Goal: Information Seeking & Learning: Learn about a topic

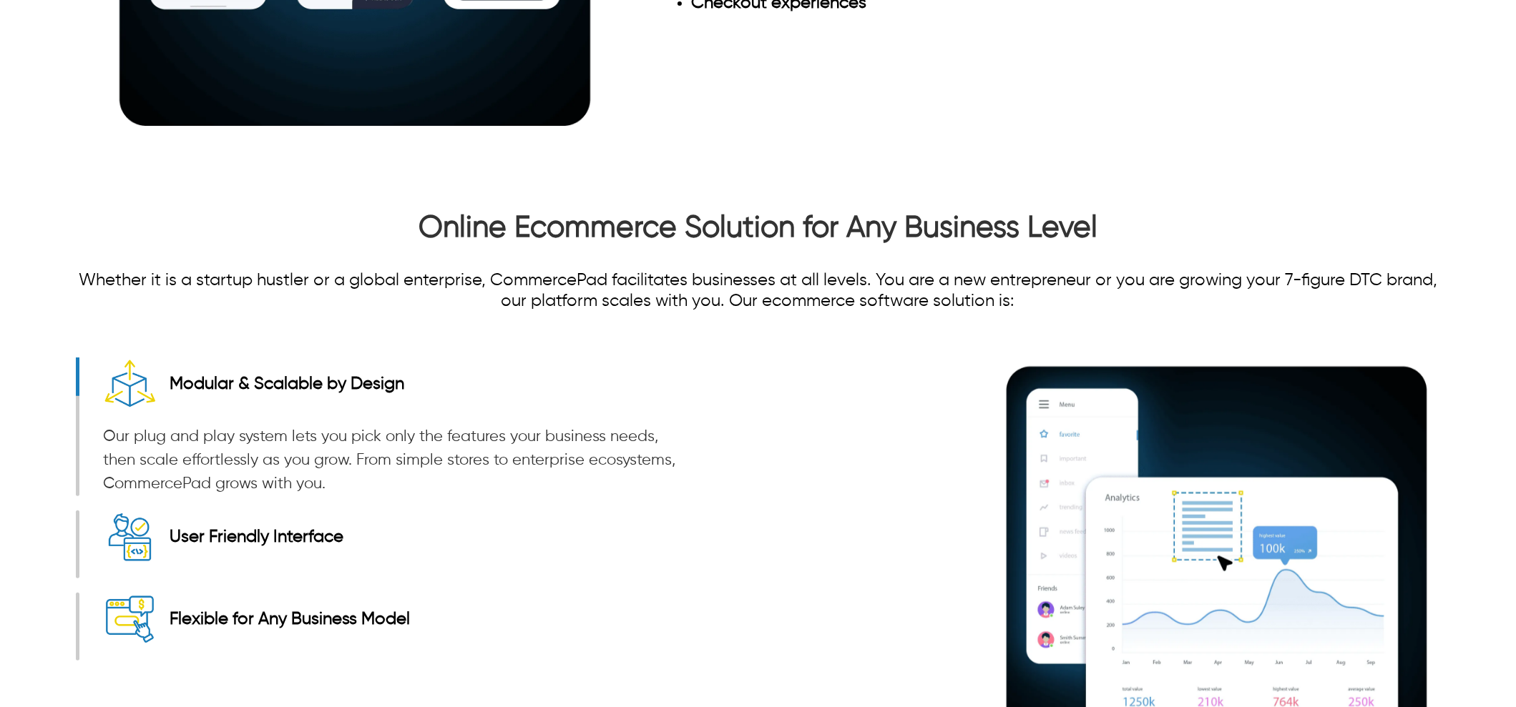
scroll to position [1967, 0]
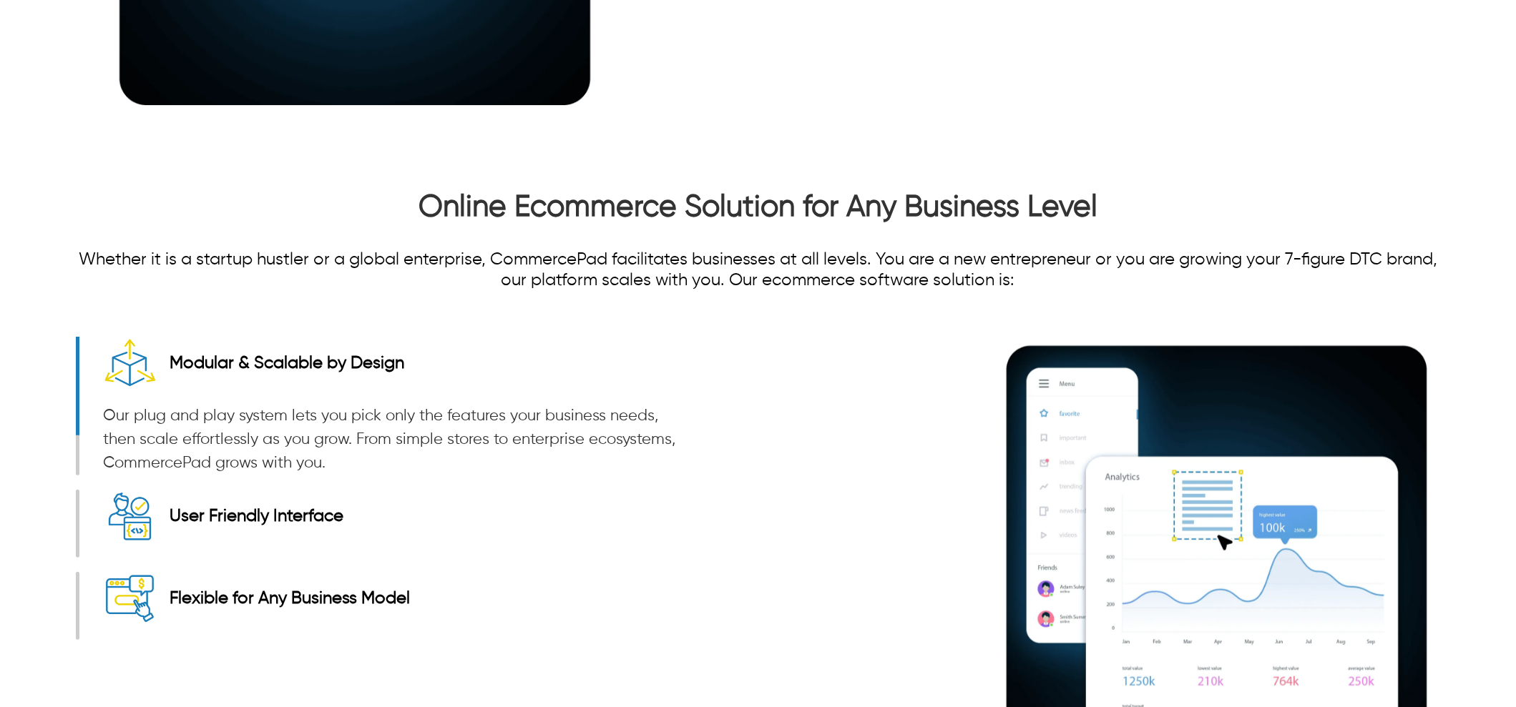
drag, startPoint x: 648, startPoint y: 226, endPoint x: 1093, endPoint y: 220, distance: 444.9
drag, startPoint x: 679, startPoint y: 249, endPoint x: 676, endPoint y: 222, distance: 27.3
drag, startPoint x: 658, startPoint y: 214, endPoint x: 775, endPoint y: 222, distance: 116.8
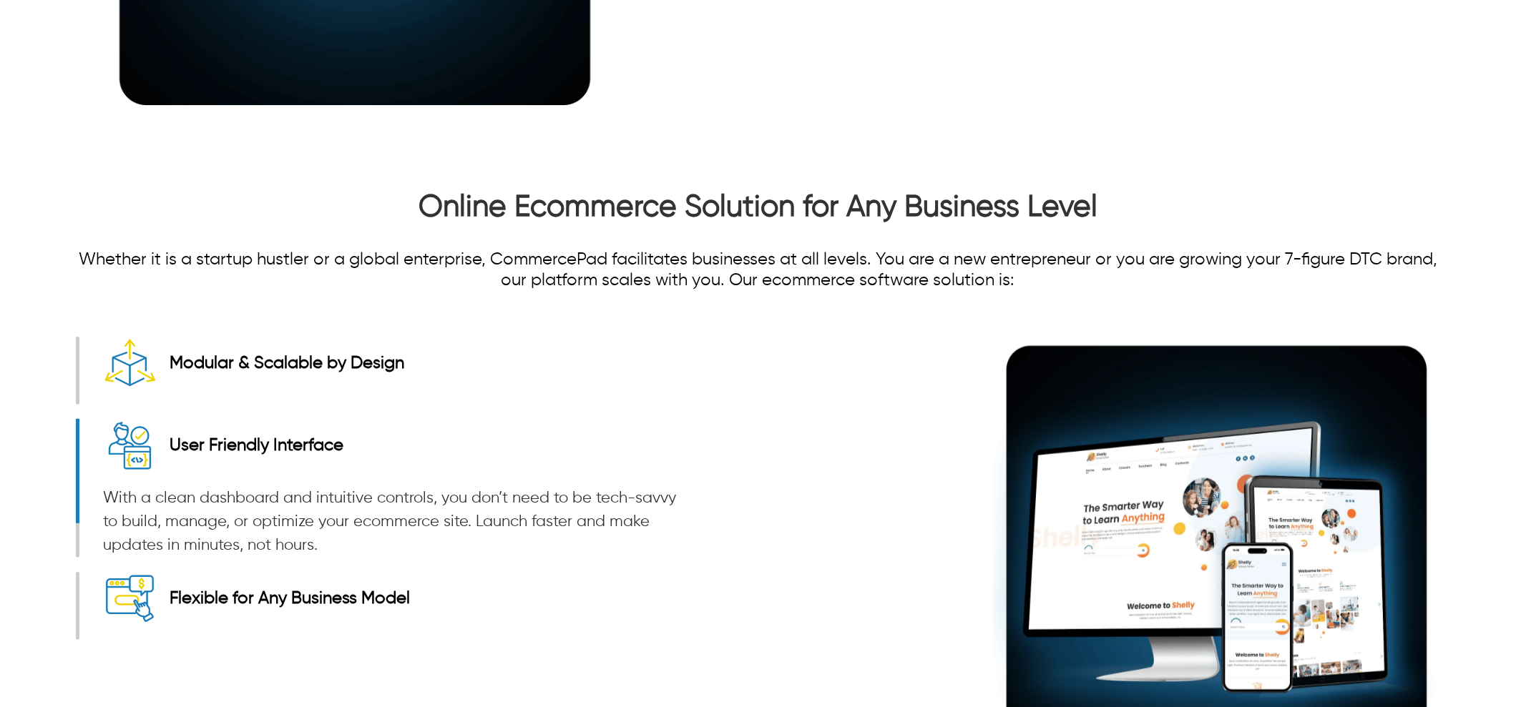
drag, startPoint x: 1247, startPoint y: 246, endPoint x: 1223, endPoint y: 256, distance: 26.3
drag, startPoint x: 655, startPoint y: 218, endPoint x: 776, endPoint y: 224, distance: 121.0
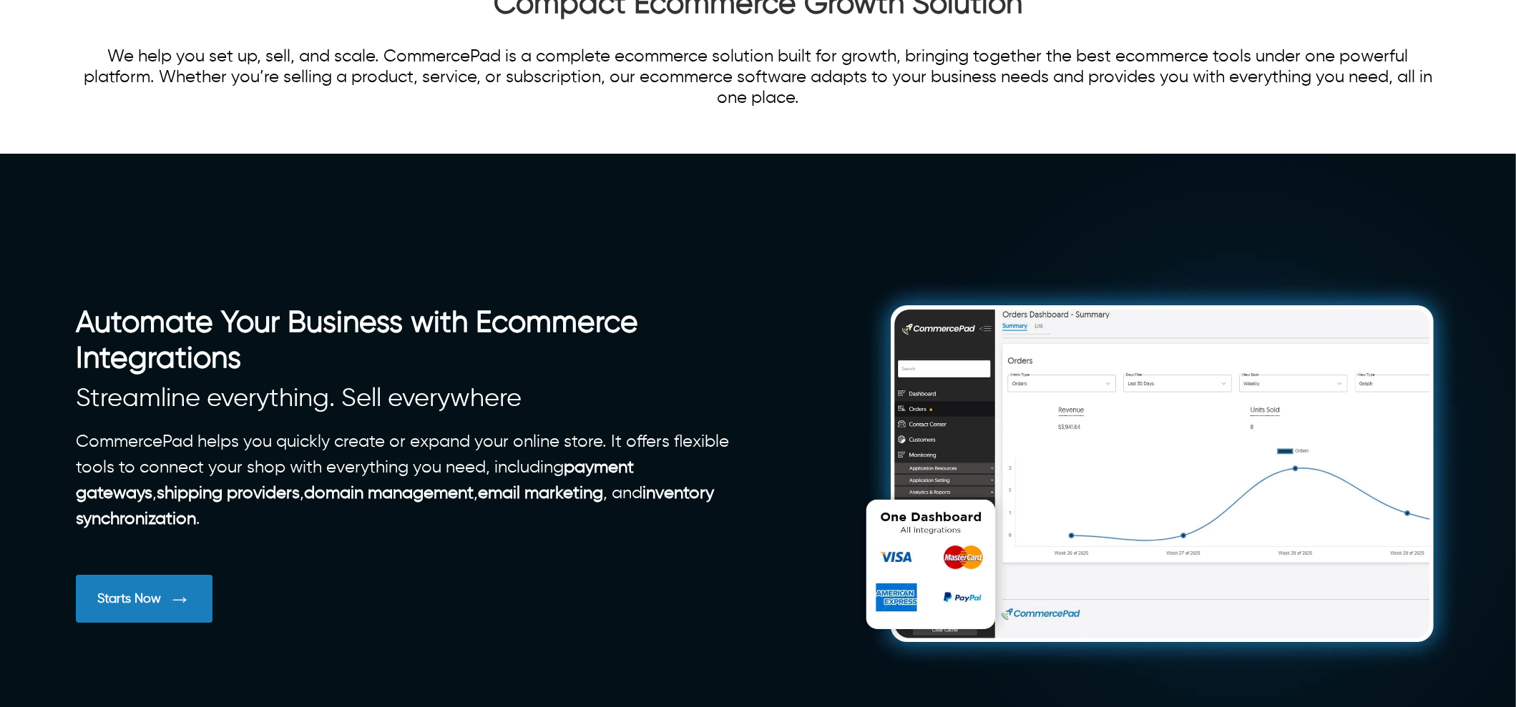
scroll to position [0, 0]
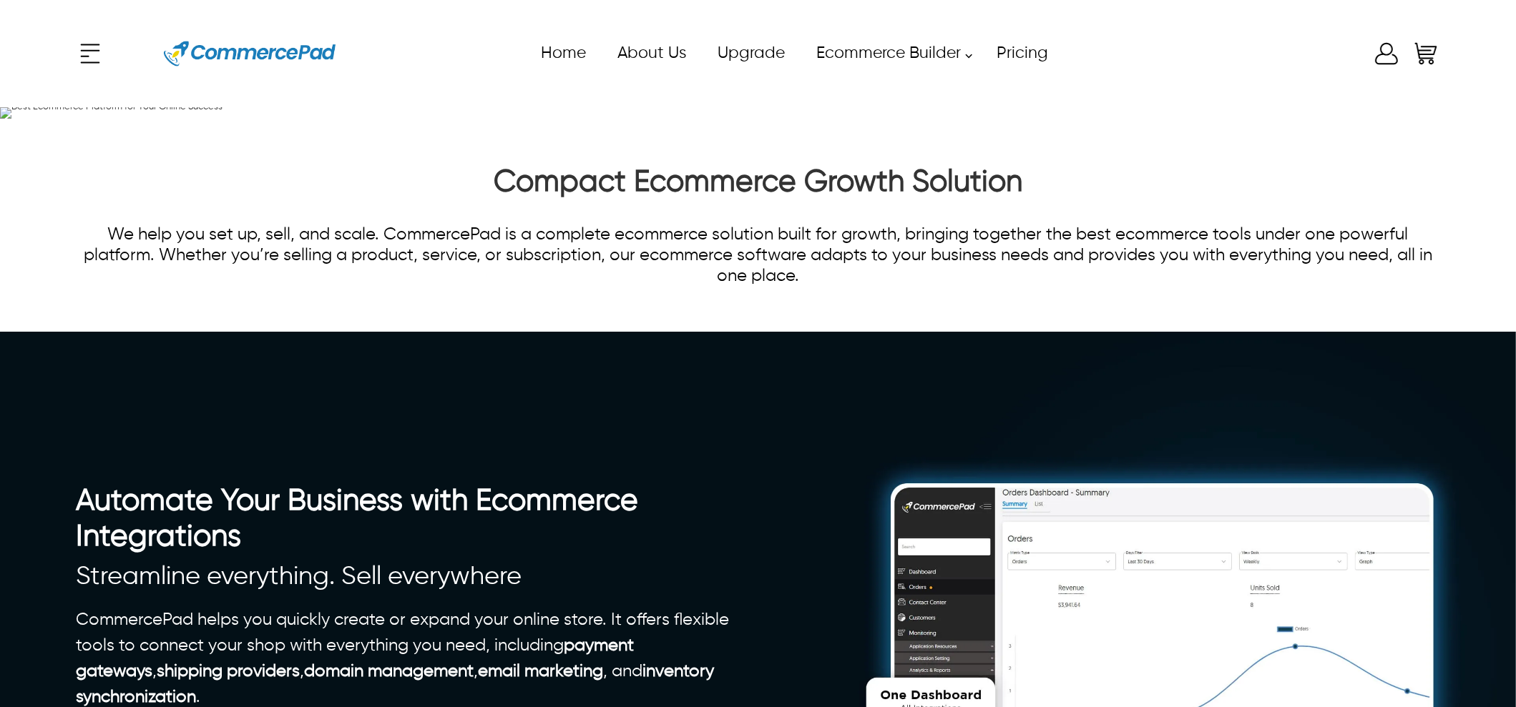
drag, startPoint x: 442, startPoint y: 336, endPoint x: 85, endPoint y: 230, distance: 372.5
click at [85, 119] on div "Best Ecommerce Platform for Your Online Success" at bounding box center [385, 112] width 619 height 11
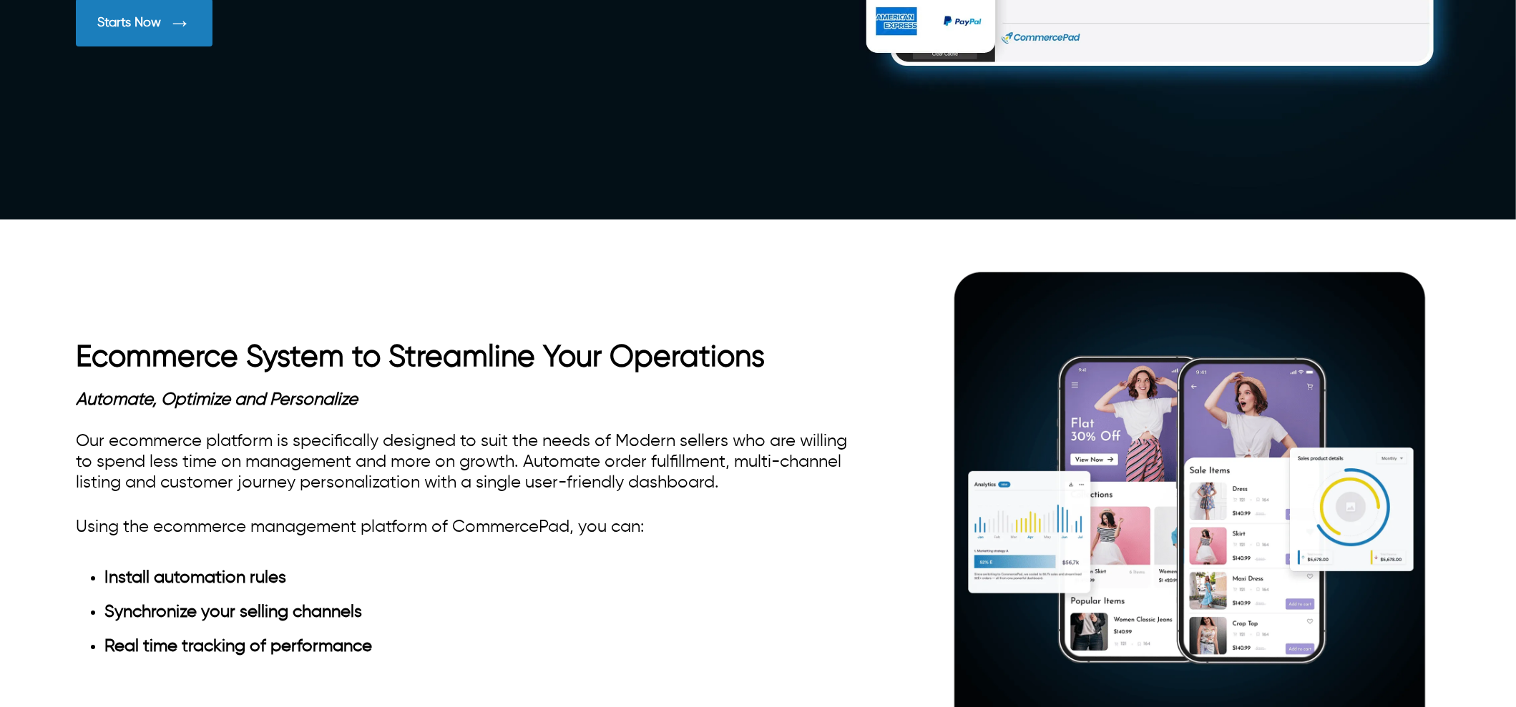
scroll to position [894, 0]
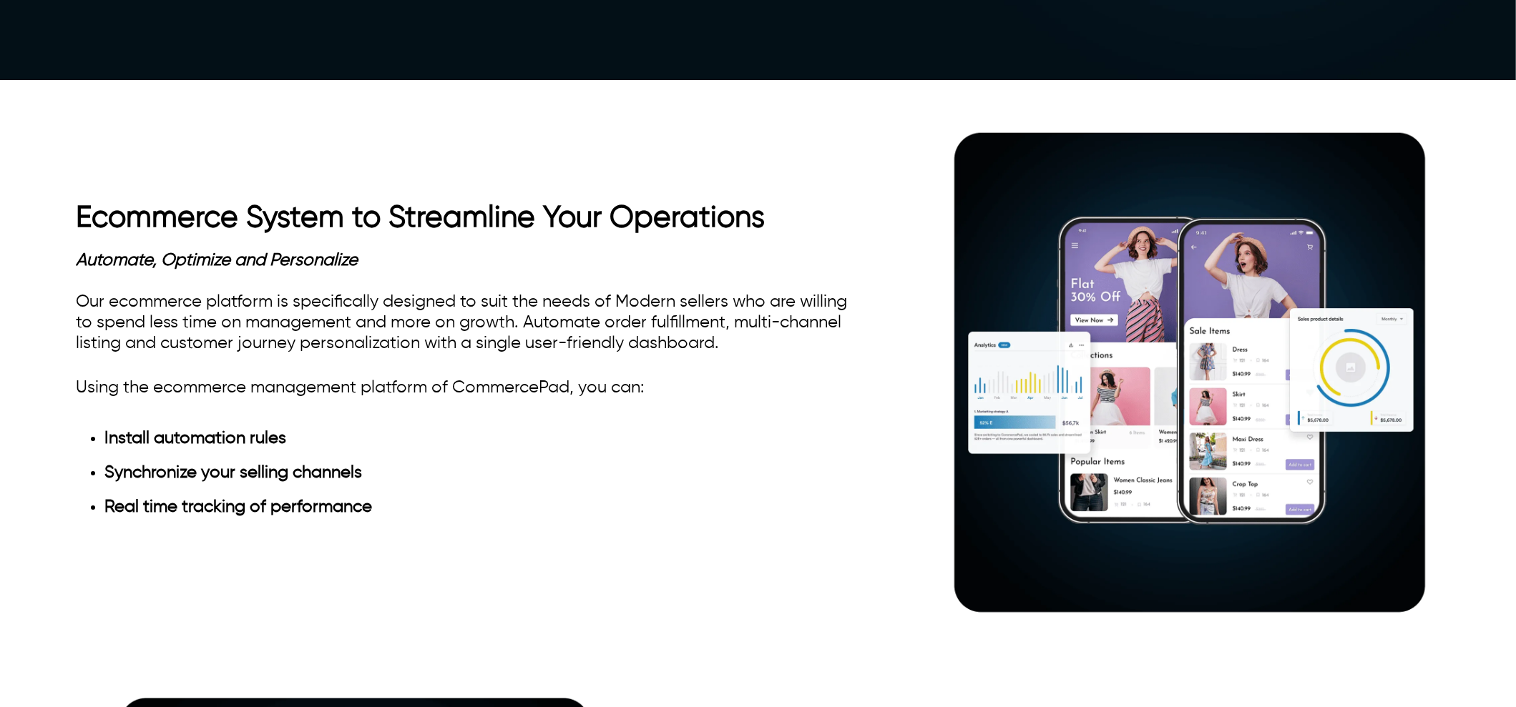
drag, startPoint x: 84, startPoint y: 172, endPoint x: 274, endPoint y: 177, distance: 190.3
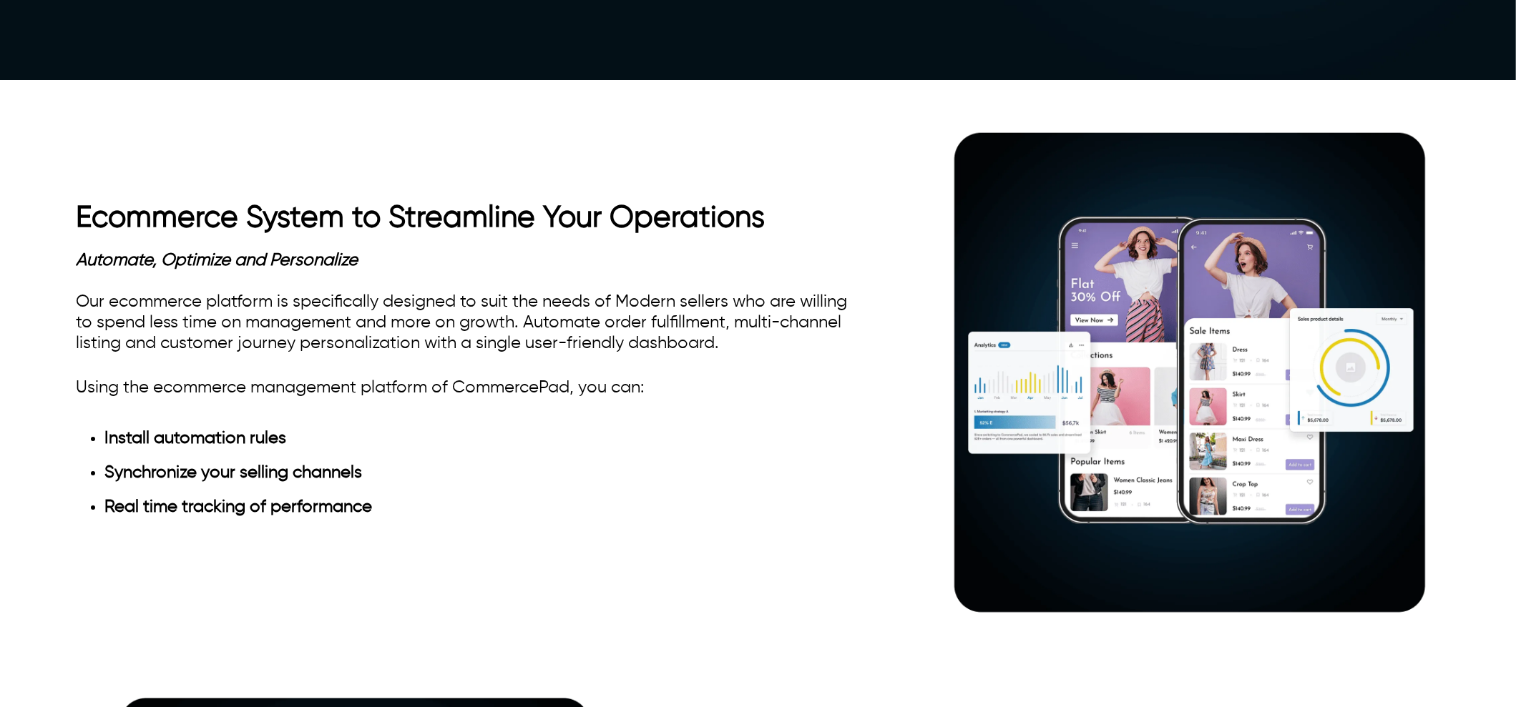
drag, startPoint x: 78, startPoint y: 184, endPoint x: 336, endPoint y: 178, distance: 258.3
drag, startPoint x: 551, startPoint y: 167, endPoint x: 338, endPoint y: 167, distance: 212.4
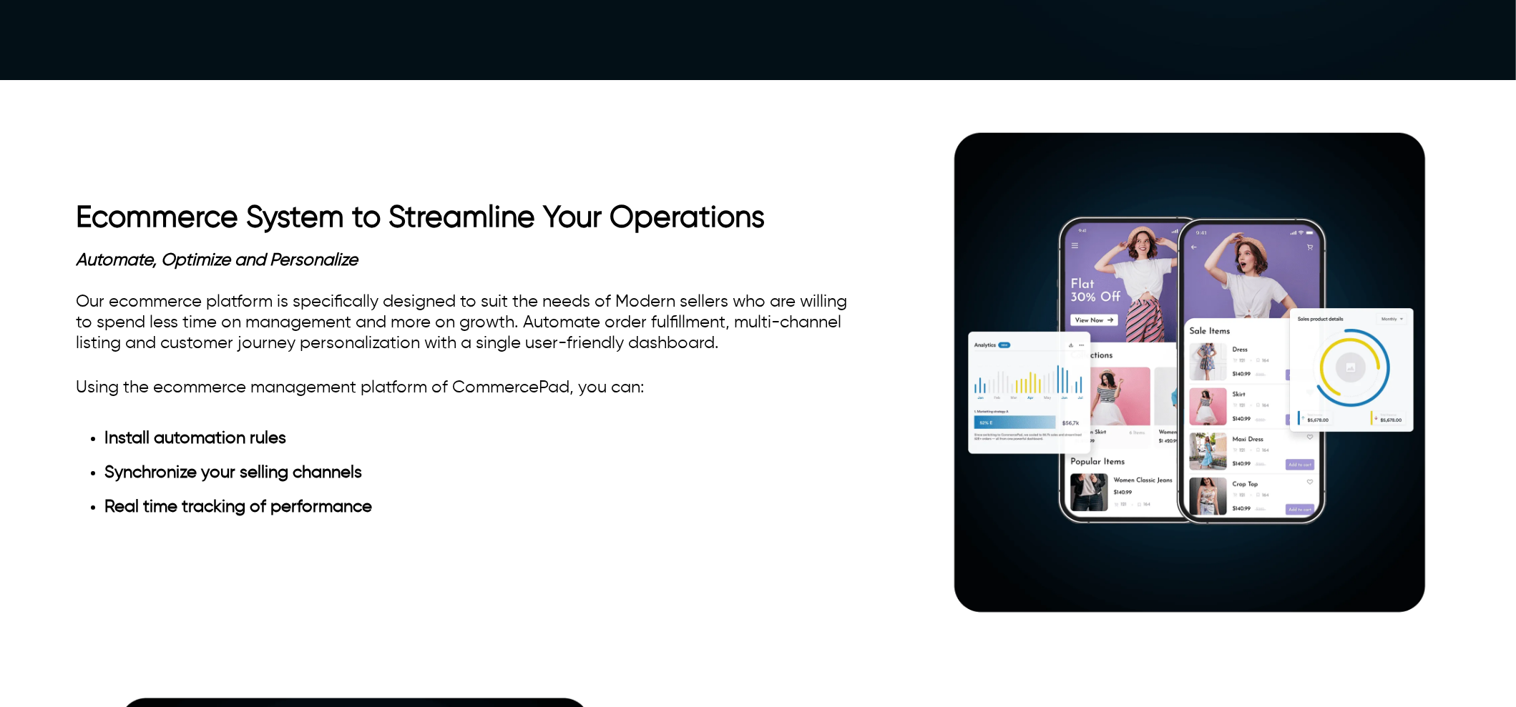
drag, startPoint x: 84, startPoint y: 188, endPoint x: 242, endPoint y: 179, distance: 159.0
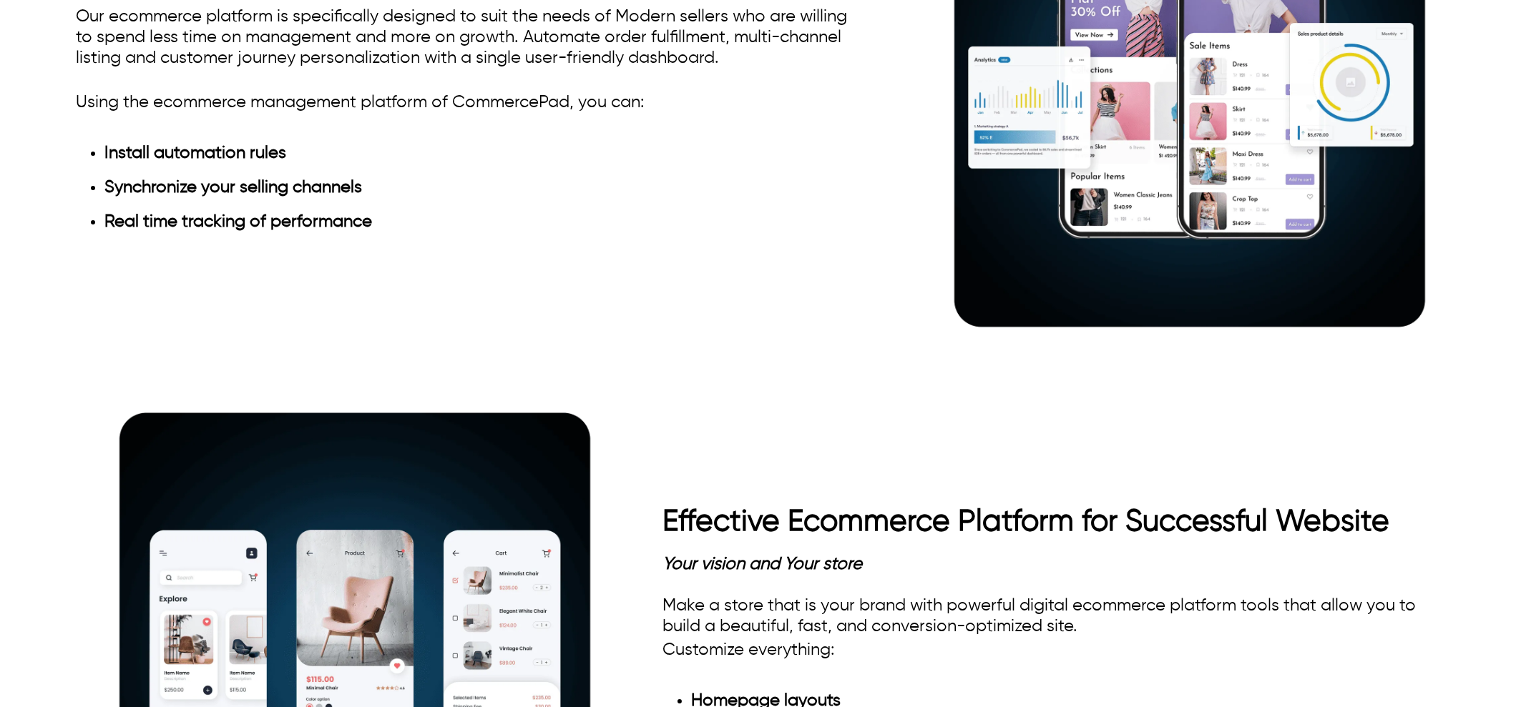
scroll to position [1251, 0]
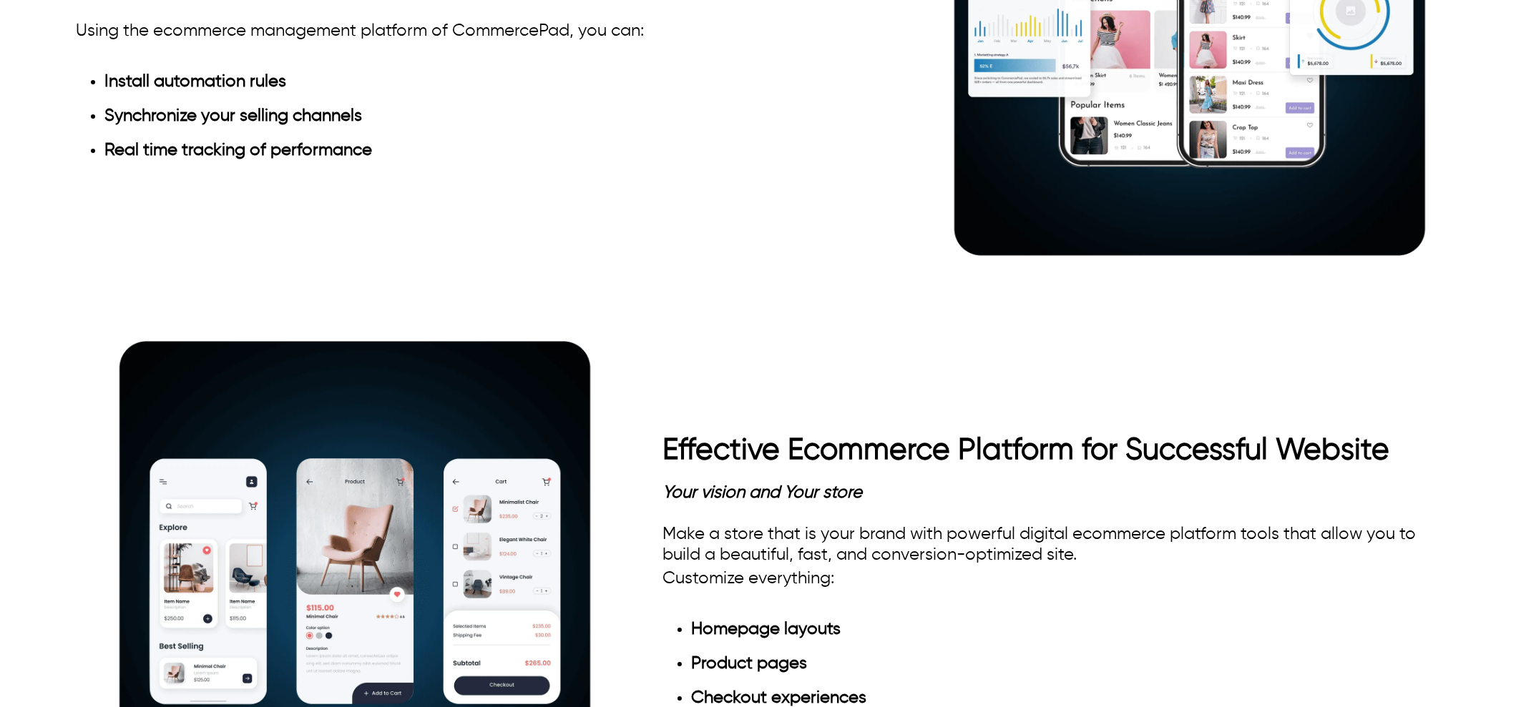
drag, startPoint x: 102, startPoint y: 338, endPoint x: 431, endPoint y: 304, distance: 330.0
click at [431, 292] on div "Ecommerce System to Streamline Your Operations Automate, Optimize and Personali…" at bounding box center [758, 13] width 1364 height 558
click at [275, 167] on div "Automate, Optimize and Personalize Our ecommerce platform is specifically desig…" at bounding box center [464, 30] width 777 height 274
drag, startPoint x: 50, startPoint y: 361, endPoint x: 481, endPoint y: 349, distance: 431.4
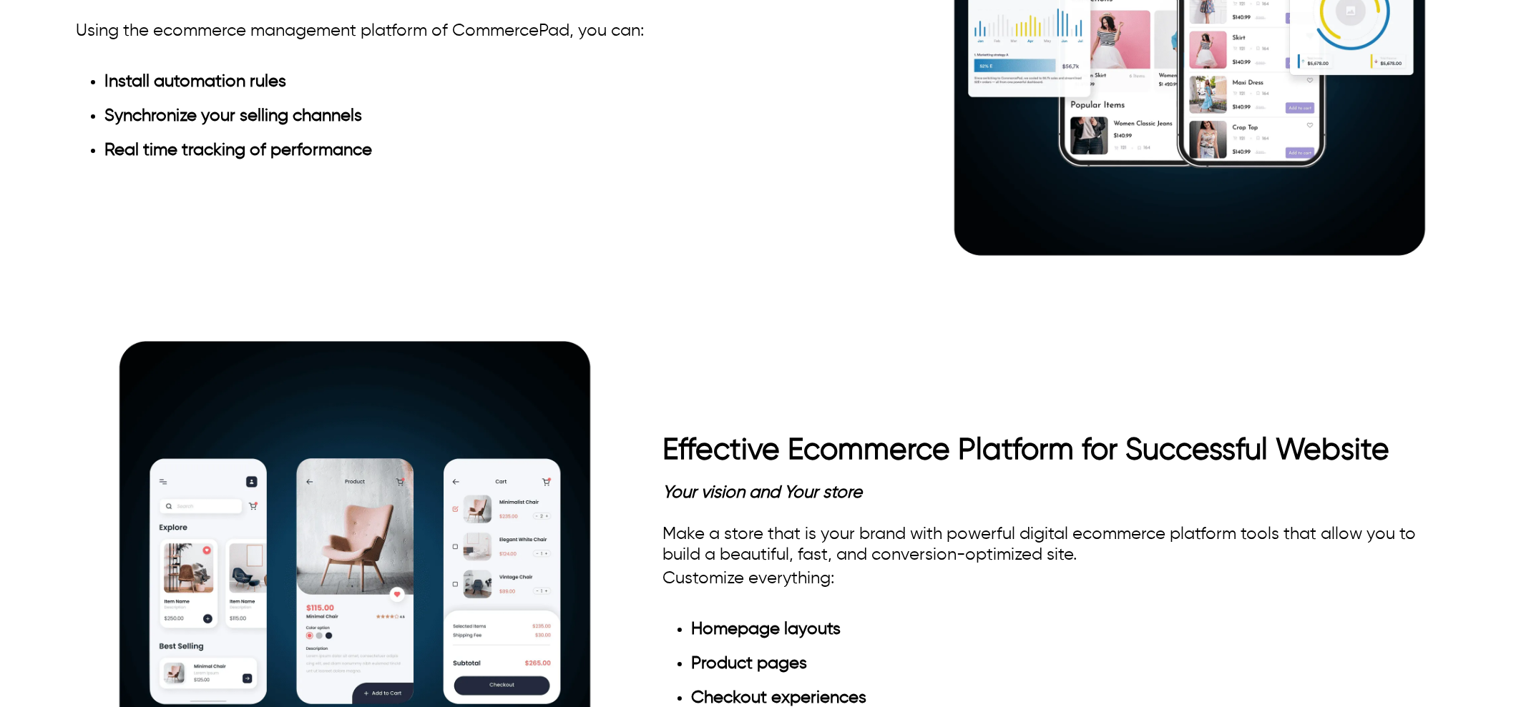
click at [481, 292] on div "Ecommerce System to Streamline Your Operations Automate, Optimize and Personali…" at bounding box center [758, 13] width 1516 height 558
drag, startPoint x: 70, startPoint y: 341, endPoint x: 341, endPoint y: 334, distance: 271.2
click at [341, 292] on div "Ecommerce System to Streamline Your Operations Automate, Optimize and Personali…" at bounding box center [758, 13] width 1516 height 558
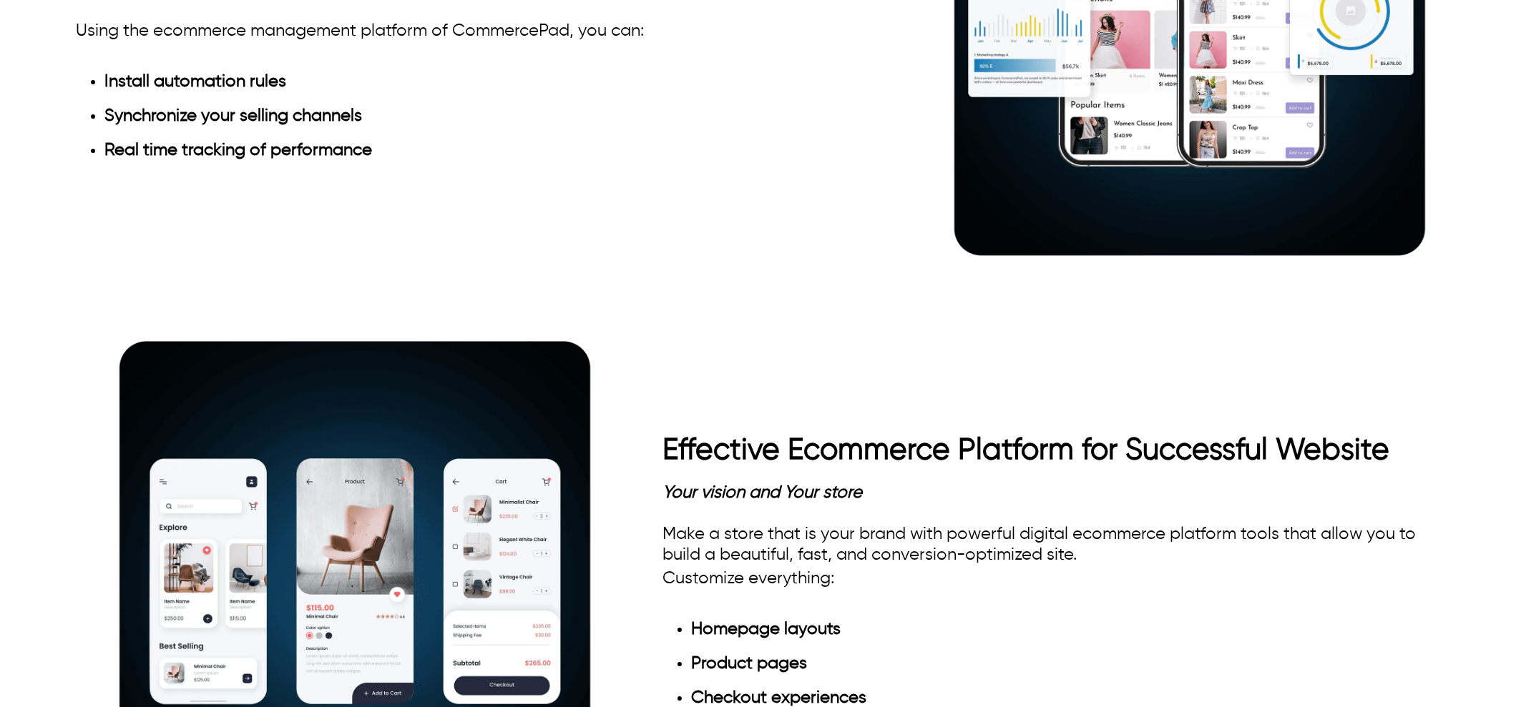
click at [369, 167] on div "Automate, Optimize and Personalize Our ecommerce platform is specifically desig…" at bounding box center [464, 30] width 777 height 274
drag, startPoint x: 338, startPoint y: 349, endPoint x: 79, endPoint y: 360, distance: 259.2
click at [69, 292] on div "Ecommerce System to Streamline Your Operations Automate, Optimize and Personali…" at bounding box center [758, 13] width 1516 height 558
click at [92, 167] on div "Automate, Optimize and Personalize Our ecommerce platform is specifically desig…" at bounding box center [464, 30] width 777 height 274
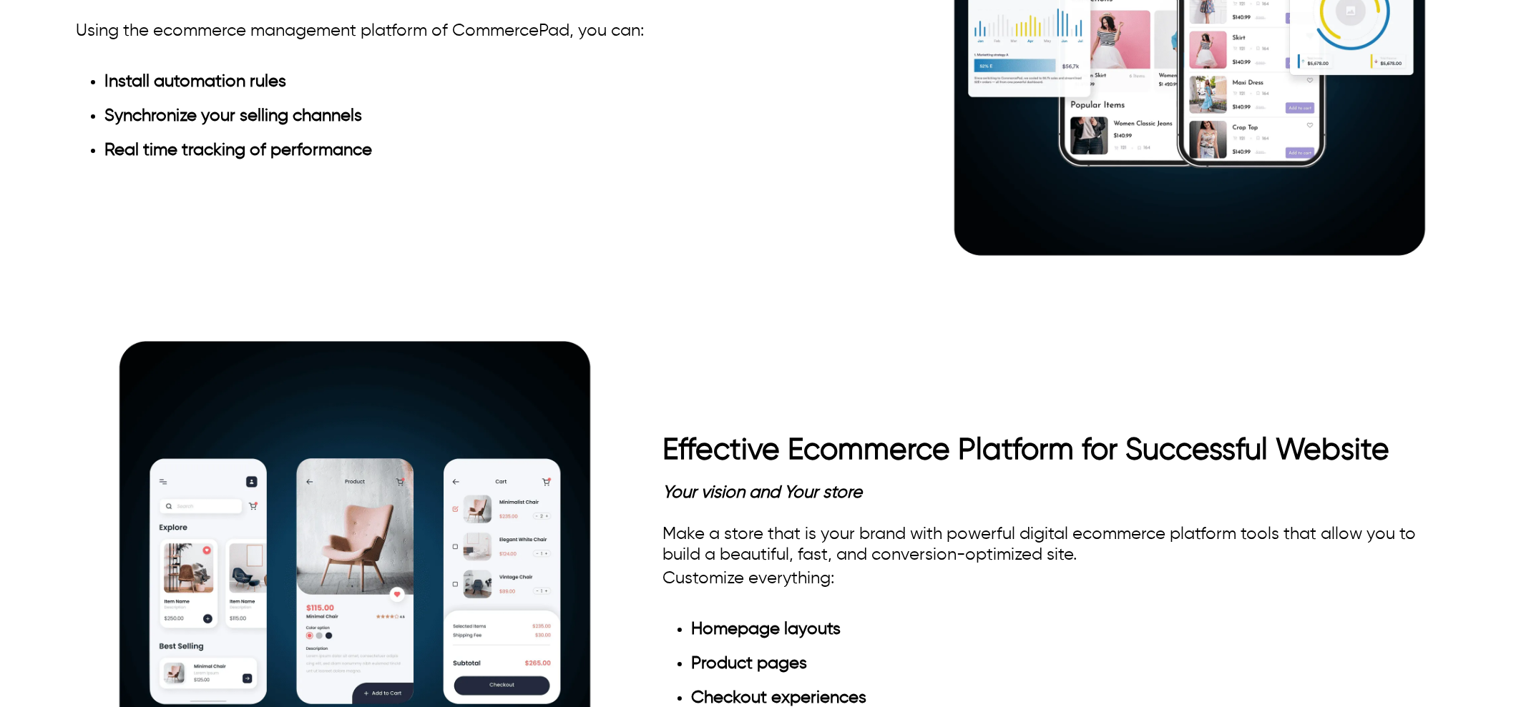
click at [92, 167] on div "Automate, Optimize and Personalize Our ecommerce platform is specifically desig…" at bounding box center [464, 30] width 777 height 274
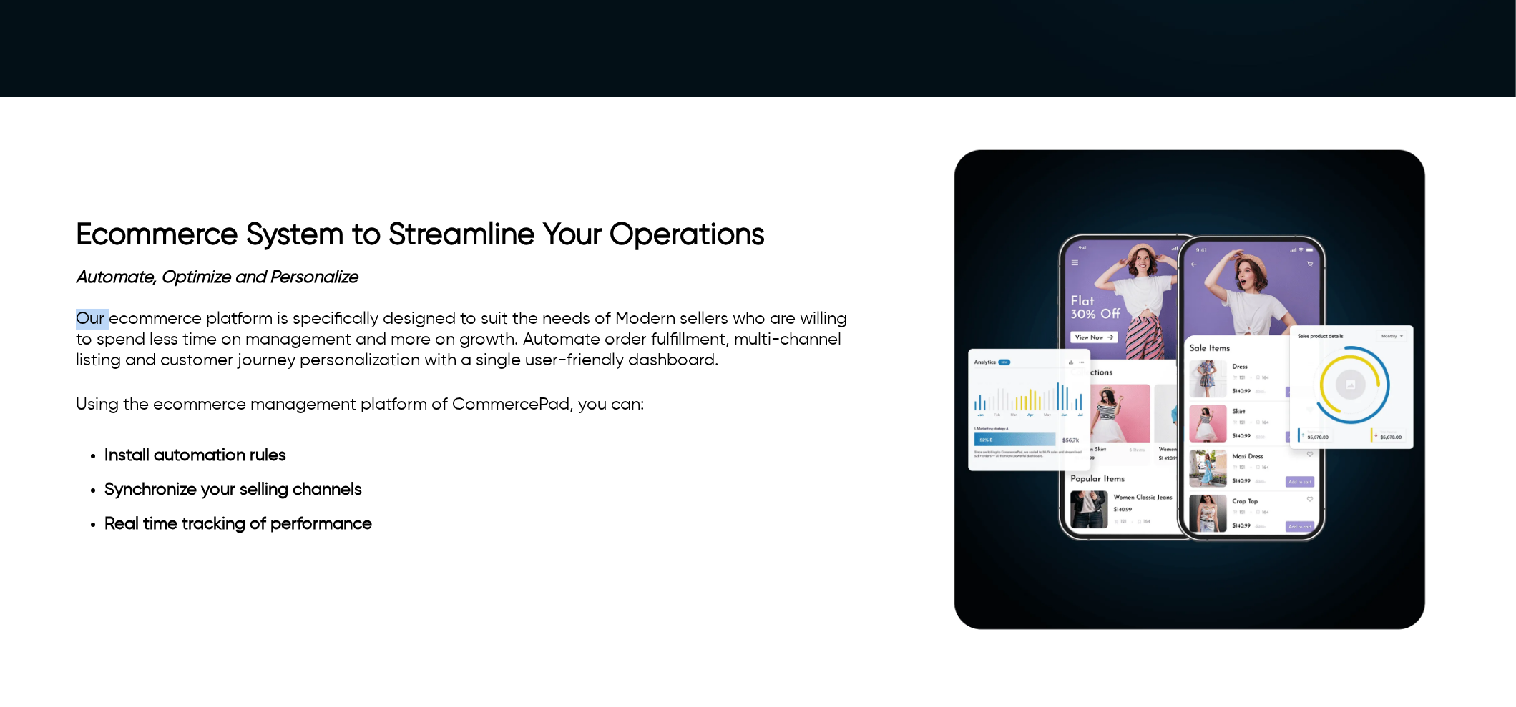
scroll to position [0, 0]
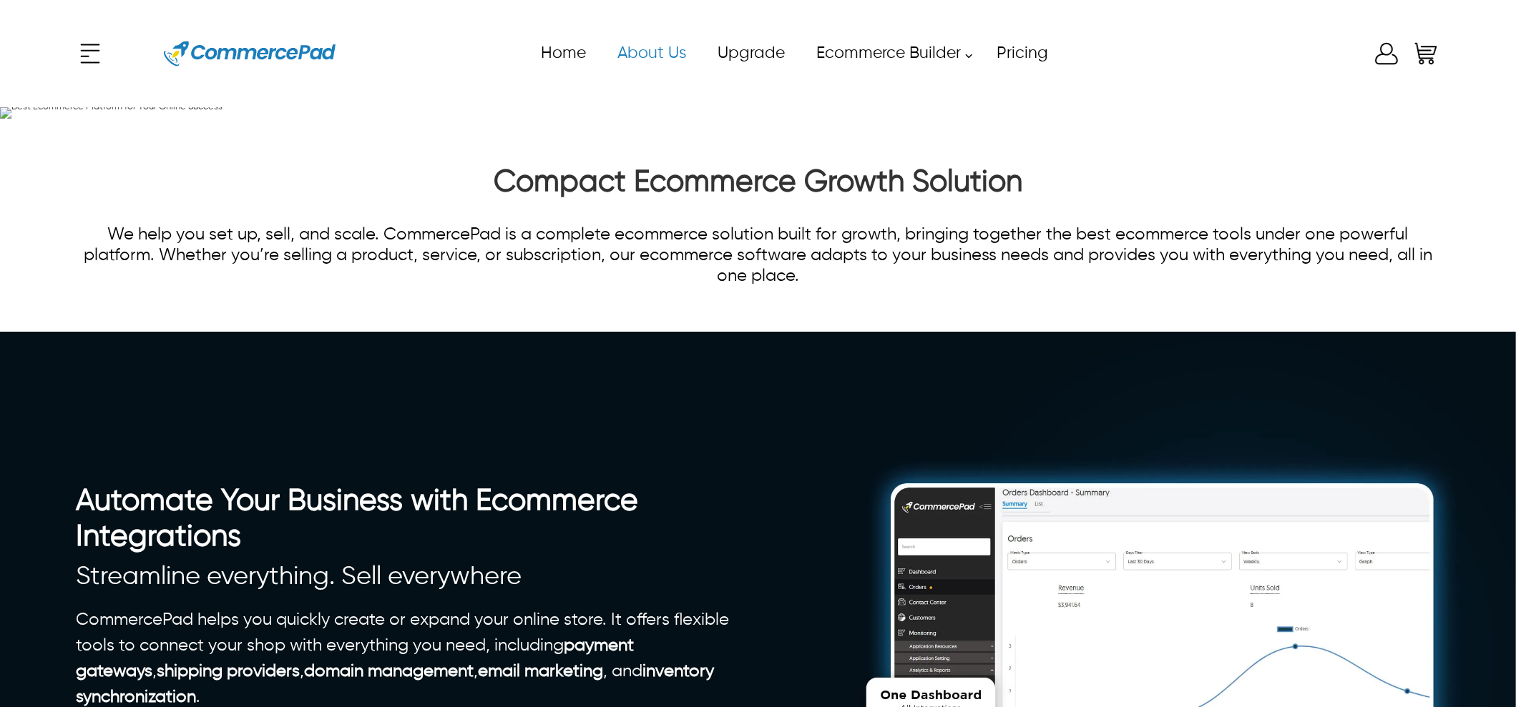
click at [658, 54] on link "About Us" at bounding box center [651, 53] width 100 height 32
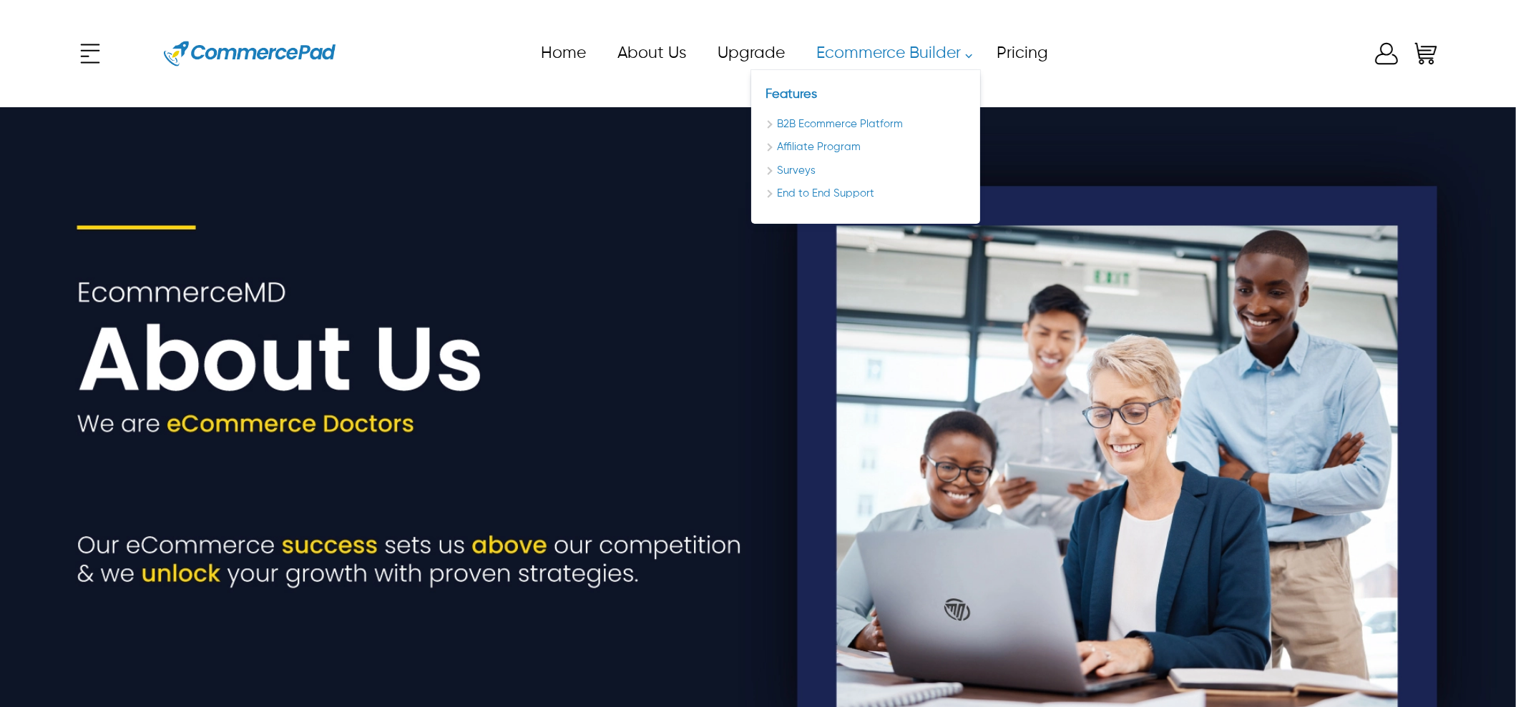
click at [888, 55] on link "Ecommerce Builder" at bounding box center [890, 53] width 180 height 32
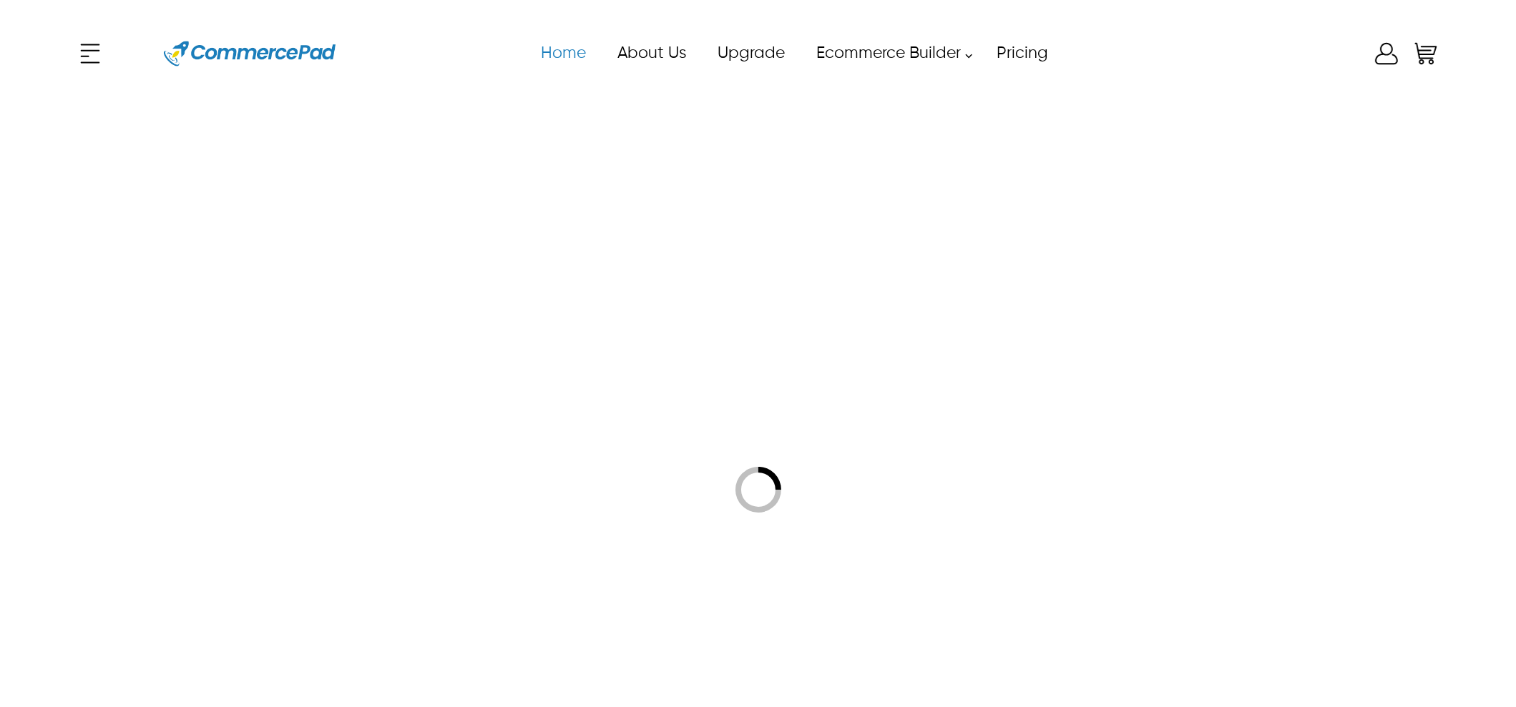
click at [572, 57] on link "Home" at bounding box center [562, 53] width 77 height 32
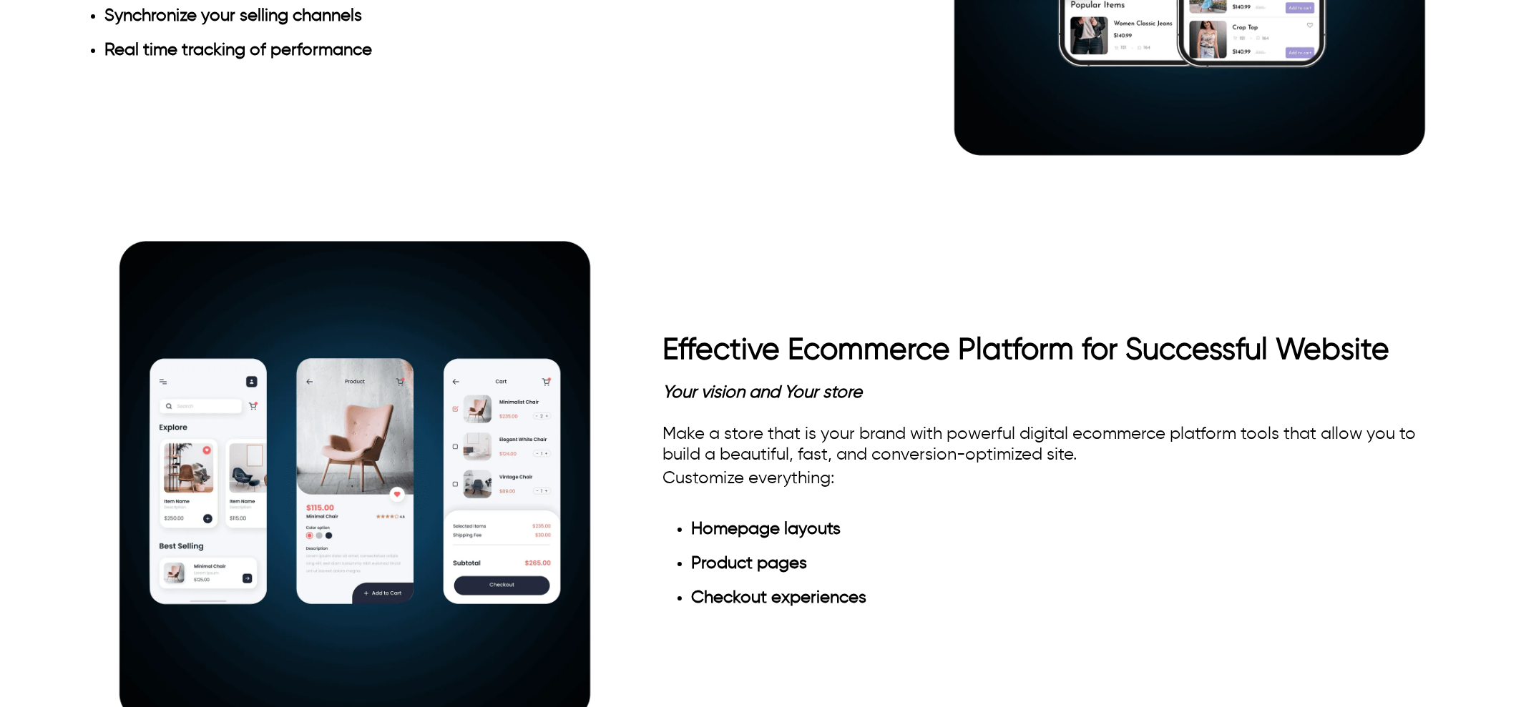
scroll to position [1609, 0]
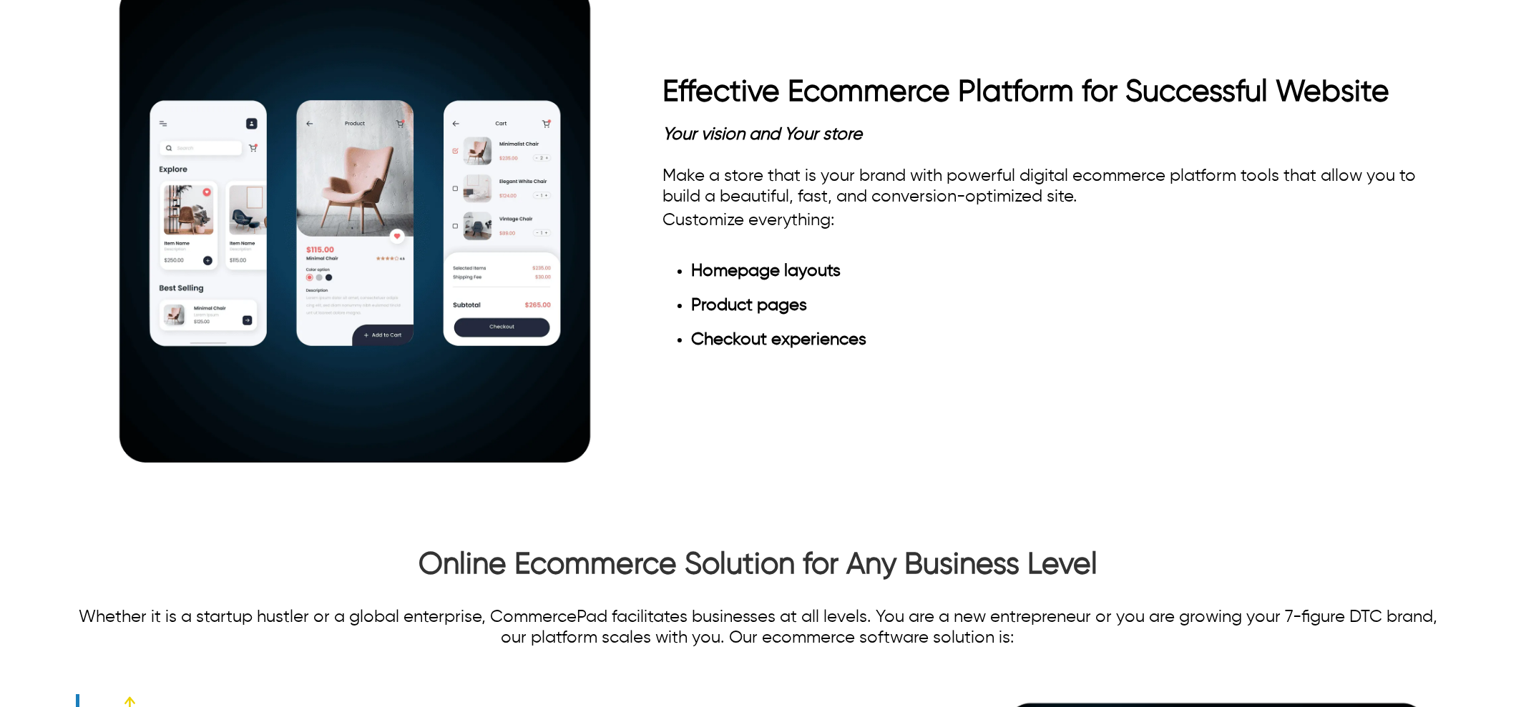
drag, startPoint x: 72, startPoint y: 83, endPoint x: 279, endPoint y: 74, distance: 206.9
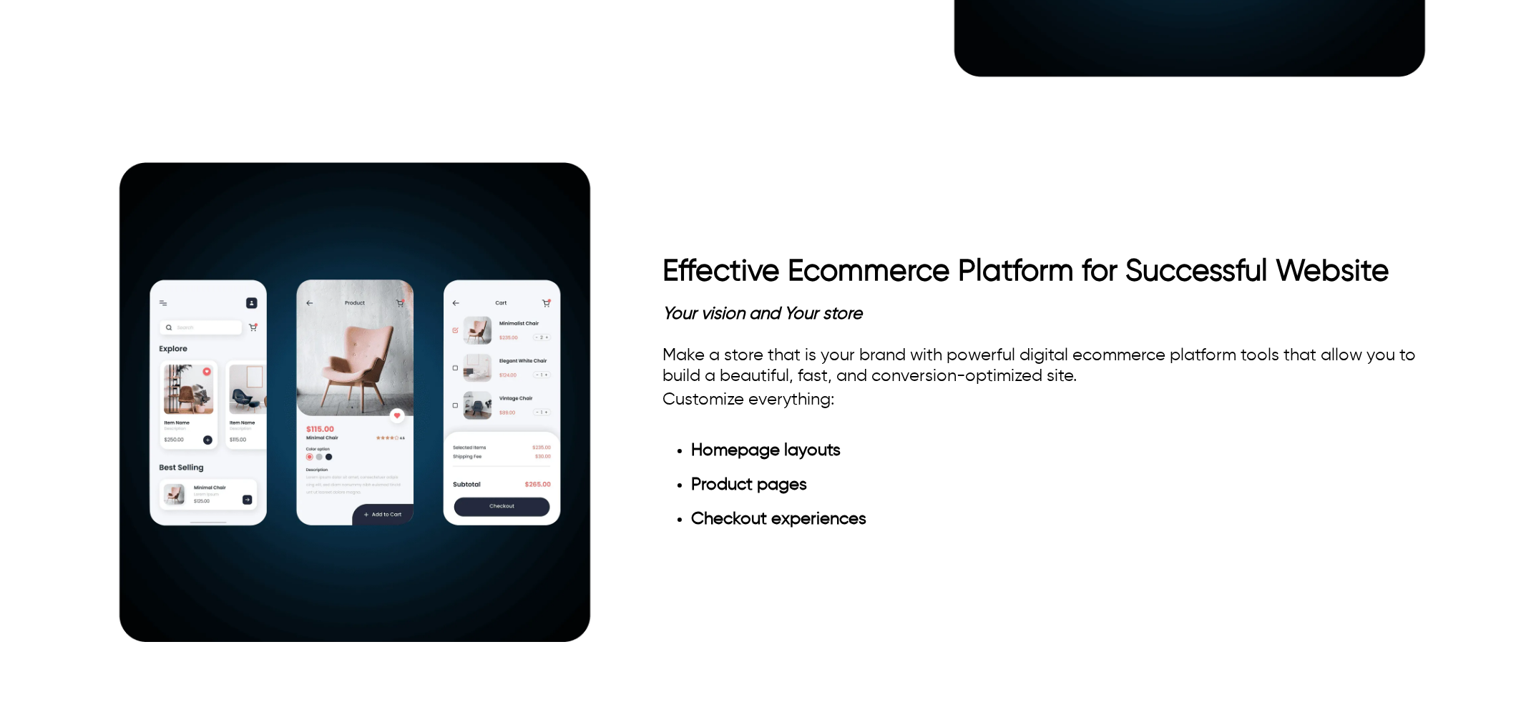
drag, startPoint x: 612, startPoint y: 245, endPoint x: 652, endPoint y: 215, distance: 50.1
drag, startPoint x: 350, startPoint y: 277, endPoint x: 613, endPoint y: 252, distance: 263.7
drag, startPoint x: 515, startPoint y: 273, endPoint x: 359, endPoint y: 266, distance: 156.1
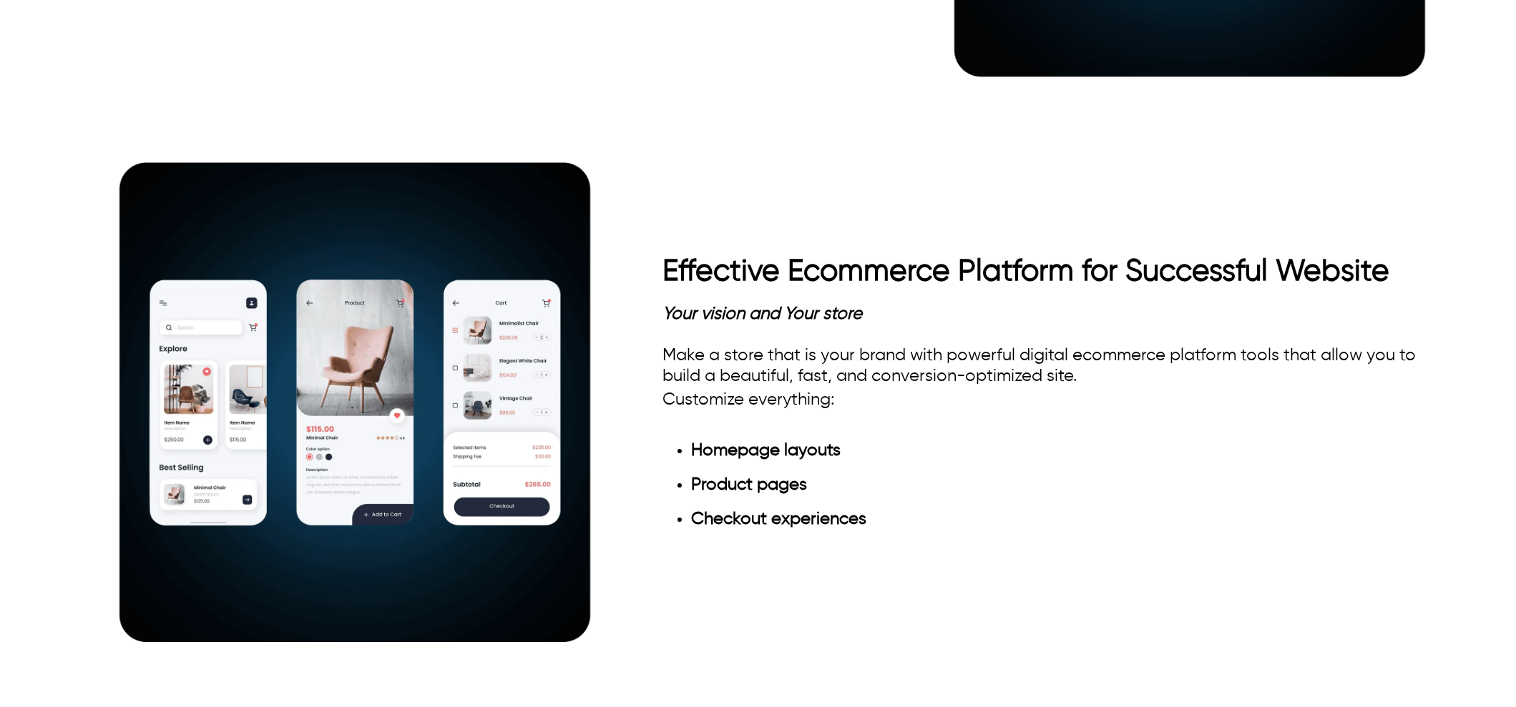
drag, startPoint x: 747, startPoint y: 249, endPoint x: 511, endPoint y: 275, distance: 237.5
drag, startPoint x: 607, startPoint y: 274, endPoint x: 696, endPoint y: 267, distance: 88.9
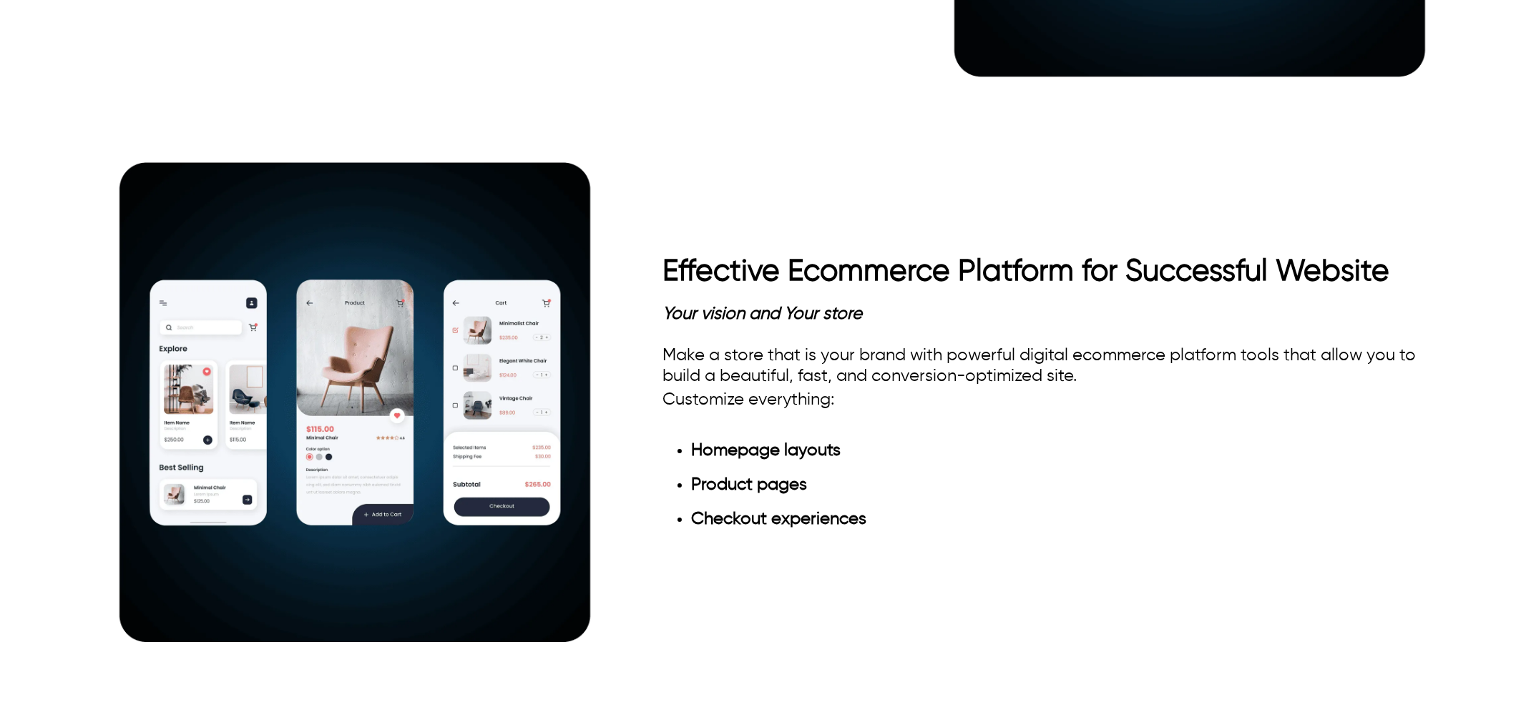
drag, startPoint x: 734, startPoint y: 273, endPoint x: 121, endPoint y: 295, distance: 613.3
drag, startPoint x: 785, startPoint y: 180, endPoint x: 383, endPoint y: 156, distance: 402.6
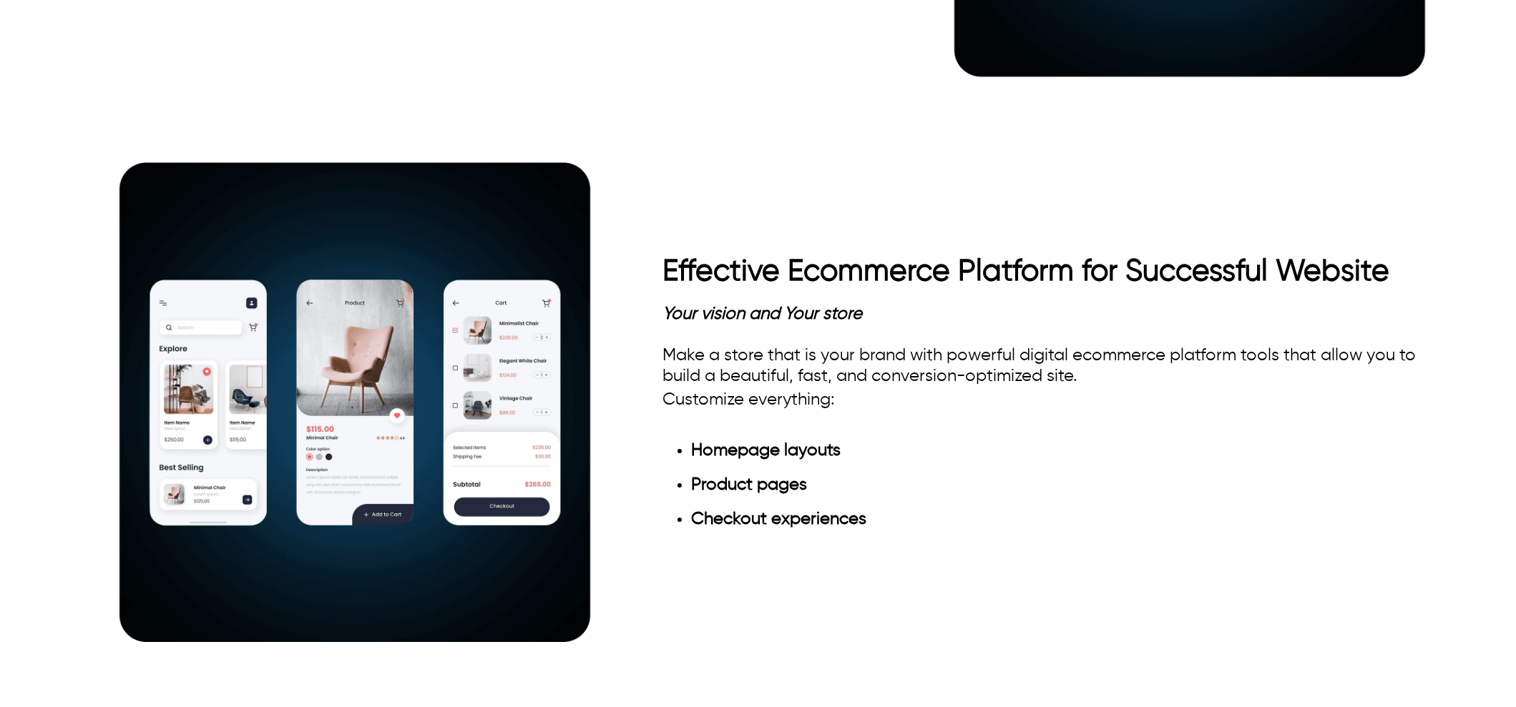
drag, startPoint x: 401, startPoint y: 461, endPoint x: 71, endPoint y: 463, distance: 329.7
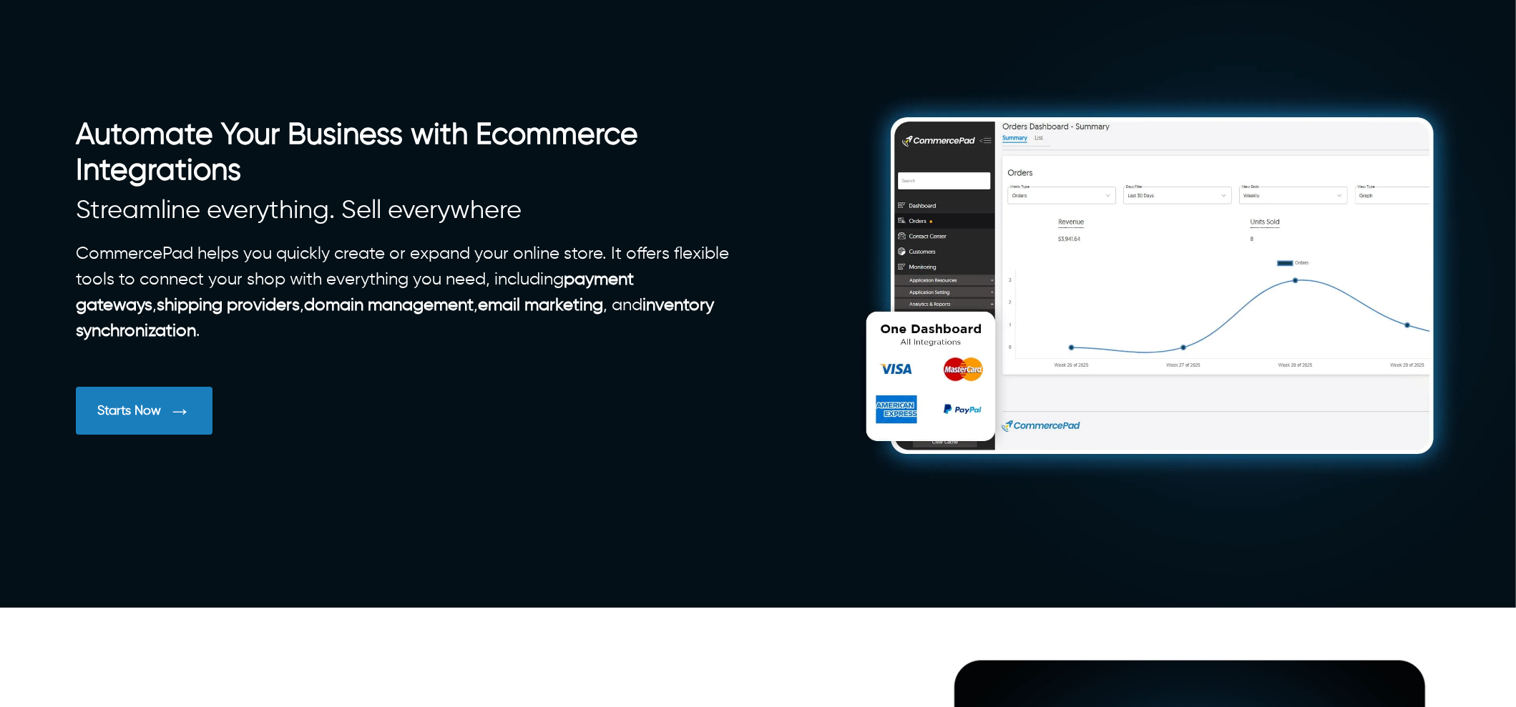
scroll to position [178, 0]
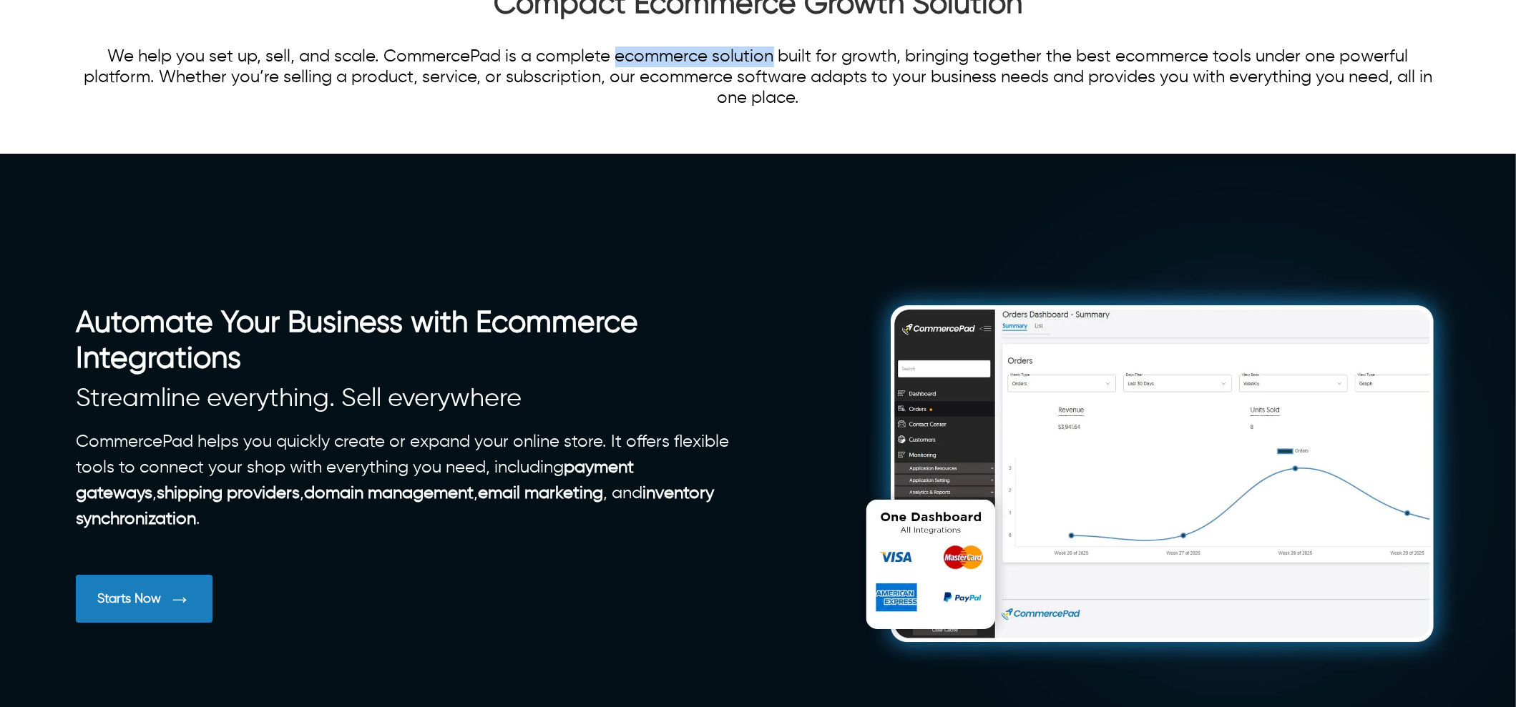
drag, startPoint x: 618, startPoint y: 549, endPoint x: 772, endPoint y: 552, distance: 154.5
click at [772, 109] on p "We help you set up, sell, and scale. CommercePad is a complete ecommerce soluti…" at bounding box center [758, 77] width 1364 height 62
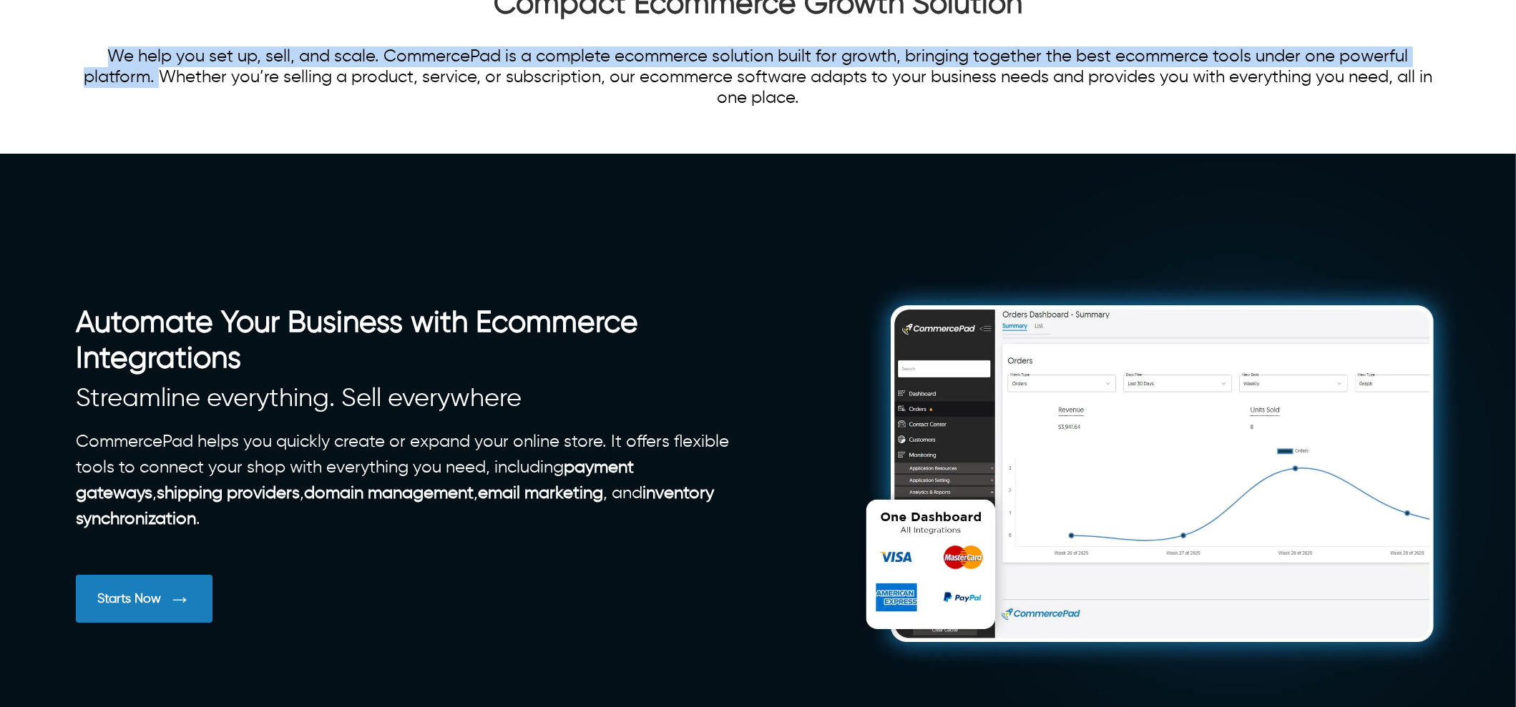
drag, startPoint x: 158, startPoint y: 571, endPoint x: 107, endPoint y: 556, distance: 53.8
click at [107, 109] on p "We help you set up, sell, and scale. CommercePad is a complete ecommerce soluti…" at bounding box center [758, 77] width 1364 height 62
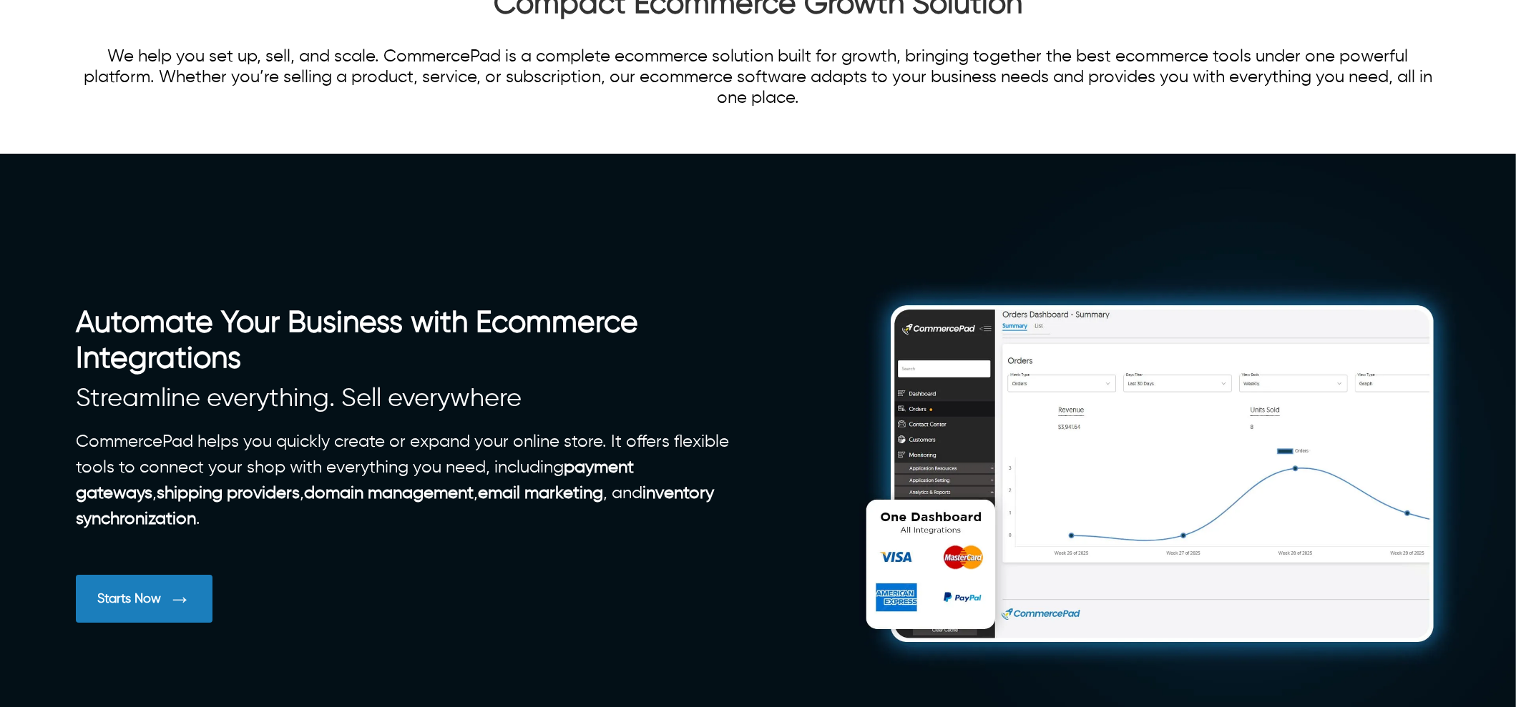
click at [900, 109] on p "We help you set up, sell, and scale. CommercePad is a complete ecommerce soluti…" at bounding box center [758, 77] width 1364 height 62
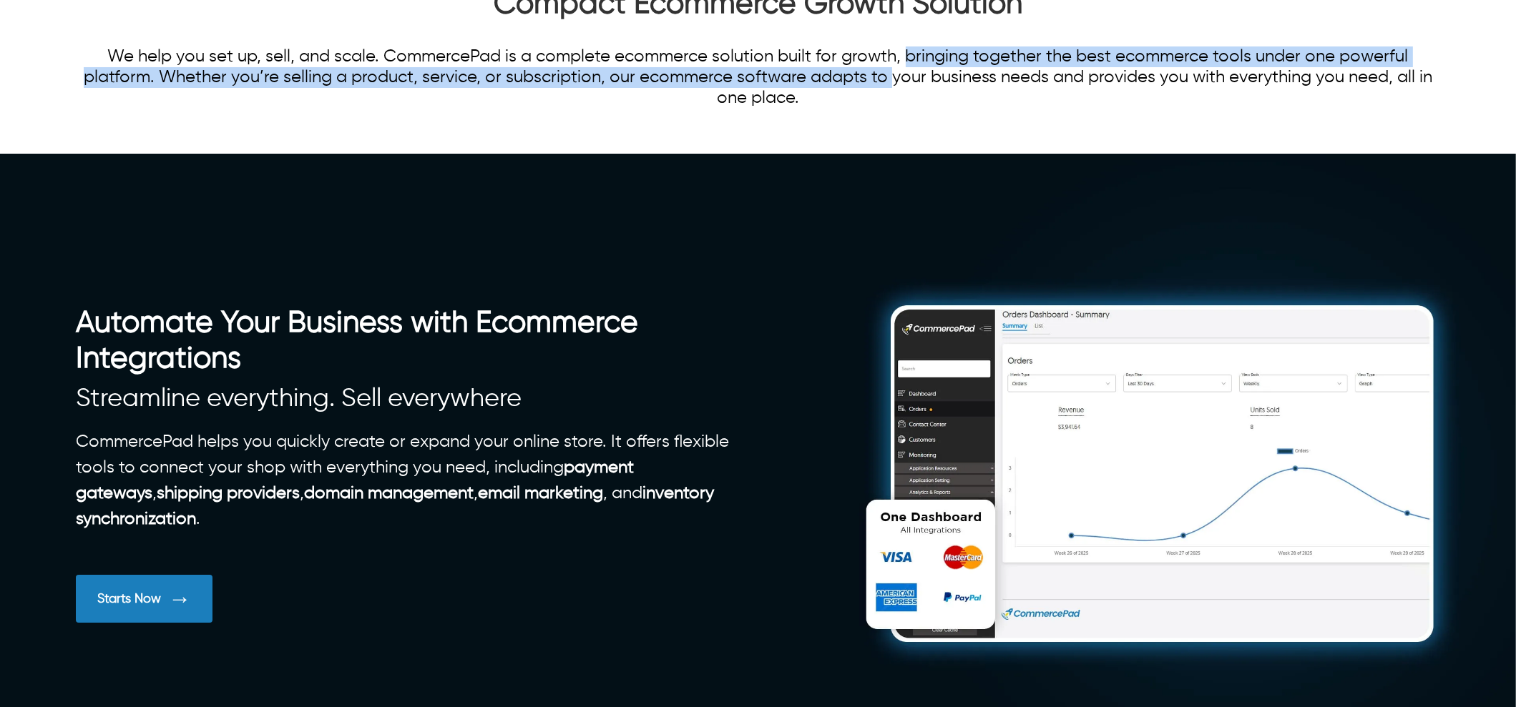
drag, startPoint x: 890, startPoint y: 560, endPoint x: 897, endPoint y: 556, distance: 7.7
click at [905, 109] on p "We help you set up, sell, and scale. CommercePad is a complete ecommerce soluti…" at bounding box center [758, 77] width 1364 height 62
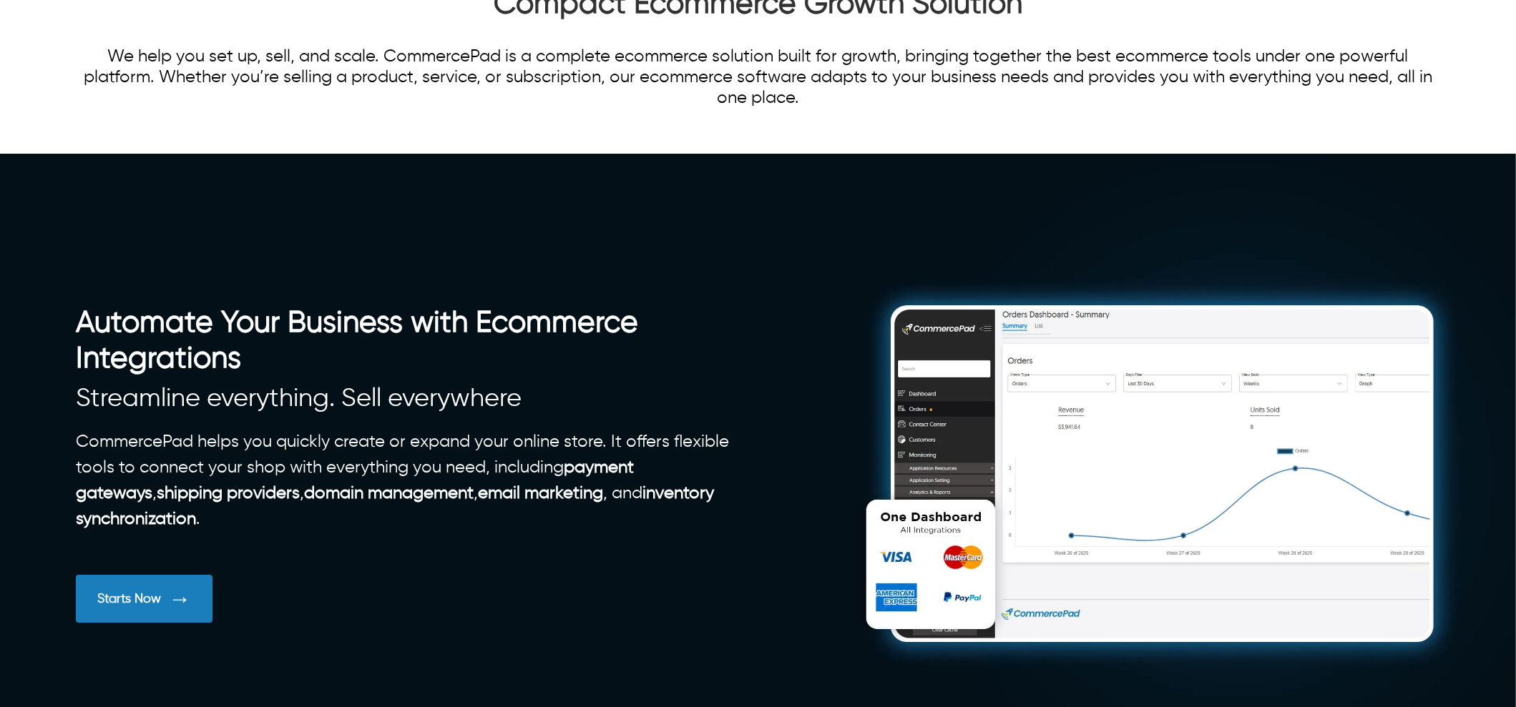
click at [897, 109] on p "We help you set up, sell, and scale. CommercePad is a complete ecommerce soluti…" at bounding box center [758, 77] width 1364 height 62
click at [885, 109] on p "We help you set up, sell, and scale. CommercePad is a complete ecommerce soluti…" at bounding box center [758, 77] width 1364 height 62
drag, startPoint x: 890, startPoint y: 552, endPoint x: 905, endPoint y: 547, distance: 16.5
click at [905, 109] on p "We help you set up, sell, and scale. CommercePad is a complete ecommerce soluti…" at bounding box center [758, 77] width 1364 height 62
click at [901, 109] on p "We help you set up, sell, and scale. CommercePad is a complete ecommerce soluti…" at bounding box center [758, 77] width 1364 height 62
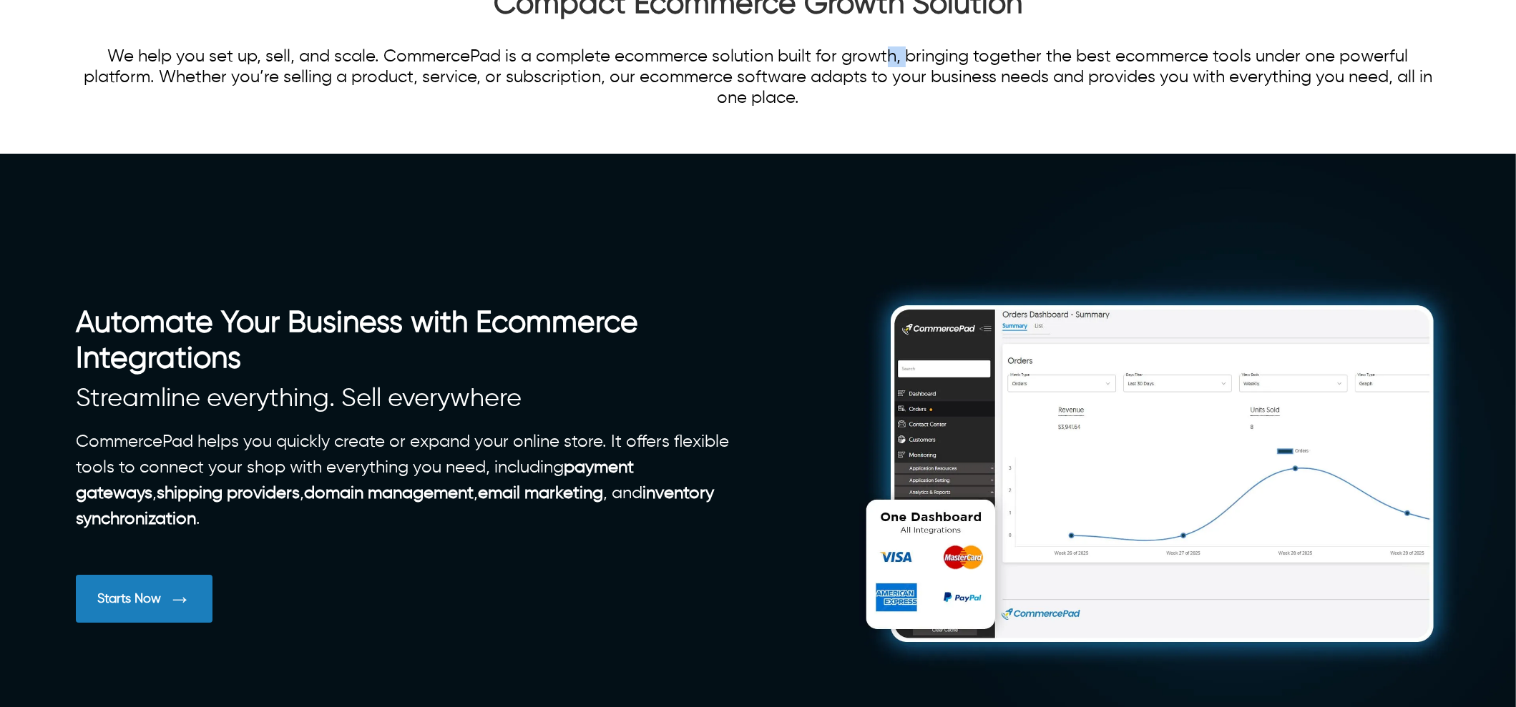
click at [907, 109] on p "We help you set up, sell, and scale. CommercePad is a complete ecommerce soluti…" at bounding box center [758, 77] width 1364 height 62
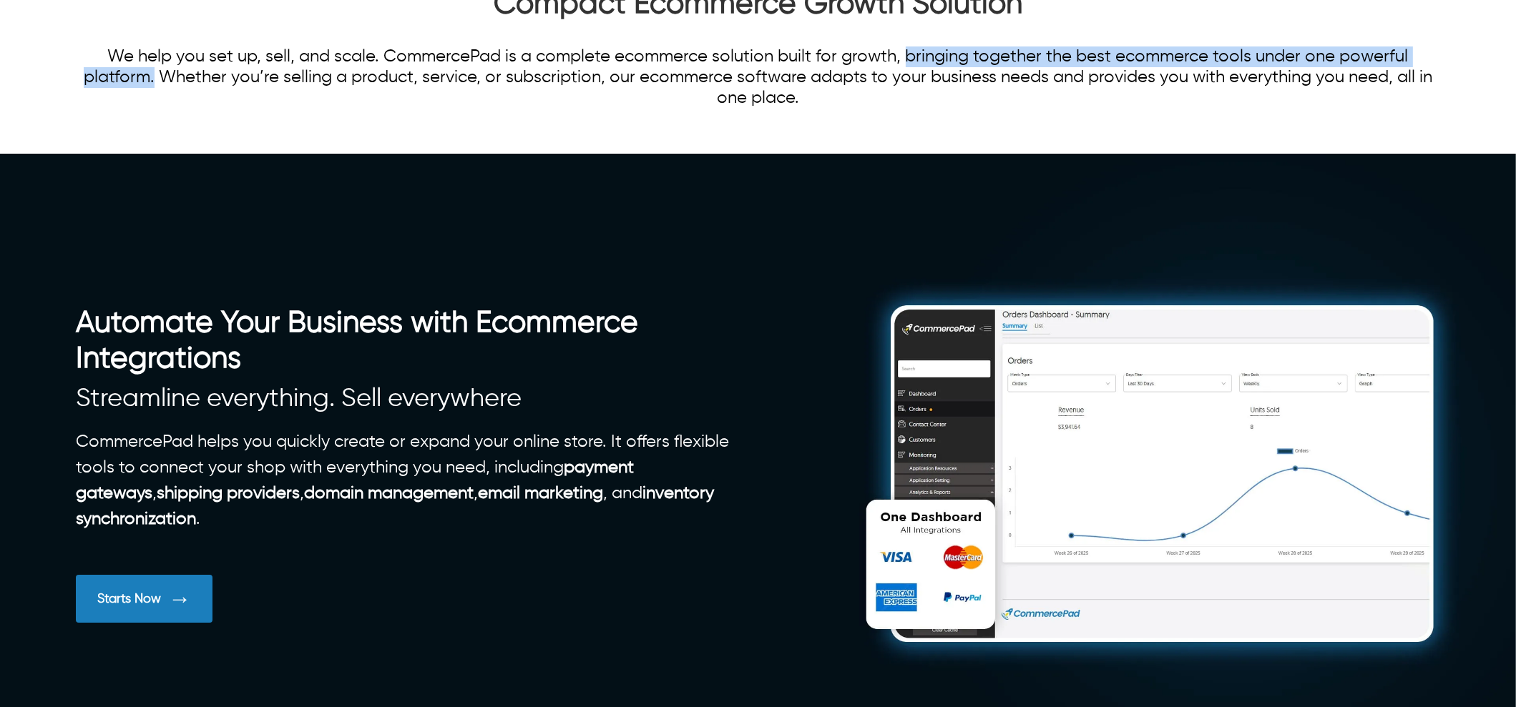
drag, startPoint x: 905, startPoint y: 552, endPoint x: 154, endPoint y: 579, distance: 751.5
click at [154, 109] on p "We help you set up, sell, and scale. CommercePad is a complete ecommerce soluti…" at bounding box center [758, 77] width 1364 height 62
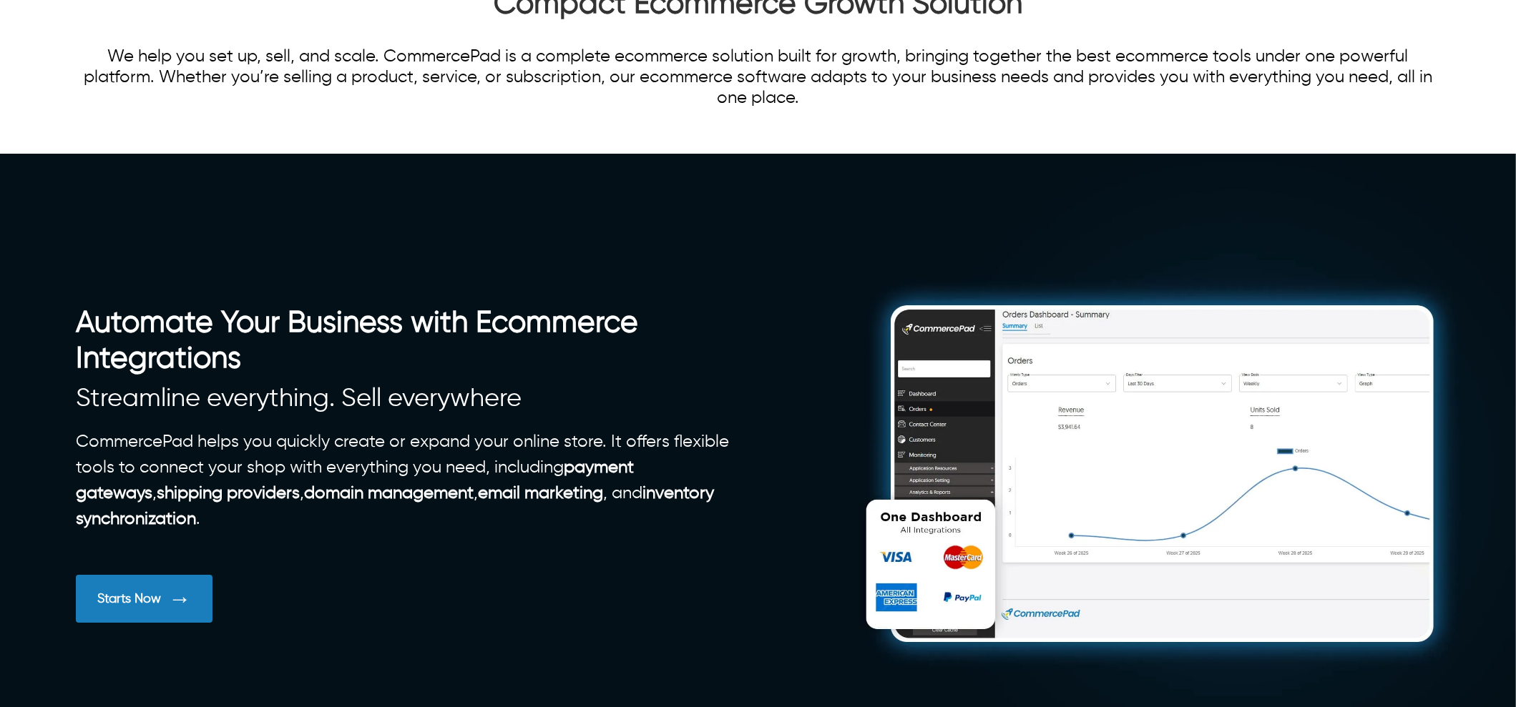
click at [520, 109] on p "We help you set up, sell, and scale. CommercePad is a complete ecommerce soluti…" at bounding box center [758, 77] width 1364 height 62
click at [627, 109] on p "We help you set up, sell, and scale. CommercePad is a complete ecommerce soluti…" at bounding box center [758, 77] width 1364 height 62
drag, startPoint x: 601, startPoint y: 569, endPoint x: 617, endPoint y: 569, distance: 15.8
click at [615, 109] on p "We help you set up, sell, and scale. CommercePad is a complete ecommerce soluti…" at bounding box center [758, 77] width 1364 height 62
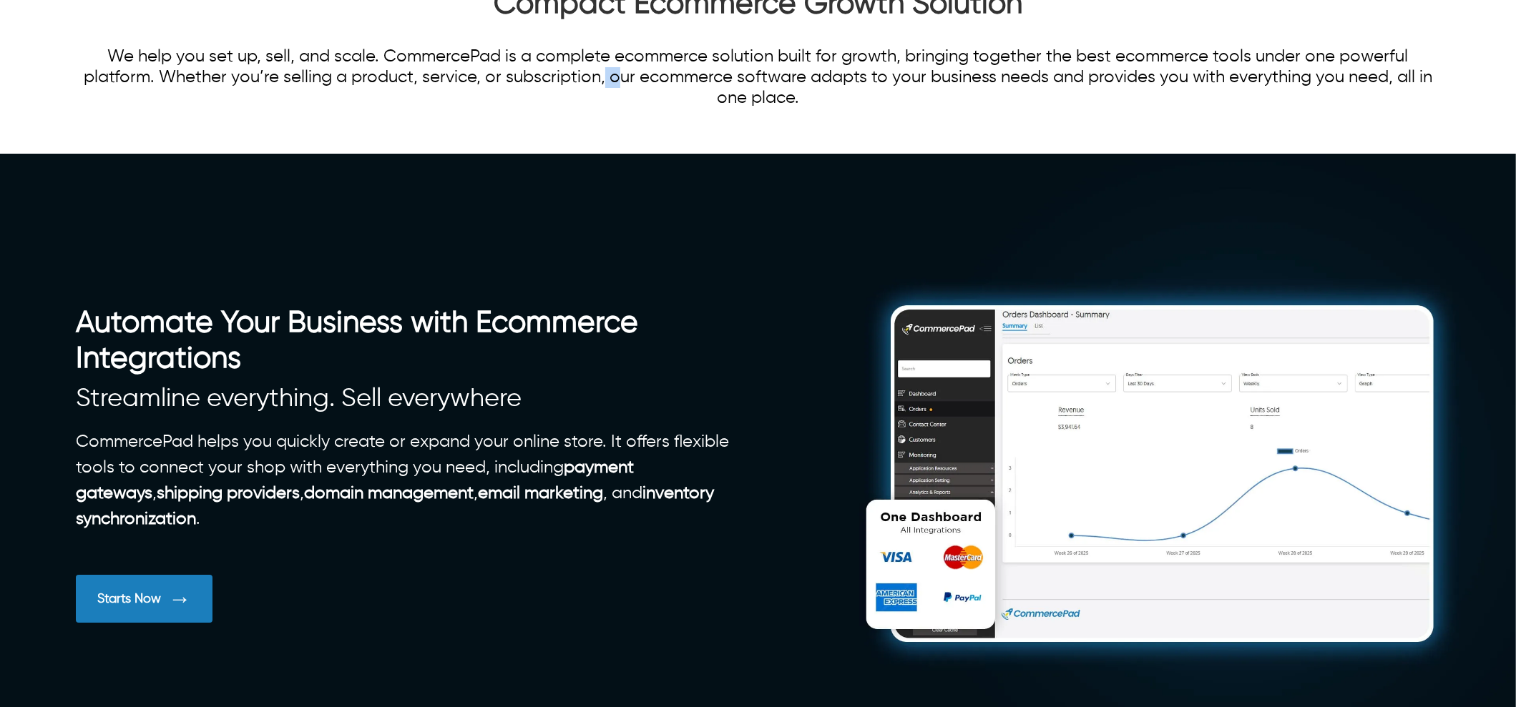
click at [616, 109] on p "We help you set up, sell, and scale. CommercePad is a complete ecommerce soluti…" at bounding box center [758, 77] width 1364 height 62
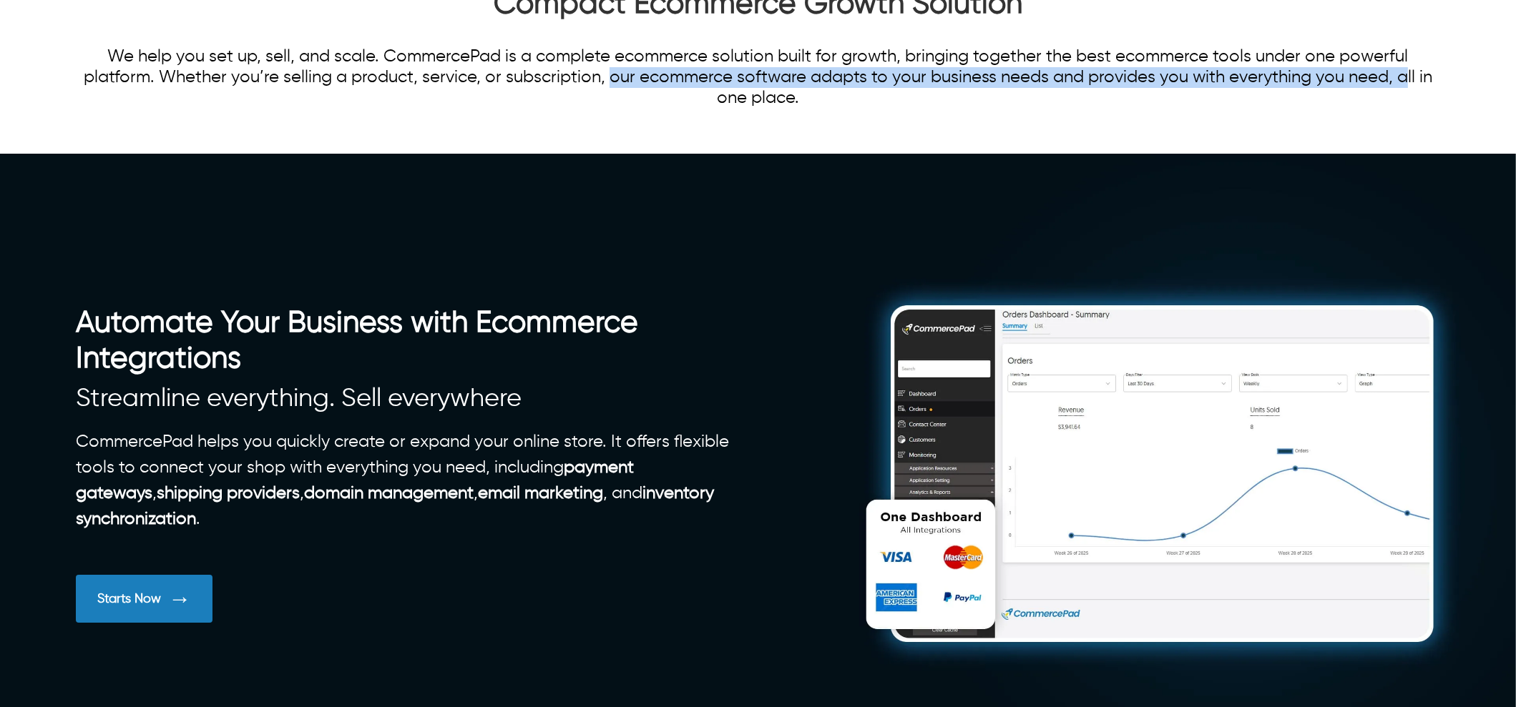
drag, startPoint x: 609, startPoint y: 568, endPoint x: 1406, endPoint y: 564, distance: 797.5
click at [1406, 109] on p "We help you set up, sell, and scale. CommercePad is a complete ecommerce soluti…" at bounding box center [758, 77] width 1364 height 62
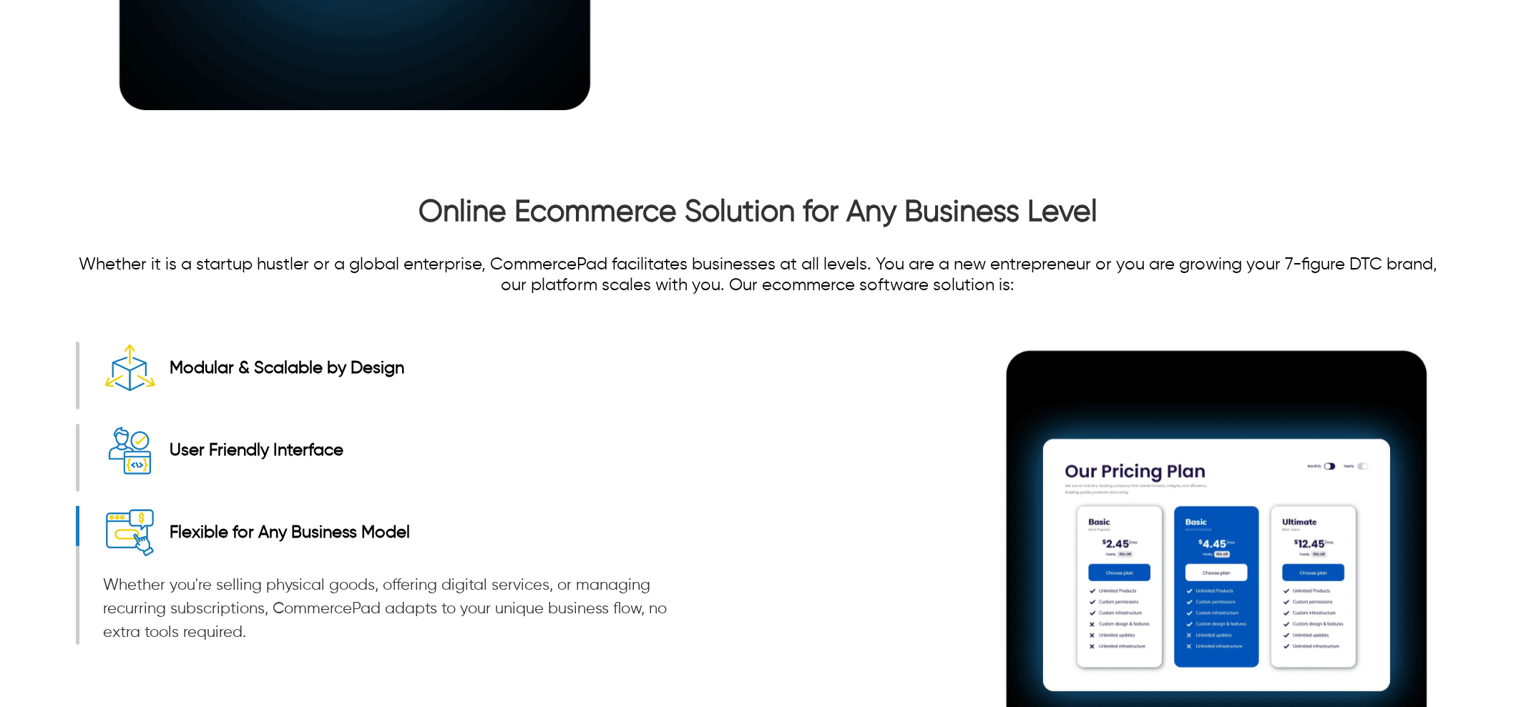
scroll to position [1967, 0]
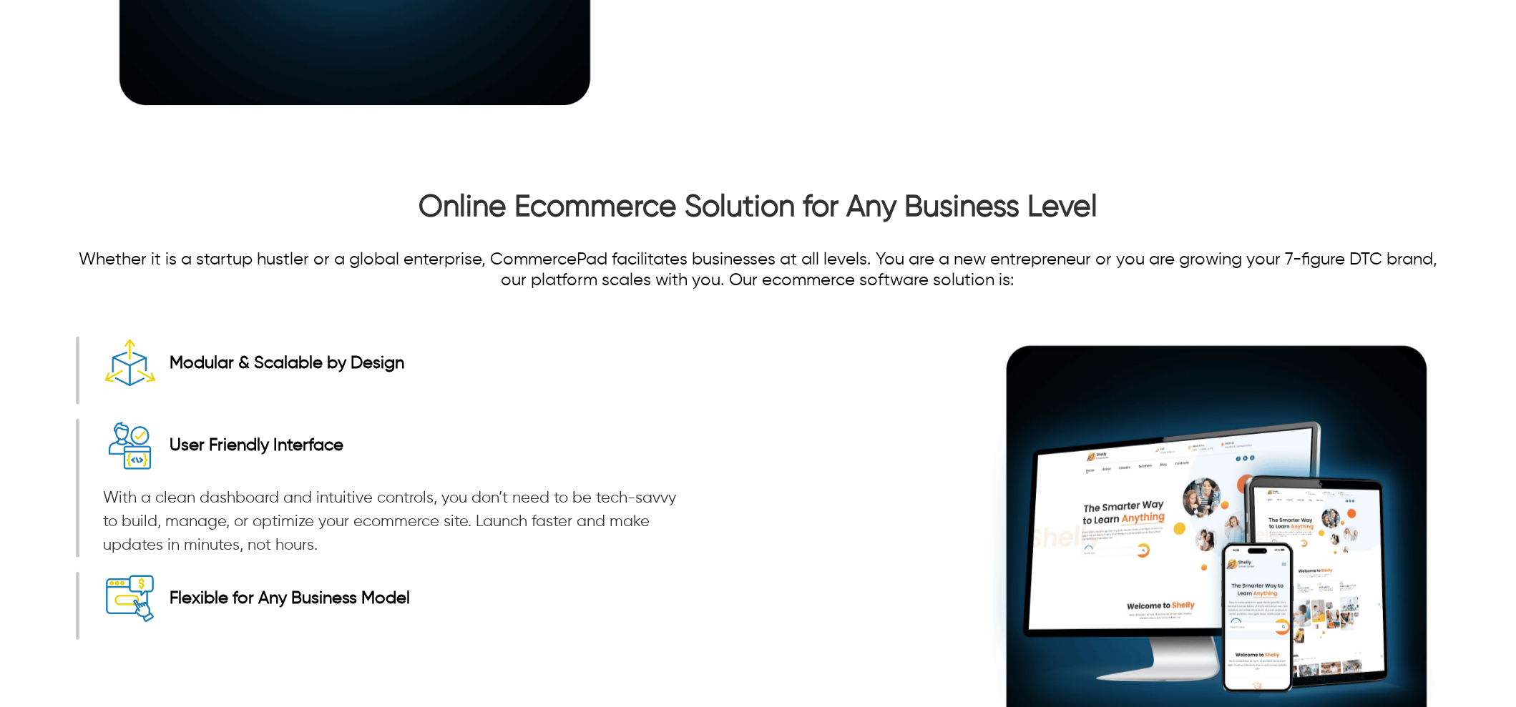
drag, startPoint x: 1122, startPoint y: 212, endPoint x: 1441, endPoint y: 230, distance: 319.5
drag, startPoint x: 948, startPoint y: 327, endPoint x: 1011, endPoint y: 375, distance: 80.1
drag, startPoint x: 1426, startPoint y: 208, endPoint x: 1124, endPoint y: 209, distance: 301.8
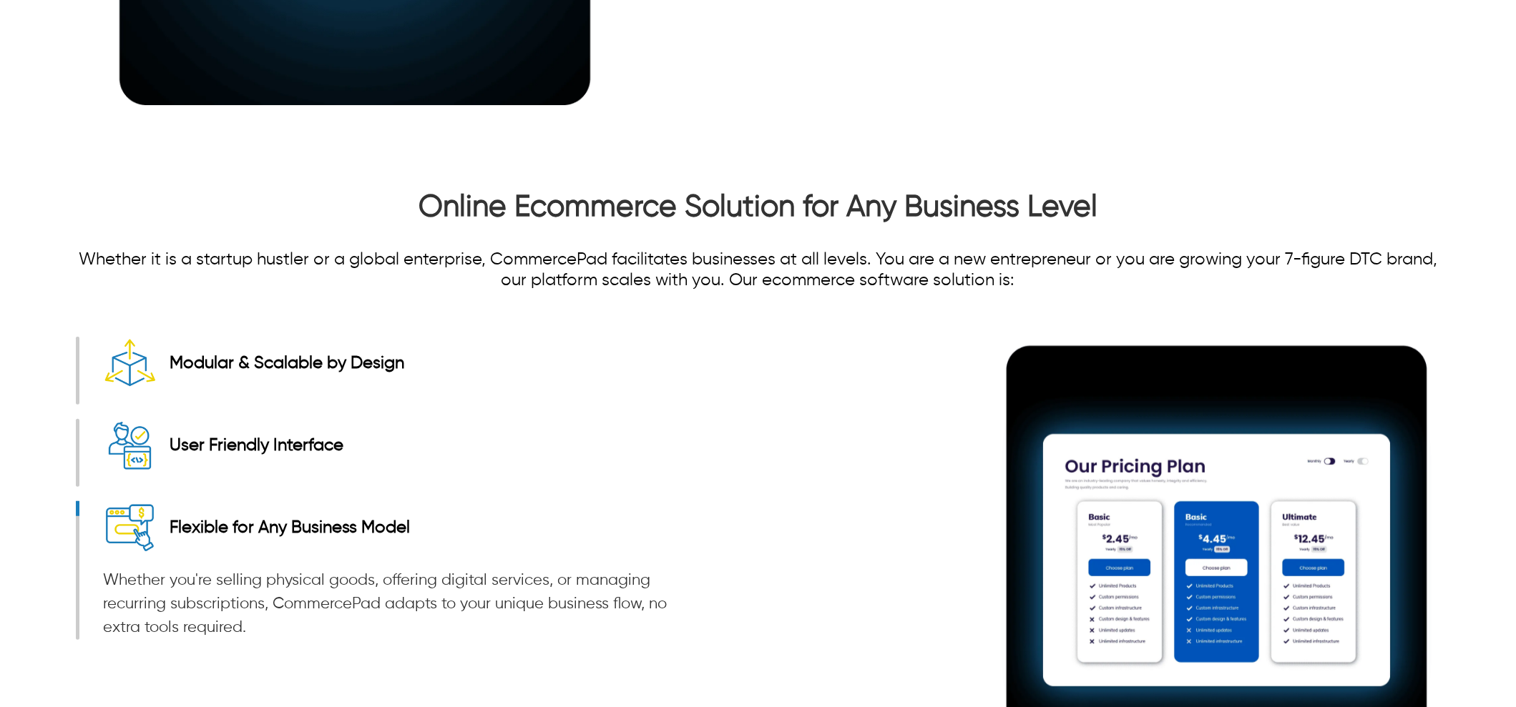
drag, startPoint x: 939, startPoint y: 318, endPoint x: 1096, endPoint y: 230, distance: 179.9
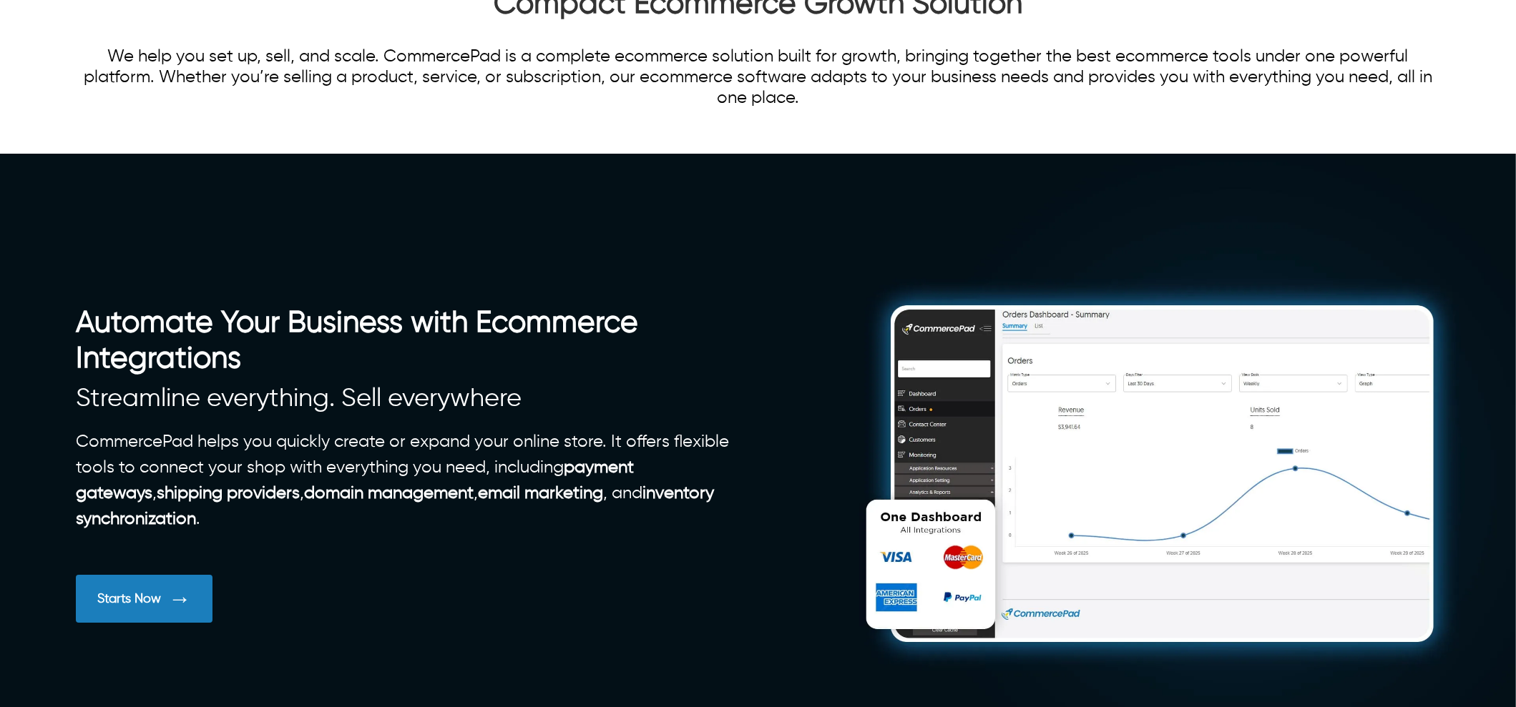
scroll to position [0, 0]
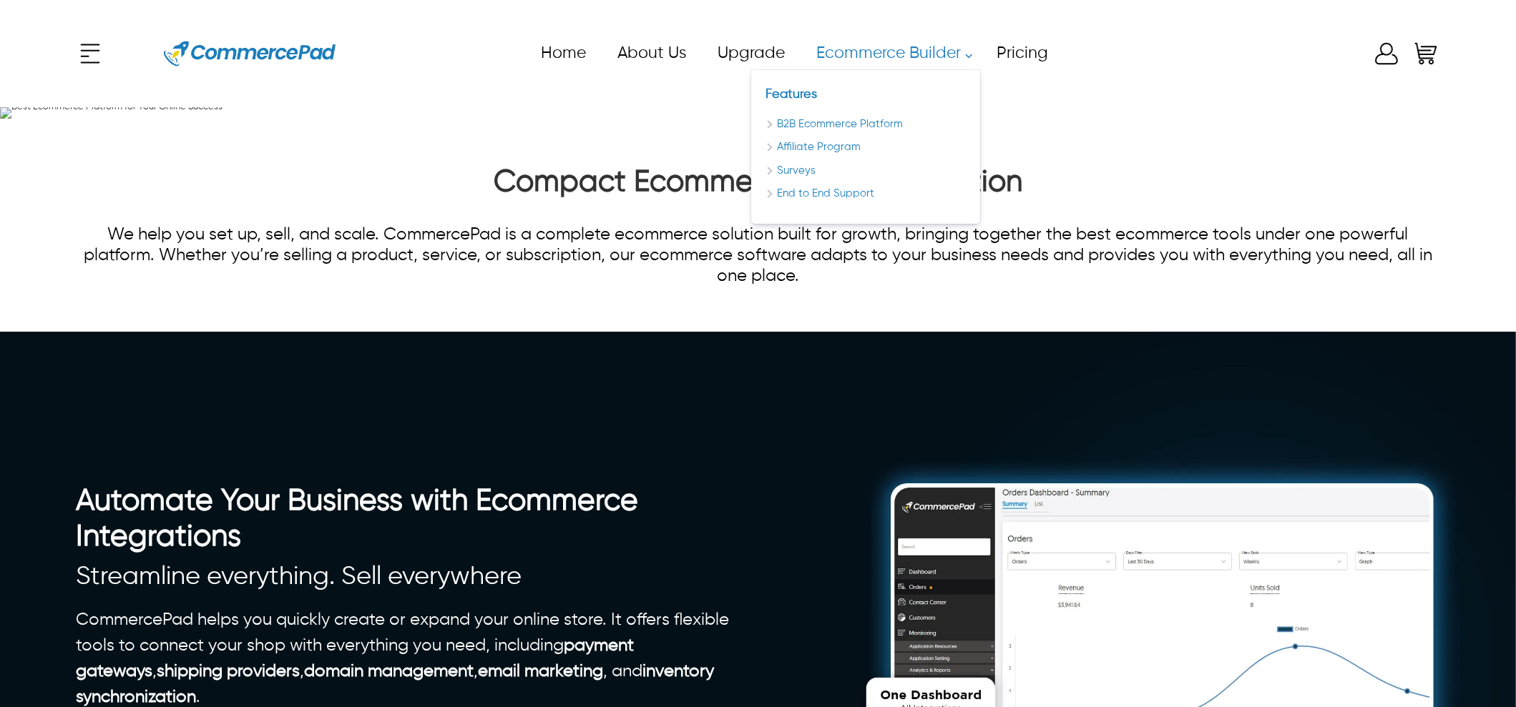
click at [871, 55] on link "Ecommerce Builder" at bounding box center [890, 53] width 180 height 32
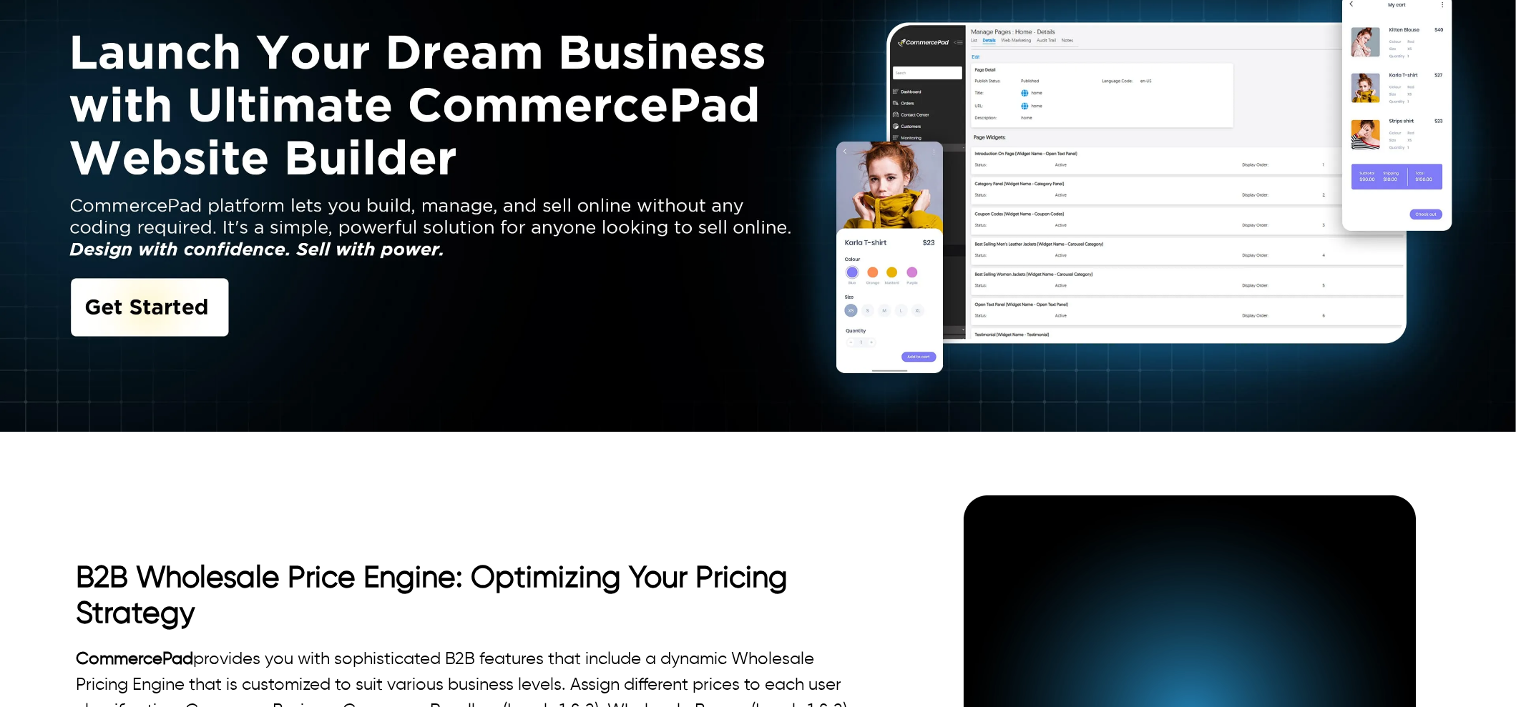
scroll to position [357, 0]
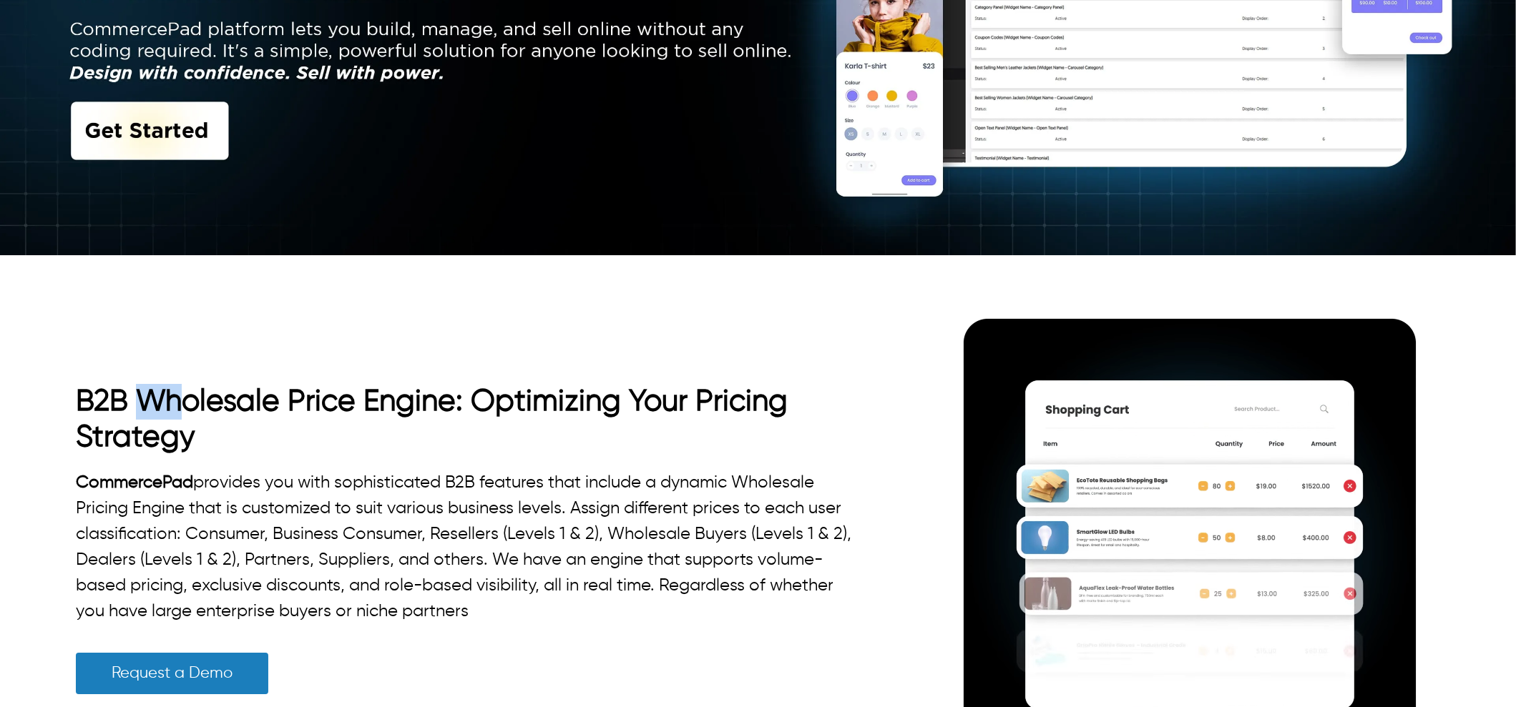
drag, startPoint x: 139, startPoint y: 327, endPoint x: 174, endPoint y: 322, distance: 35.4
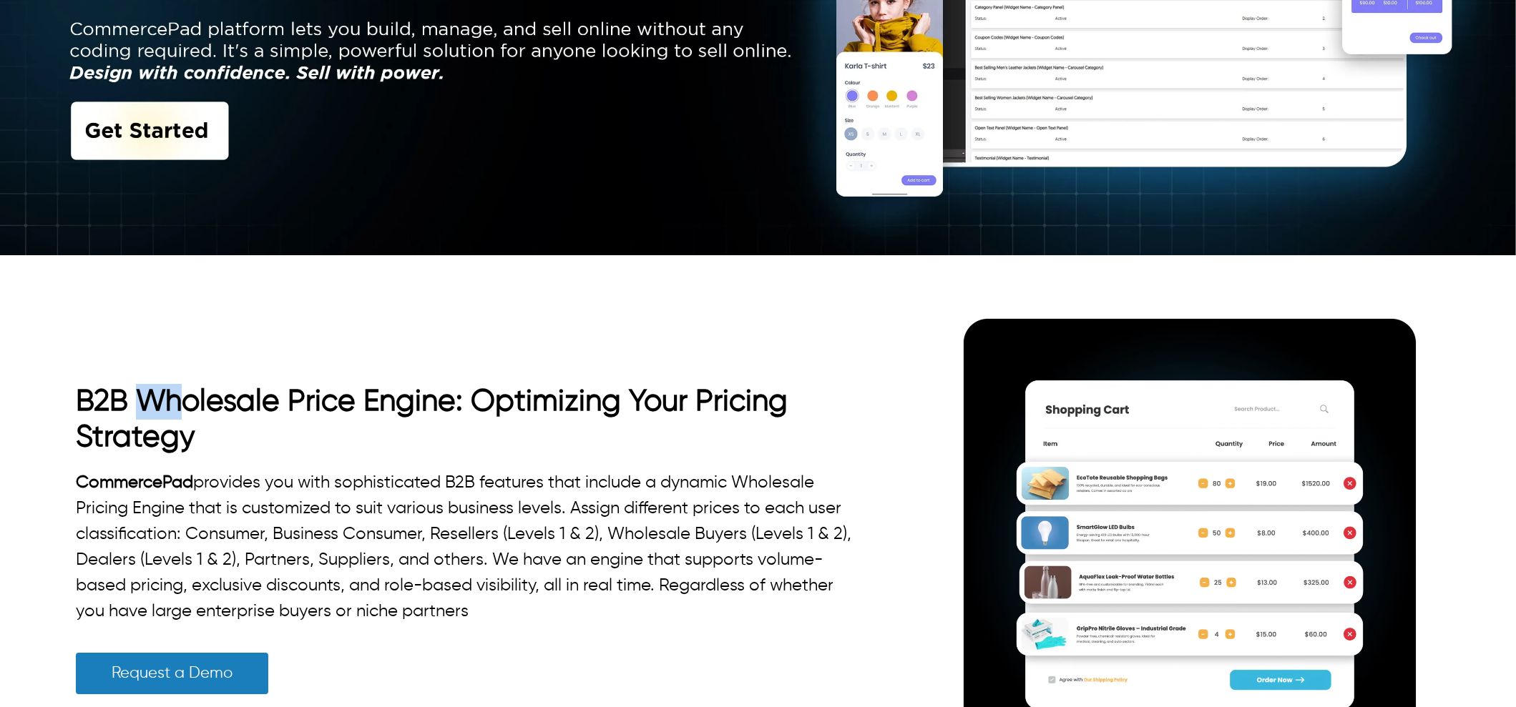
click at [174, 322] on div "B2B Wholesale Price Engine: Optimizing Your Pricing Strategy CommercePad provid…" at bounding box center [758, 547] width 1364 height 563
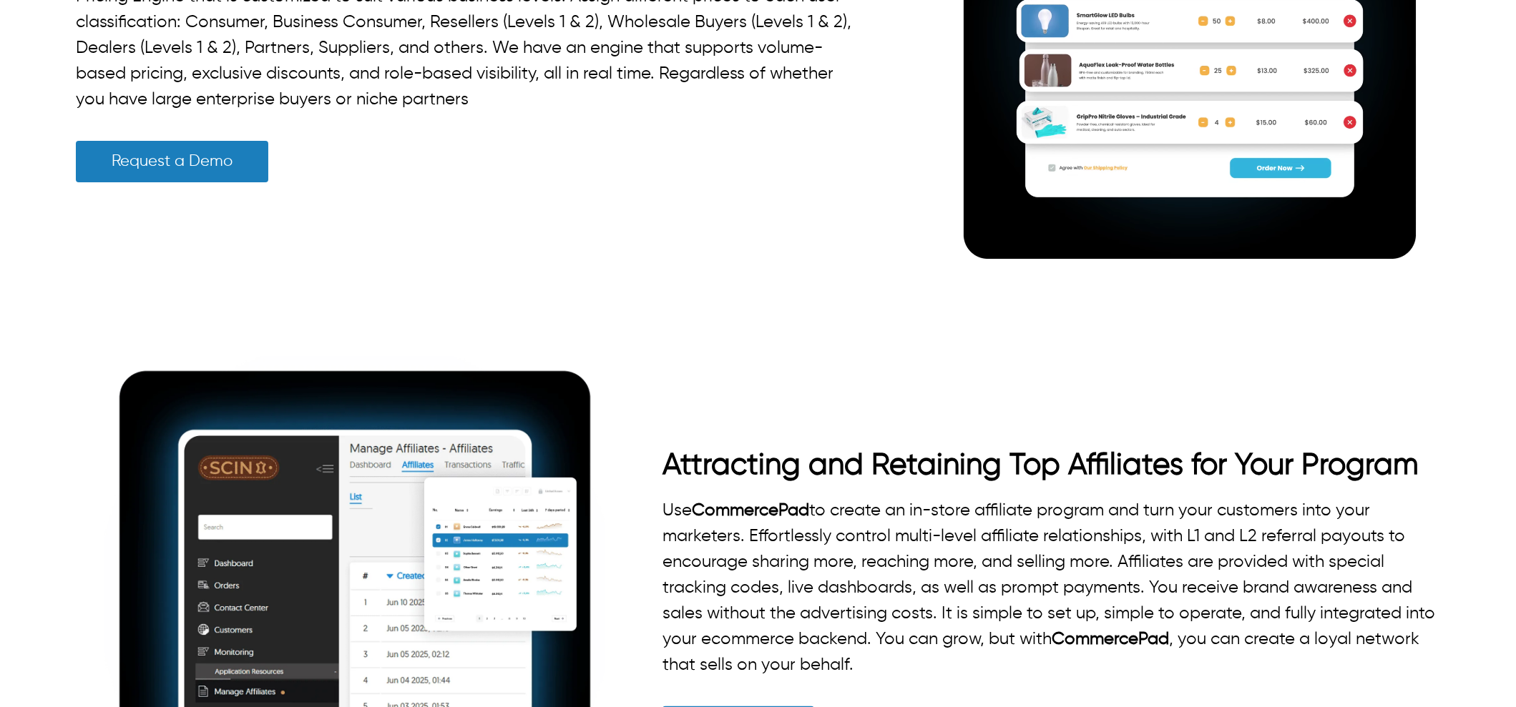
scroll to position [894, 0]
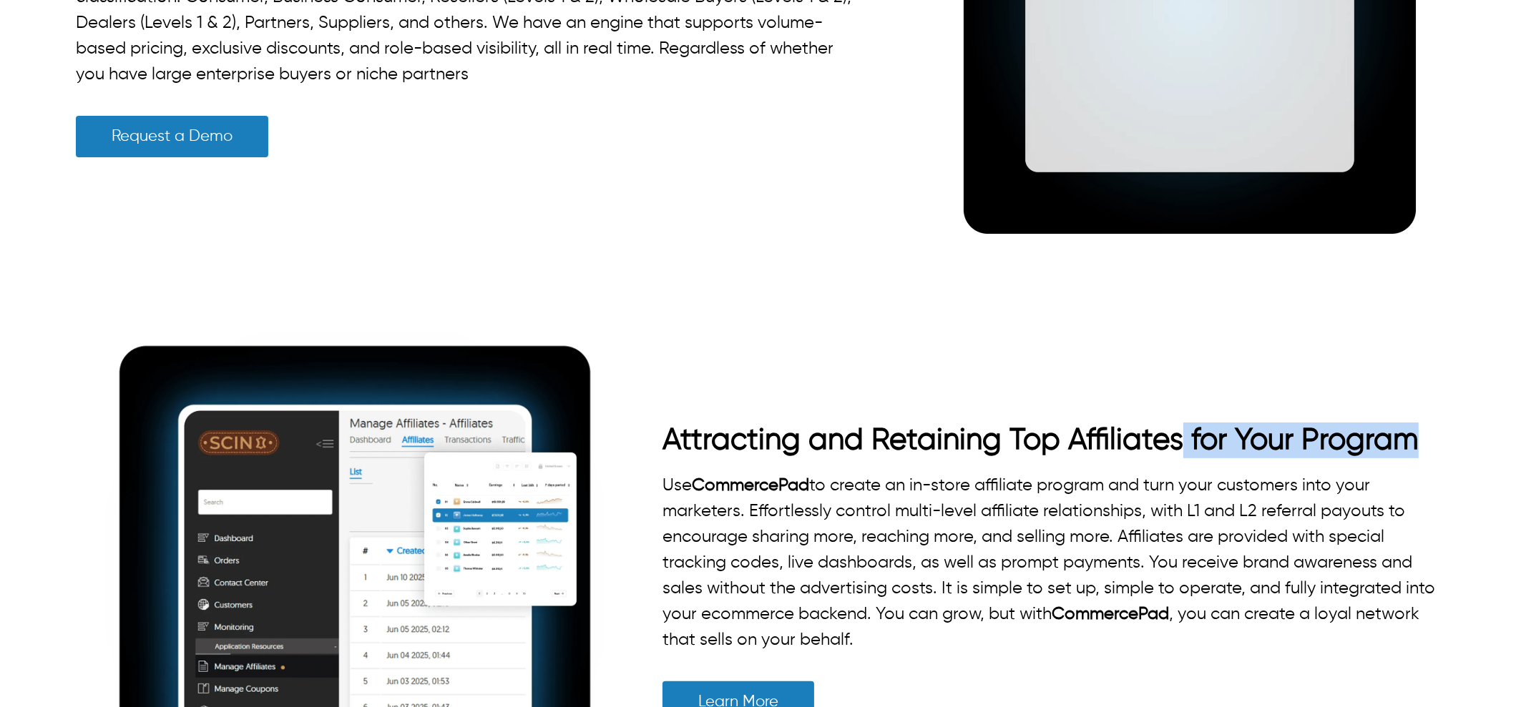
drag, startPoint x: 1177, startPoint y: 424, endPoint x: 1496, endPoint y: 449, distance: 320.7
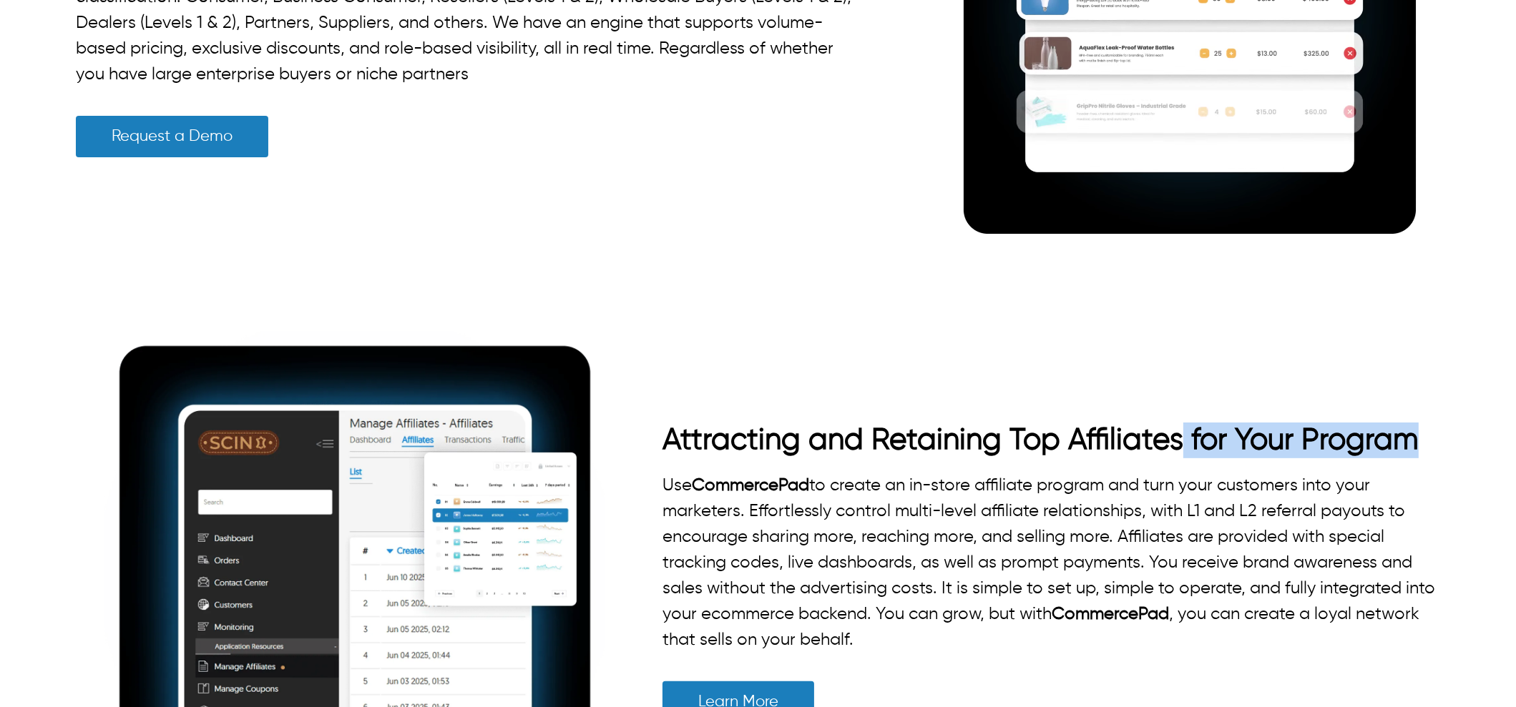
click at [1496, 449] on div "Attracting and Retaining Top Affiliates for Your Program Use CommercePad to cre…" at bounding box center [758, 582] width 1516 height 558
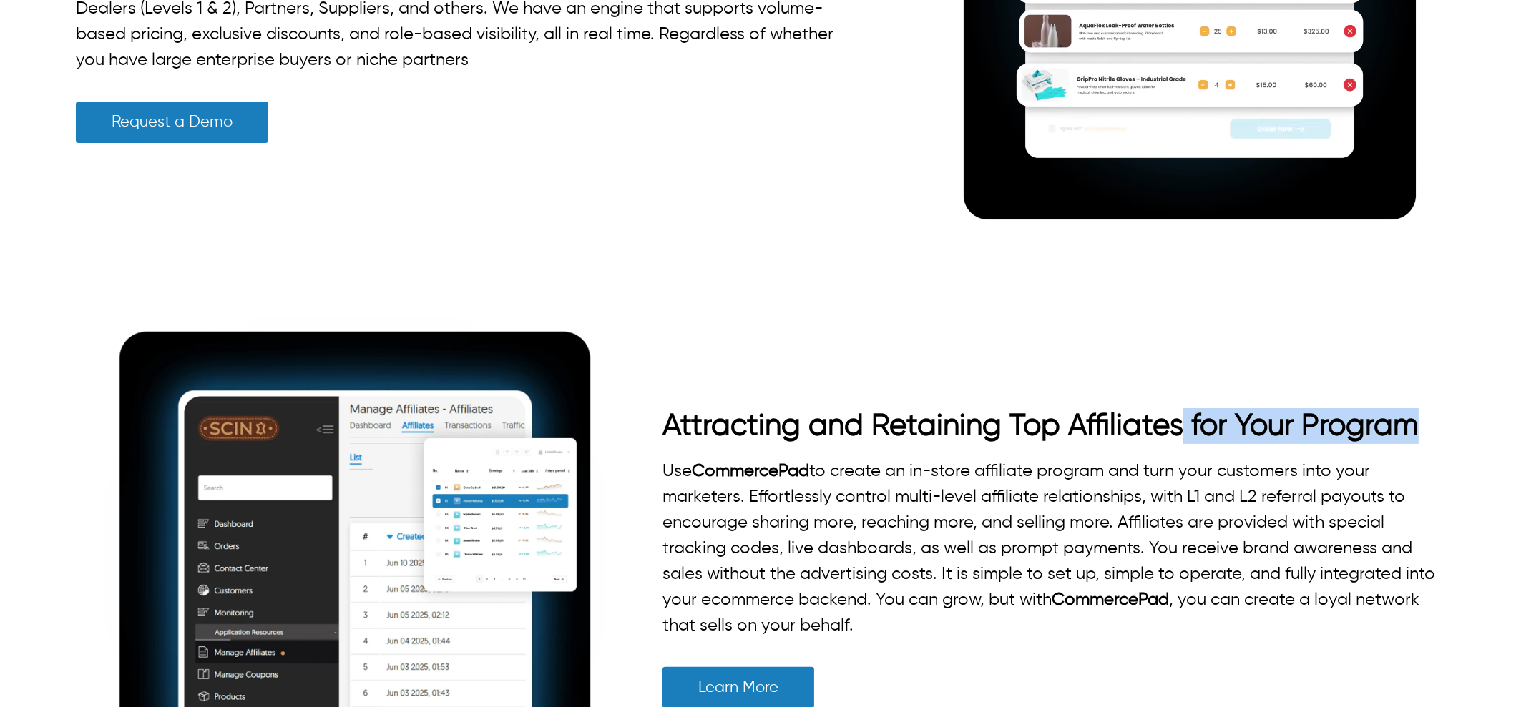
scroll to position [1073, 0]
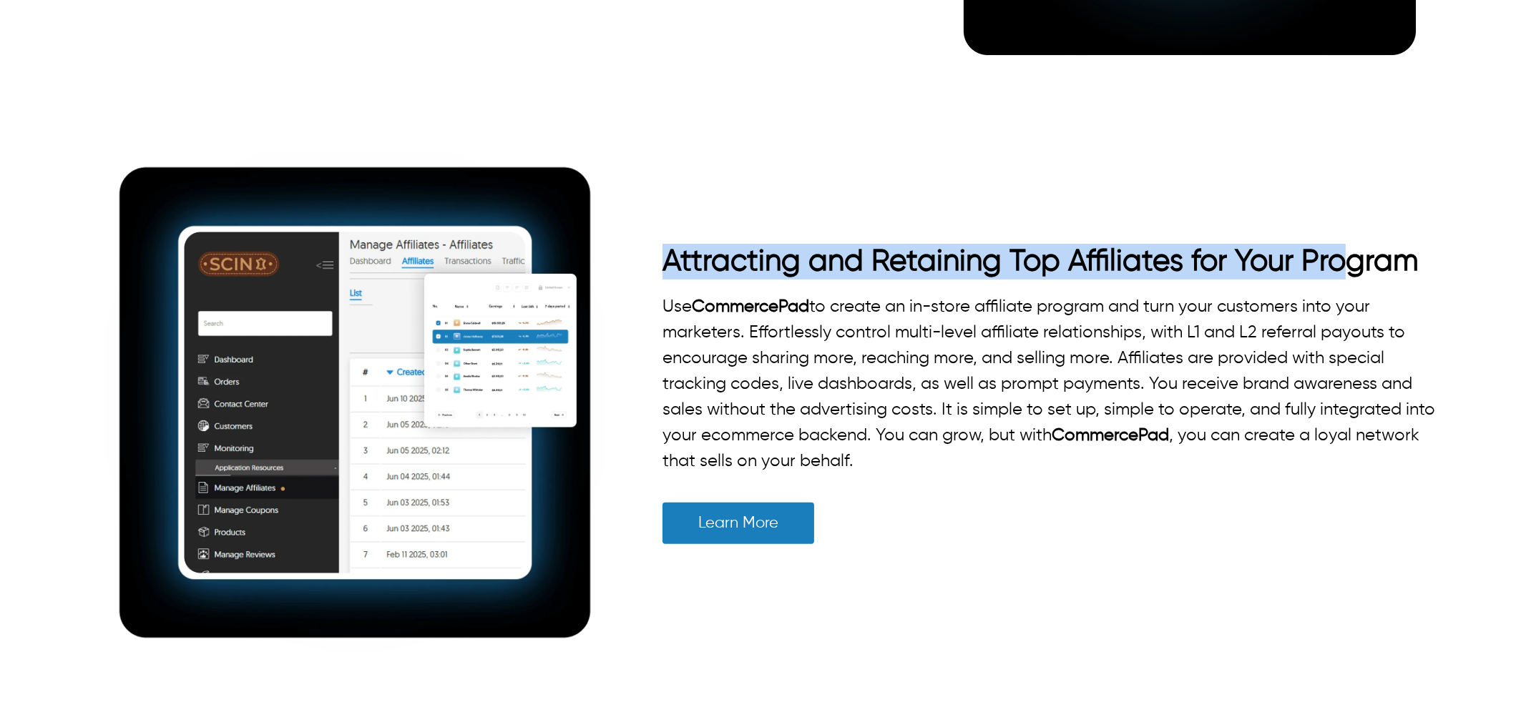
drag, startPoint x: 650, startPoint y: 266, endPoint x: 1342, endPoint y: 262, distance: 691.6
click at [1342, 262] on div "Attracting and Retaining Top Affiliates for Your Program Use CommercePad to cre…" at bounding box center [758, 403] width 1364 height 558
click at [634, 234] on div "Attracting and Retaining Top Affiliates for Your Program Use CommercePad to cre…" at bounding box center [758, 403] width 1364 height 558
drag, startPoint x: 694, startPoint y: 248, endPoint x: 1407, endPoint y: 244, distance: 713.1
click at [1407, 244] on div "Attracting and Retaining Top Affiliates for Your Program Use CommercePad to cre…" at bounding box center [758, 403] width 1364 height 558
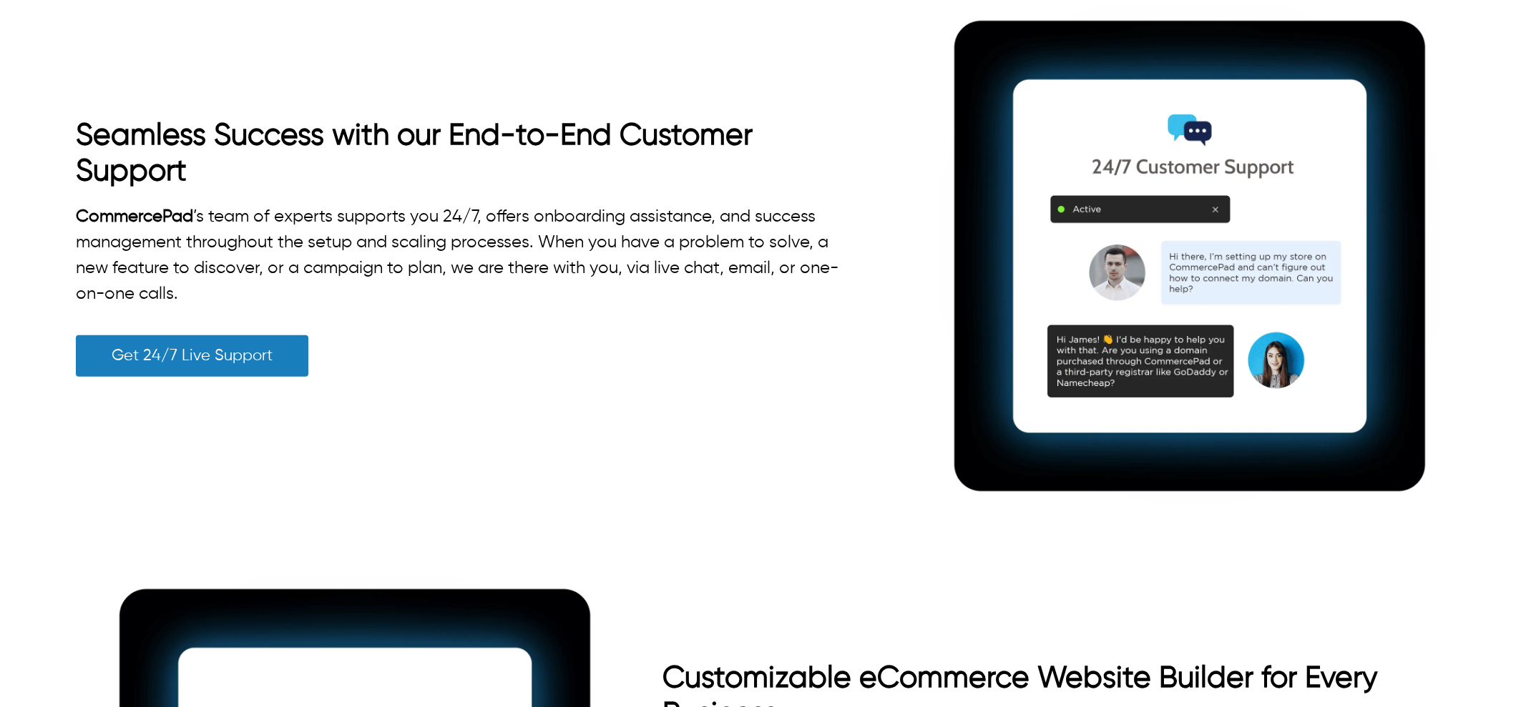
scroll to position [2146, 0]
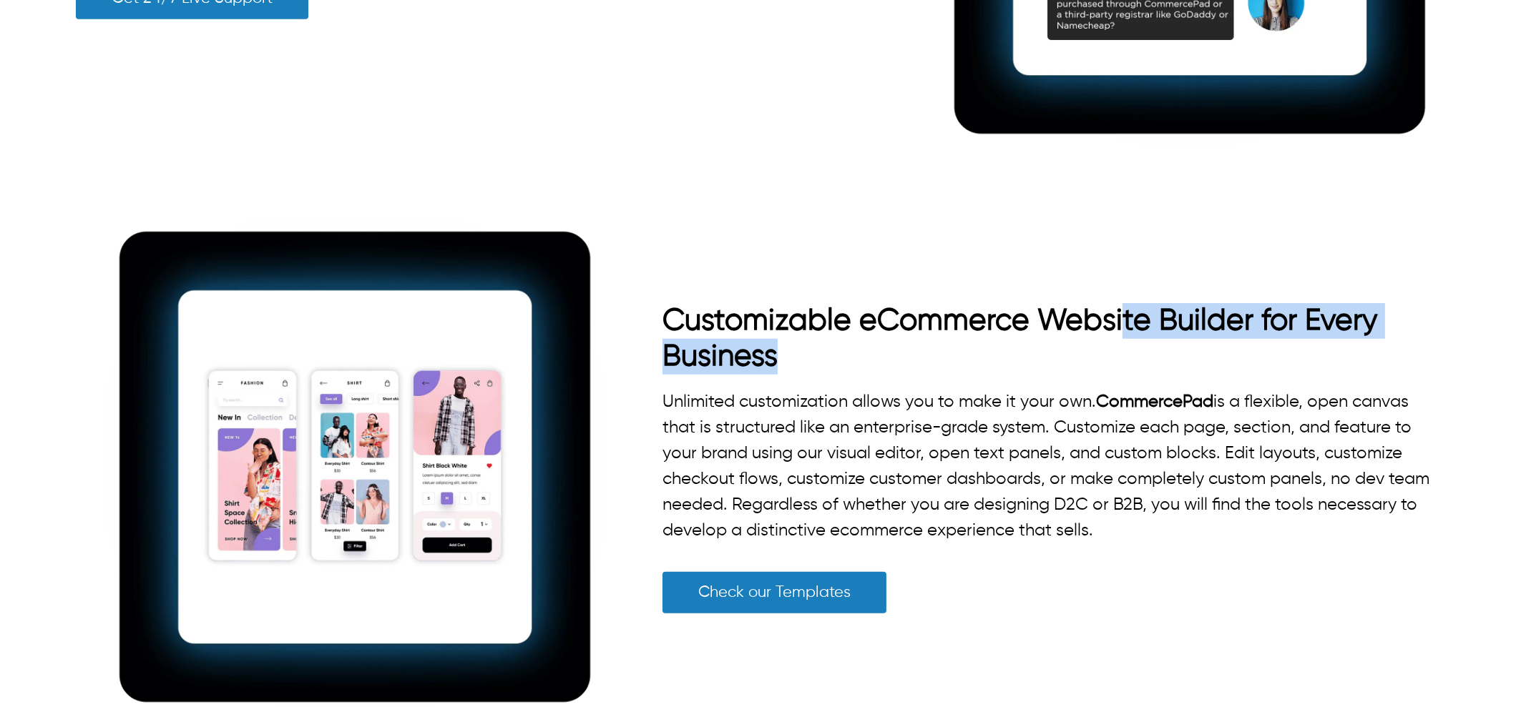
drag, startPoint x: 1387, startPoint y: 333, endPoint x: 1413, endPoint y: 385, distance: 58.2
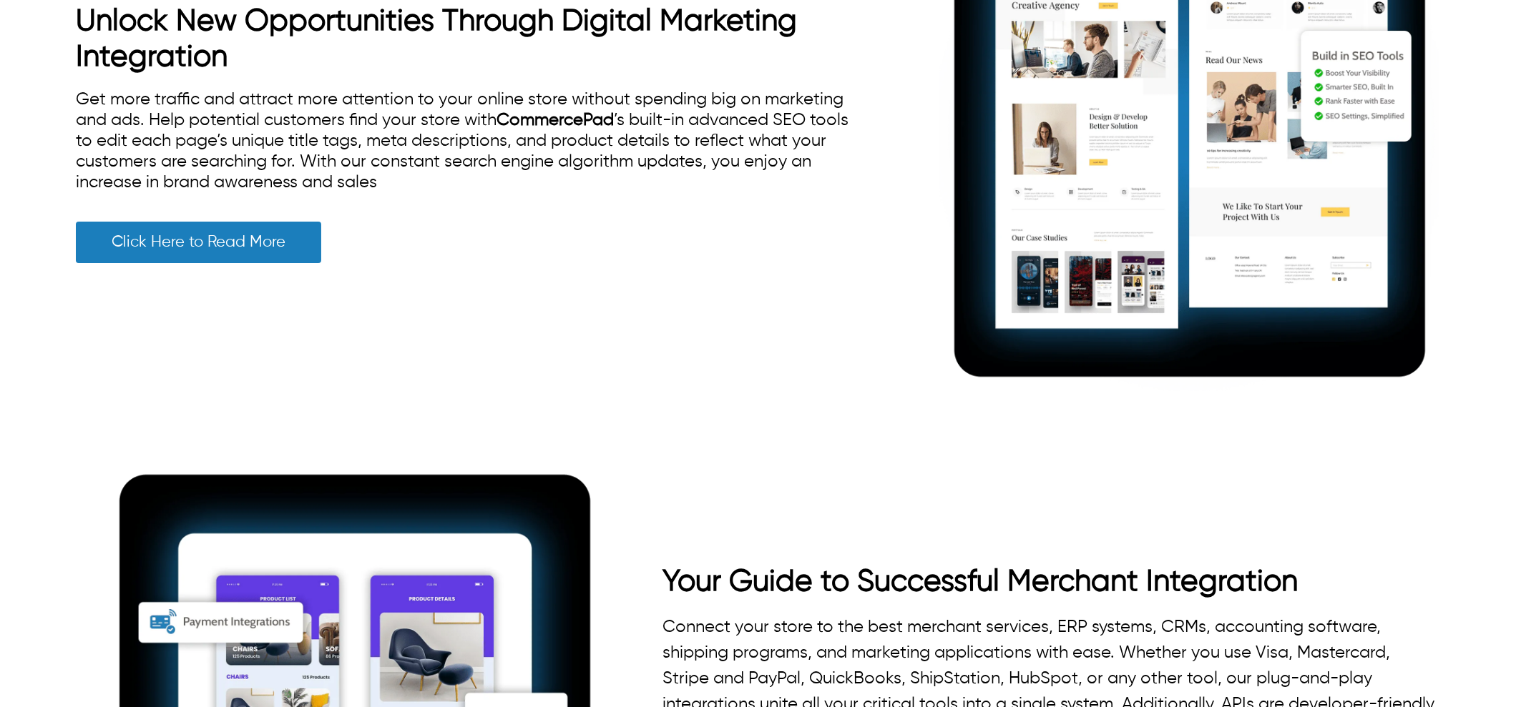
scroll to position [2681, 0]
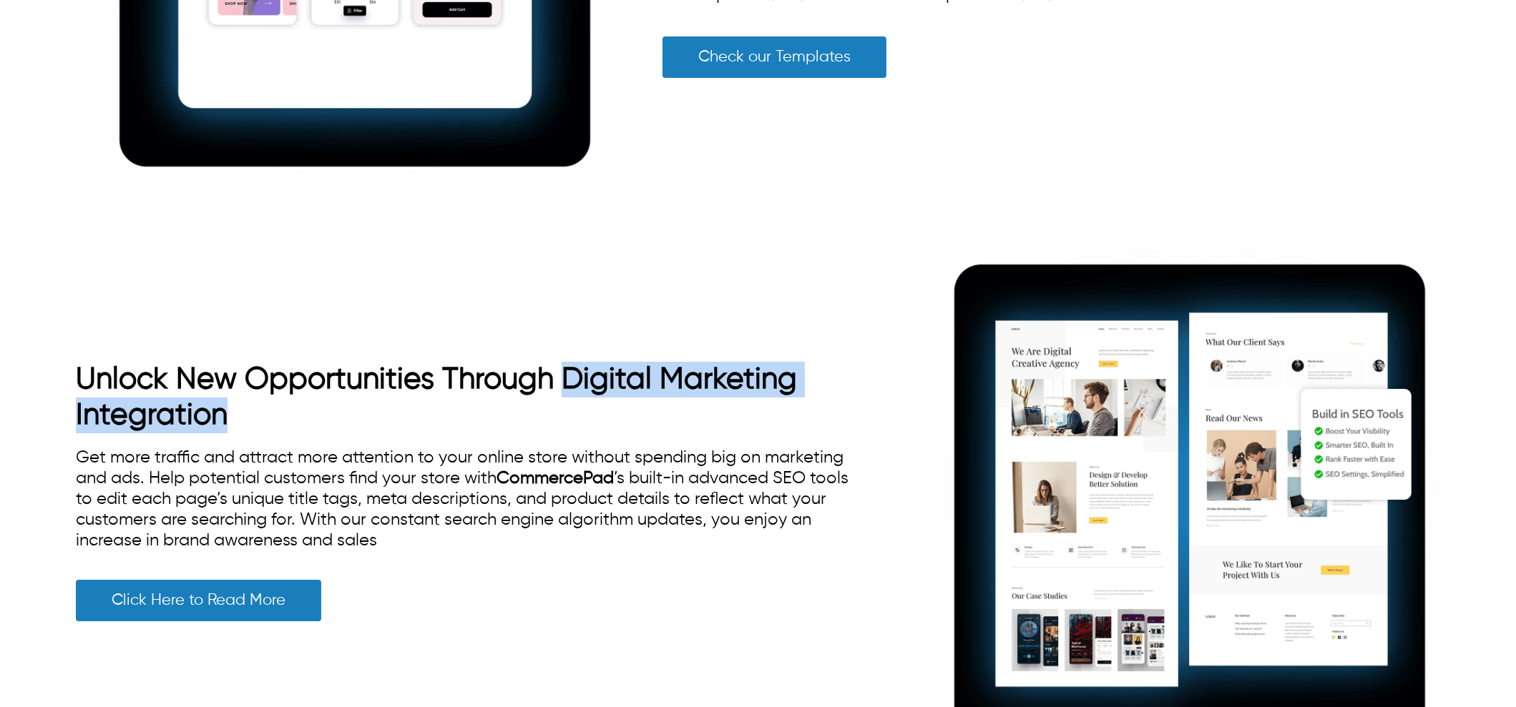
drag, startPoint x: 226, startPoint y: 411, endPoint x: 560, endPoint y: 370, distance: 336.4
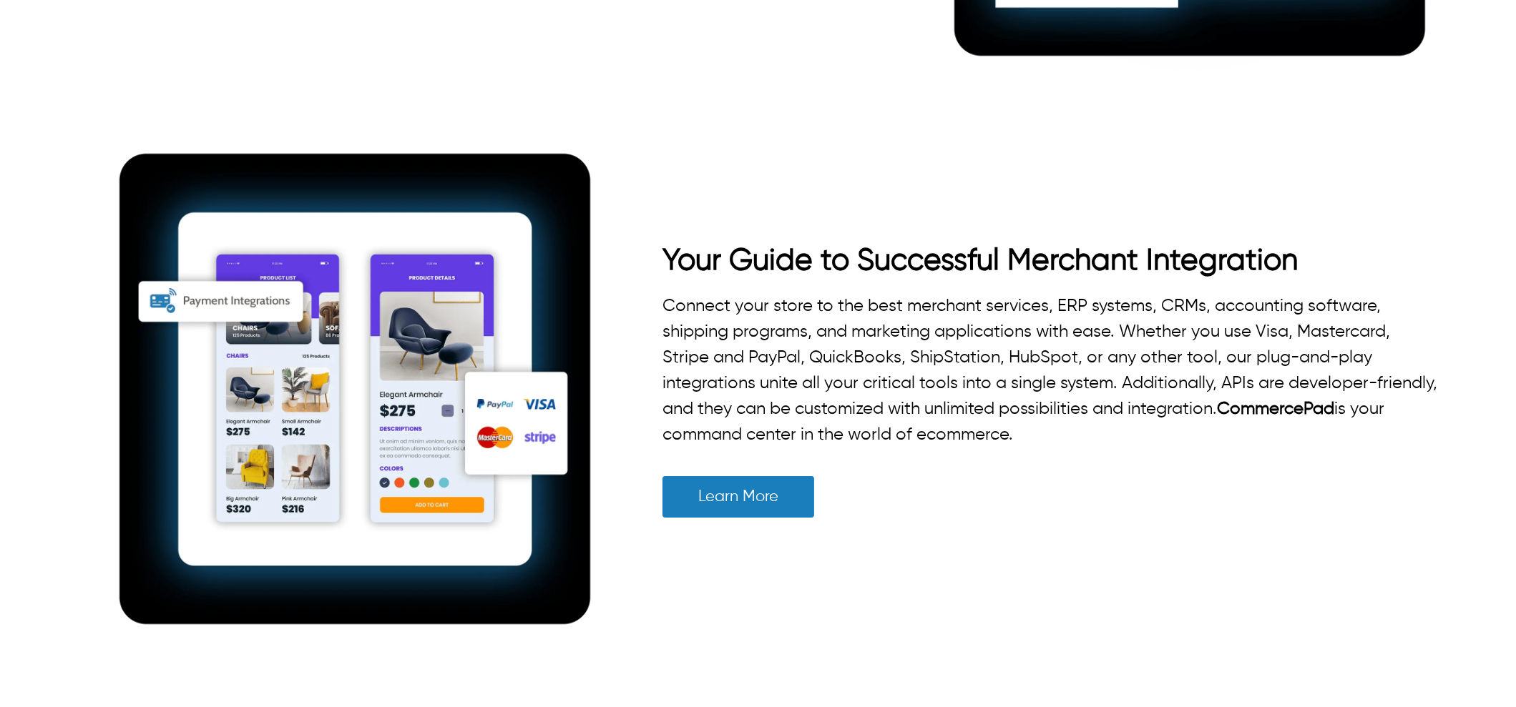
scroll to position [3397, 0]
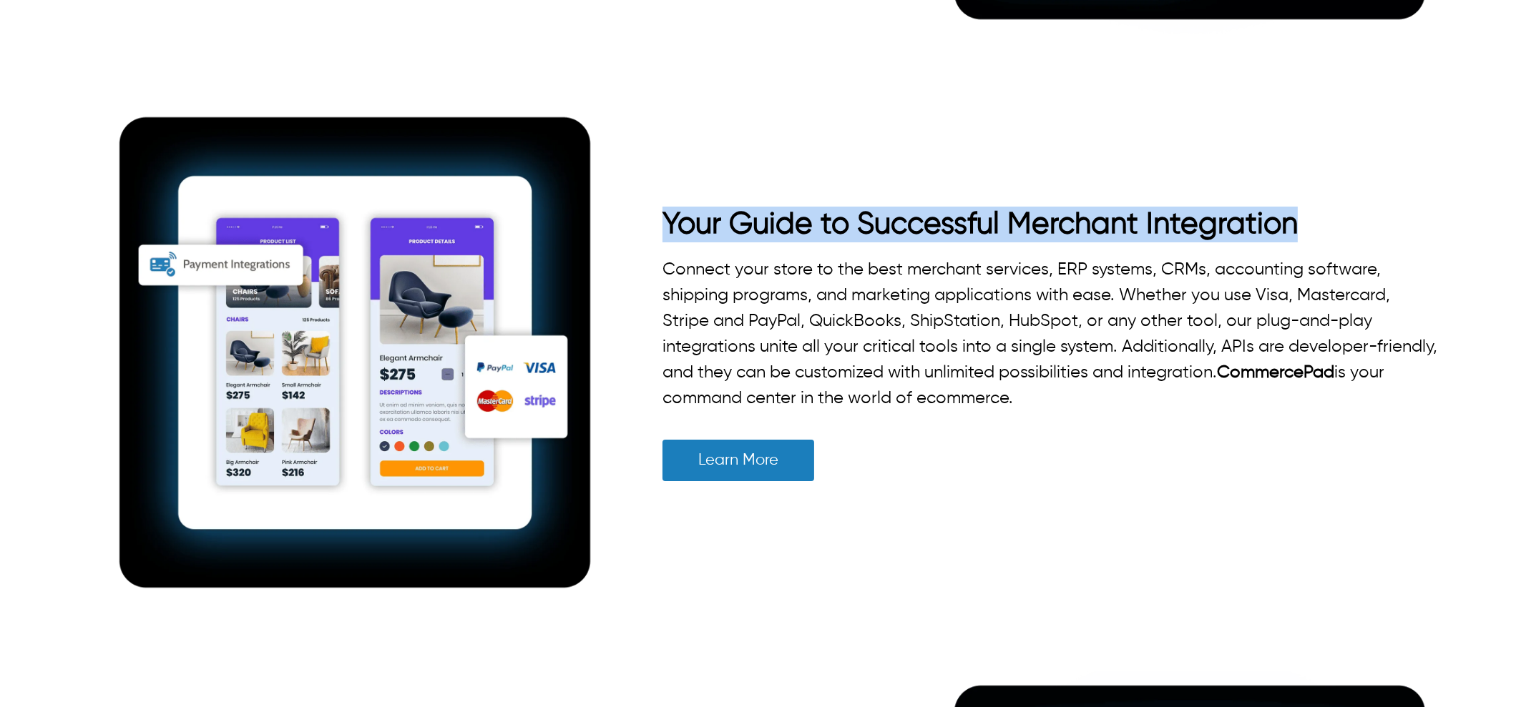
drag, startPoint x: 664, startPoint y: 216, endPoint x: 1323, endPoint y: 220, distance: 659.4
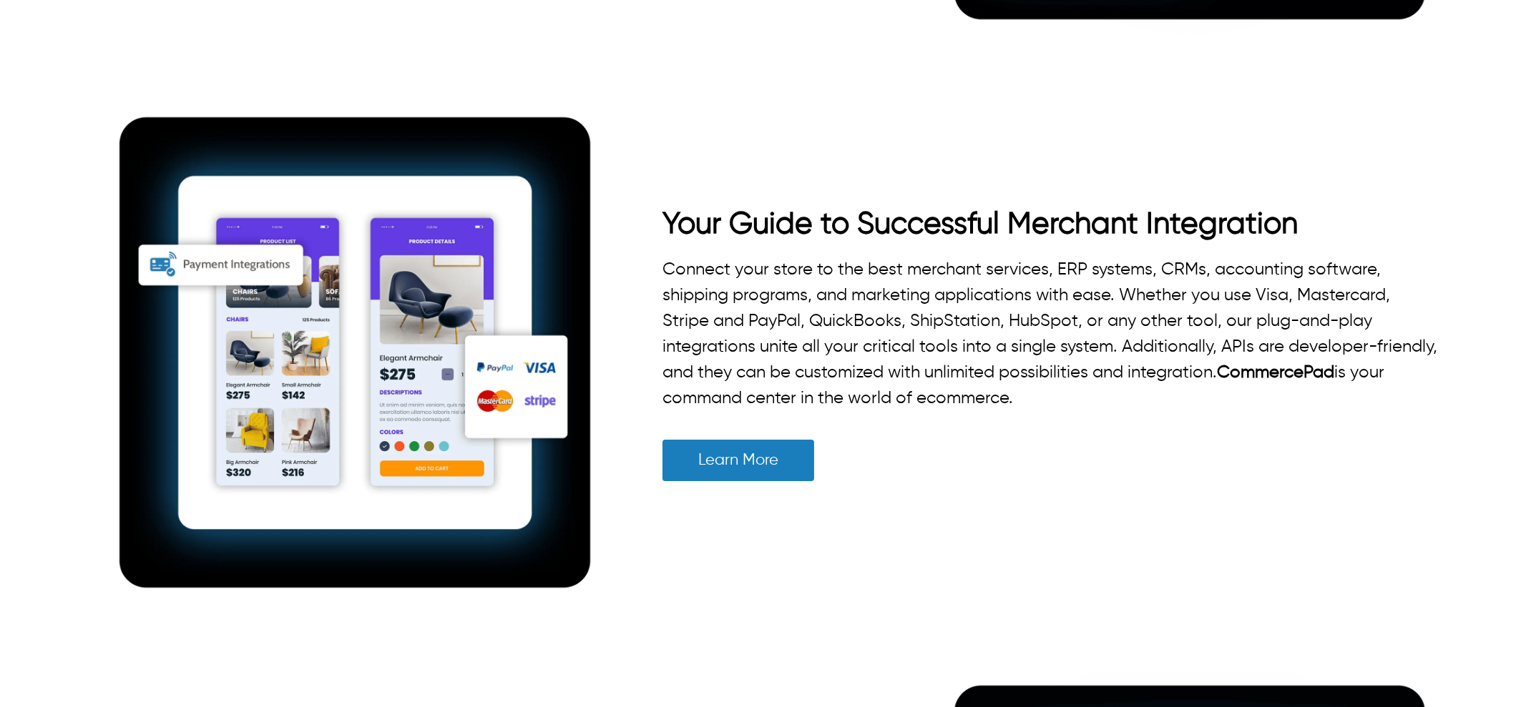
drag, startPoint x: 1232, startPoint y: 257, endPoint x: 1046, endPoint y: 240, distance: 186.7
drag, startPoint x: 991, startPoint y: 223, endPoint x: 1308, endPoint y: 199, distance: 318.5
drag, startPoint x: 1146, startPoint y: 259, endPoint x: 1044, endPoint y: 285, distance: 104.8
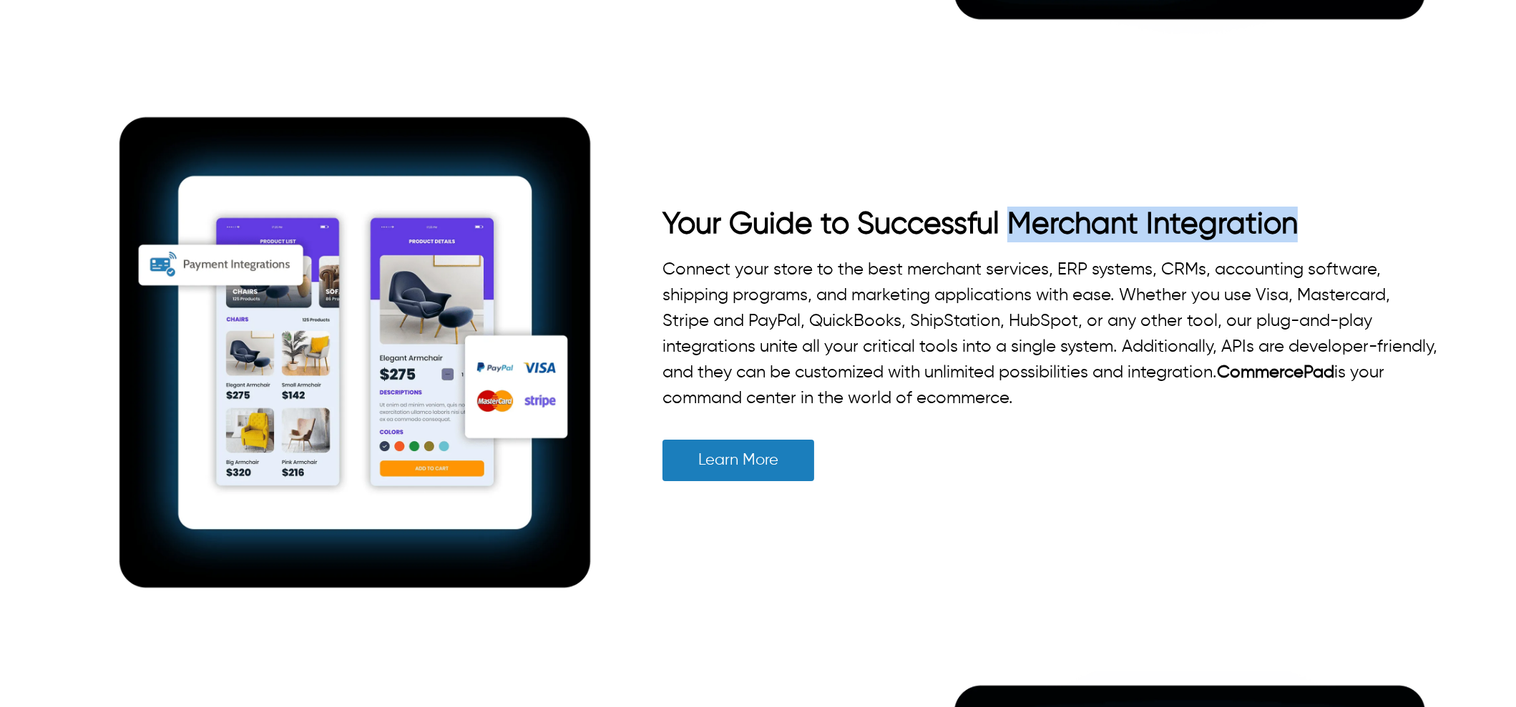
drag, startPoint x: 1013, startPoint y: 206, endPoint x: 1312, endPoint y: 219, distance: 299.9
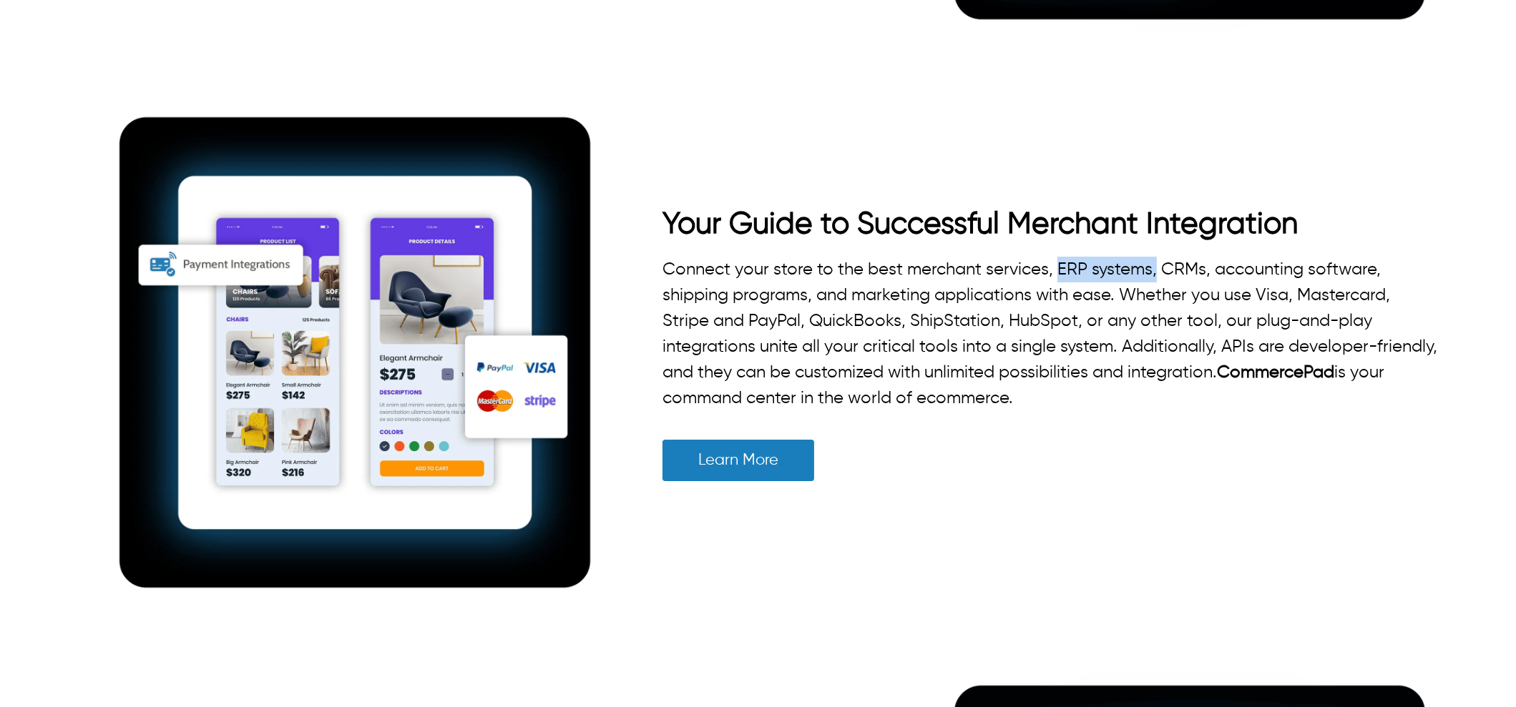
drag, startPoint x: 1057, startPoint y: 258, endPoint x: 1155, endPoint y: 257, distance: 98.0
drag, startPoint x: 1206, startPoint y: 254, endPoint x: 1357, endPoint y: 260, distance: 151.0
drag, startPoint x: 1169, startPoint y: 247, endPoint x: 1159, endPoint y: 242, distance: 12.2
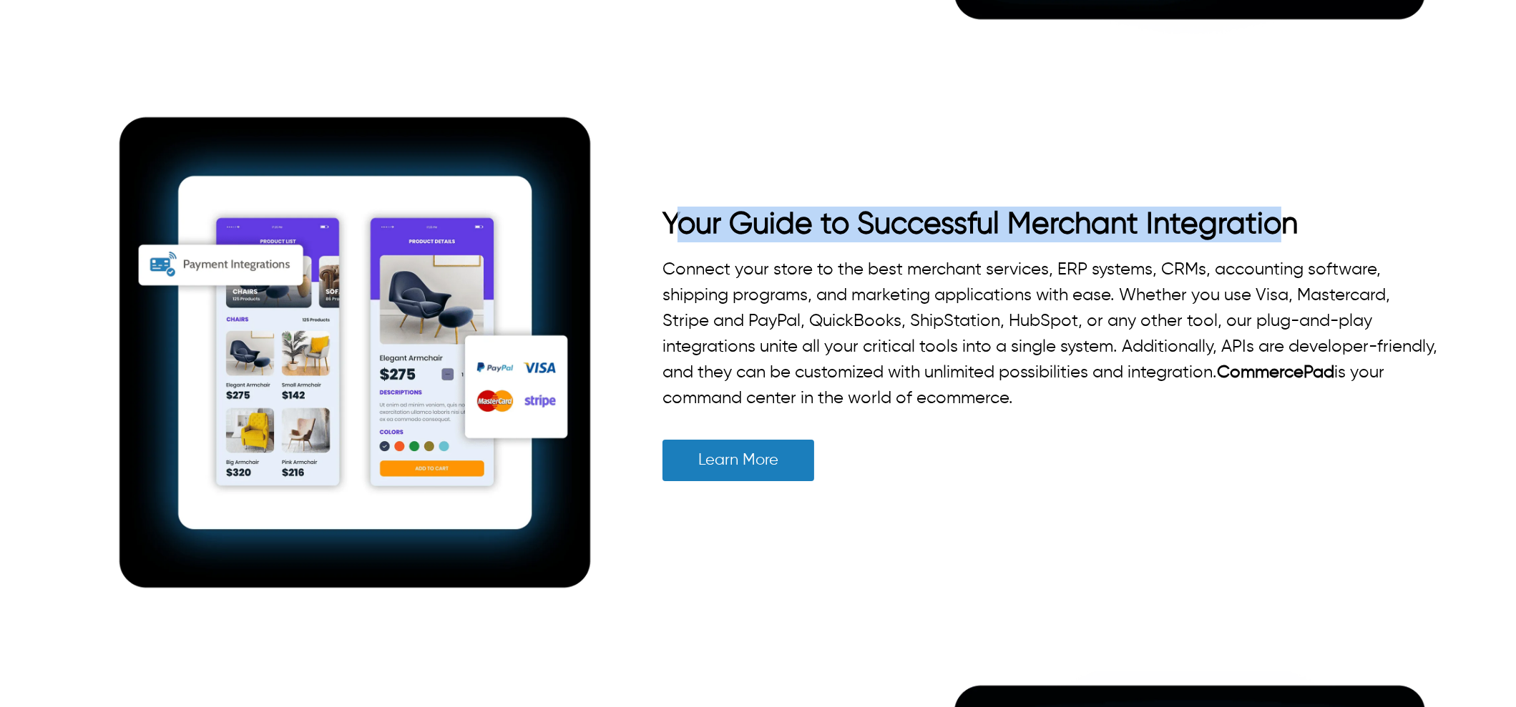
drag, startPoint x: 682, startPoint y: 190, endPoint x: 1277, endPoint y: 212, distance: 594.7
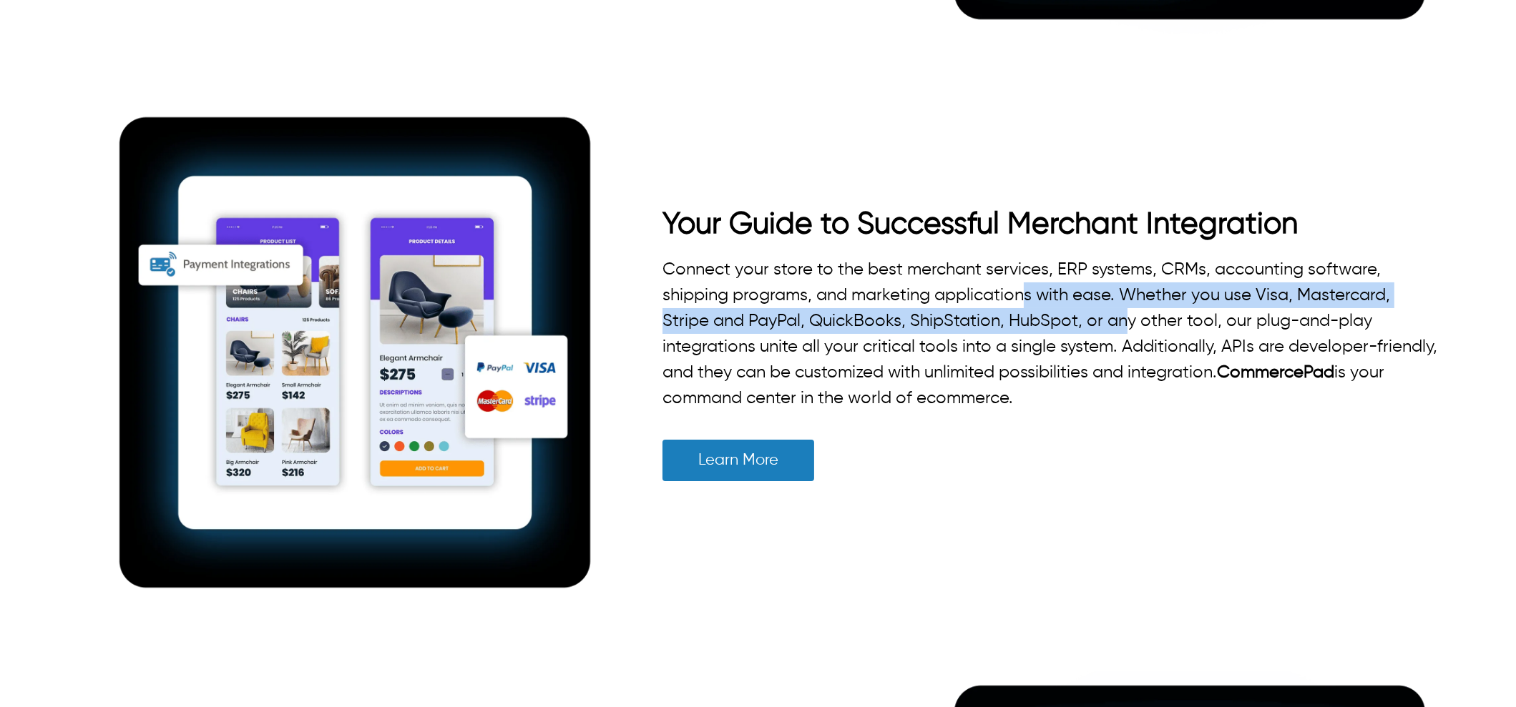
drag, startPoint x: 1026, startPoint y: 295, endPoint x: 1129, endPoint y: 319, distance: 105.1
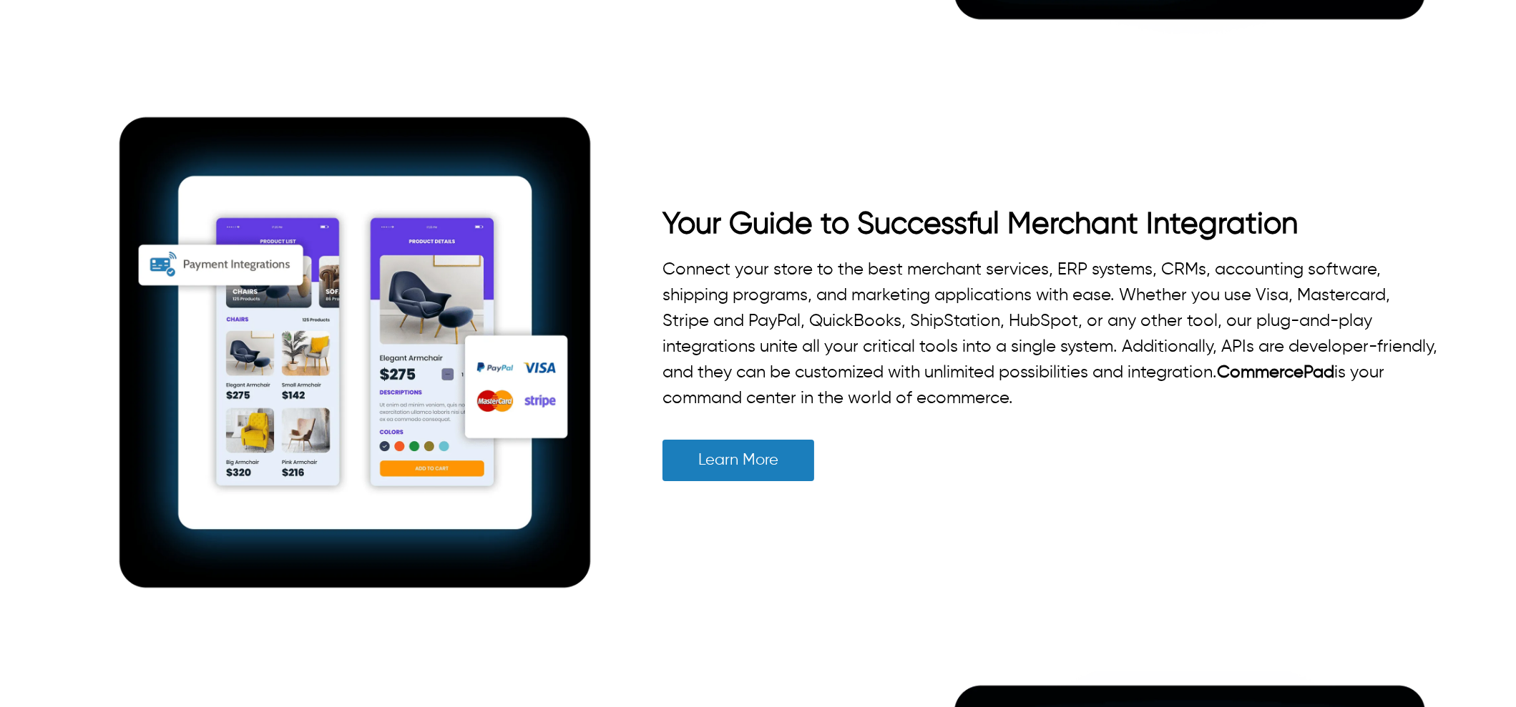
drag, startPoint x: 930, startPoint y: 309, endPoint x: 1103, endPoint y: 320, distance: 173.5
drag, startPoint x: 1079, startPoint y: 266, endPoint x: 1079, endPoint y: 277, distance: 10.7
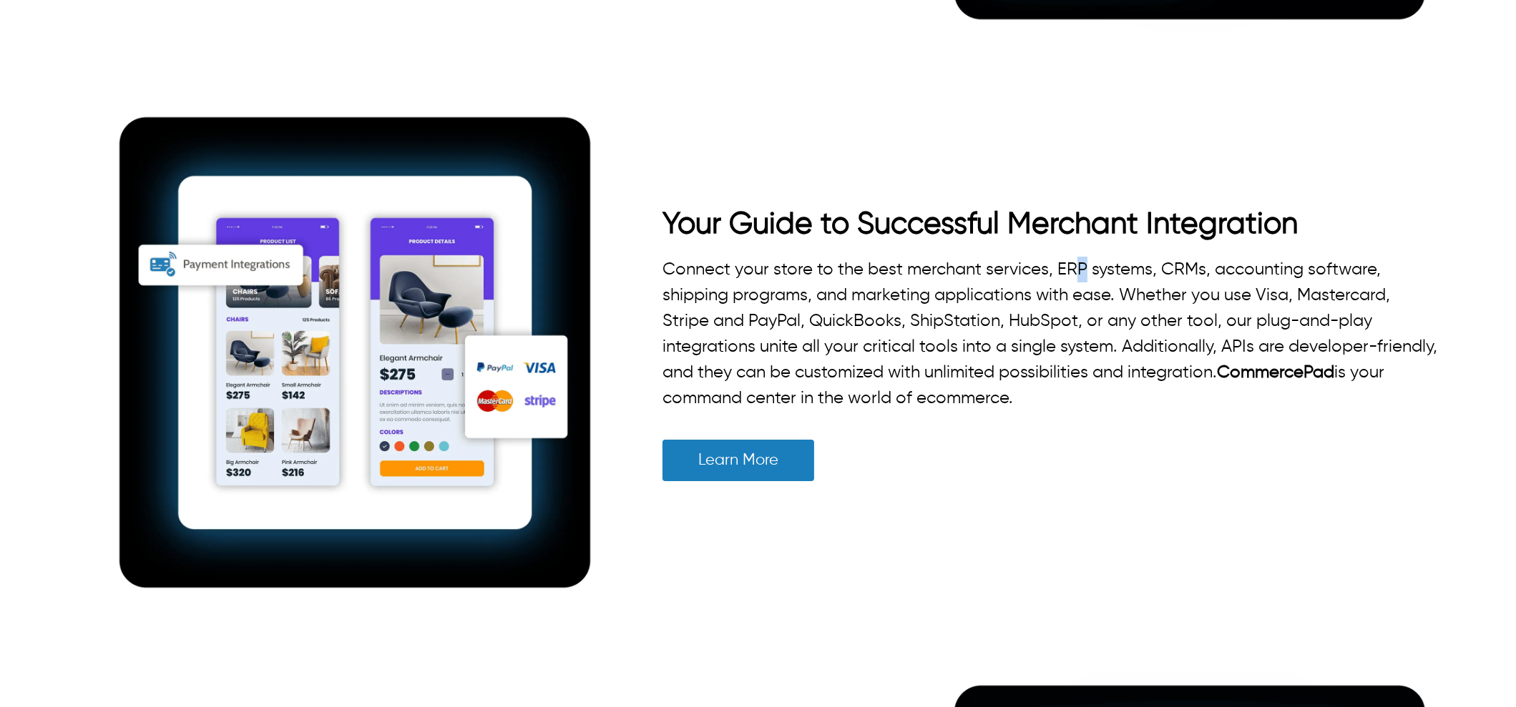
drag, startPoint x: 762, startPoint y: 305, endPoint x: 890, endPoint y: 325, distance: 130.3
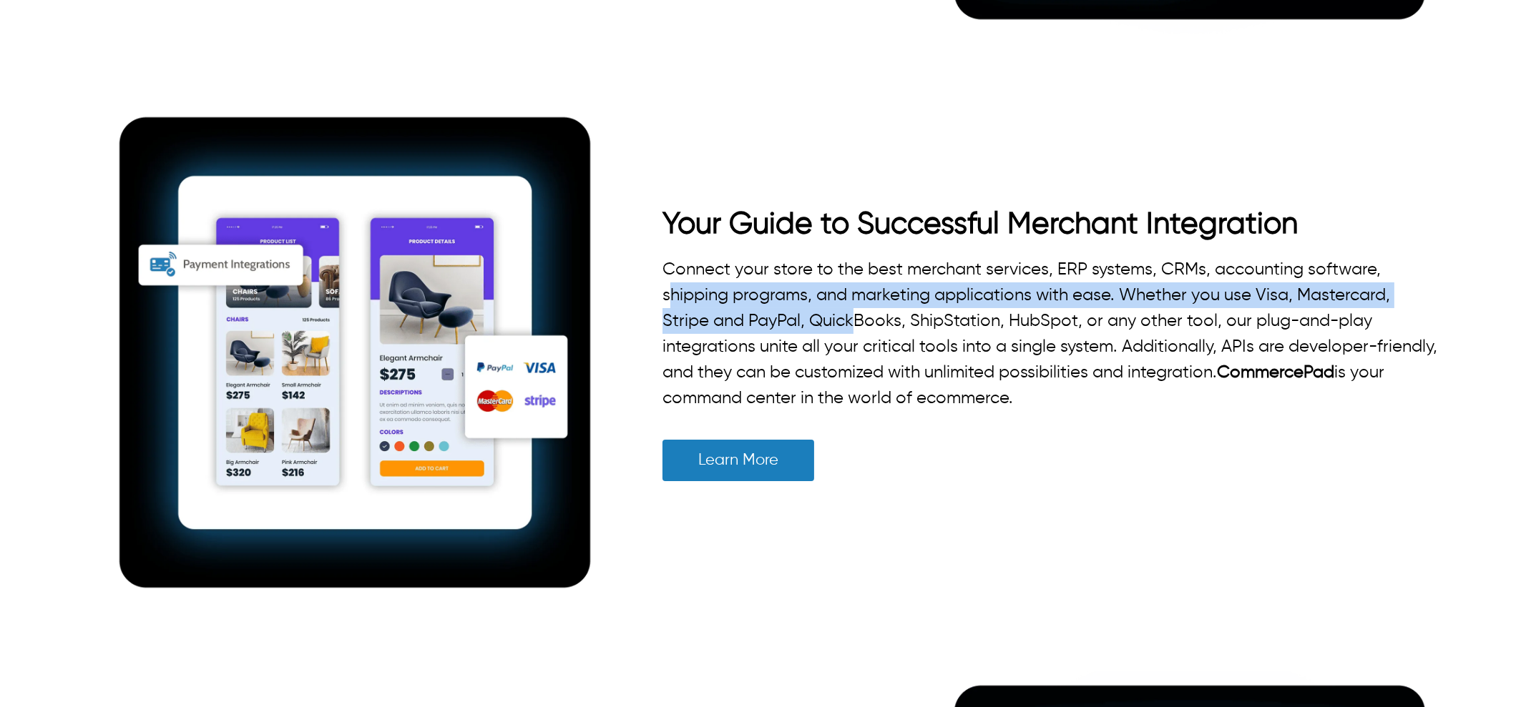
drag, startPoint x: 673, startPoint y: 289, endPoint x: 858, endPoint y: 305, distance: 185.3
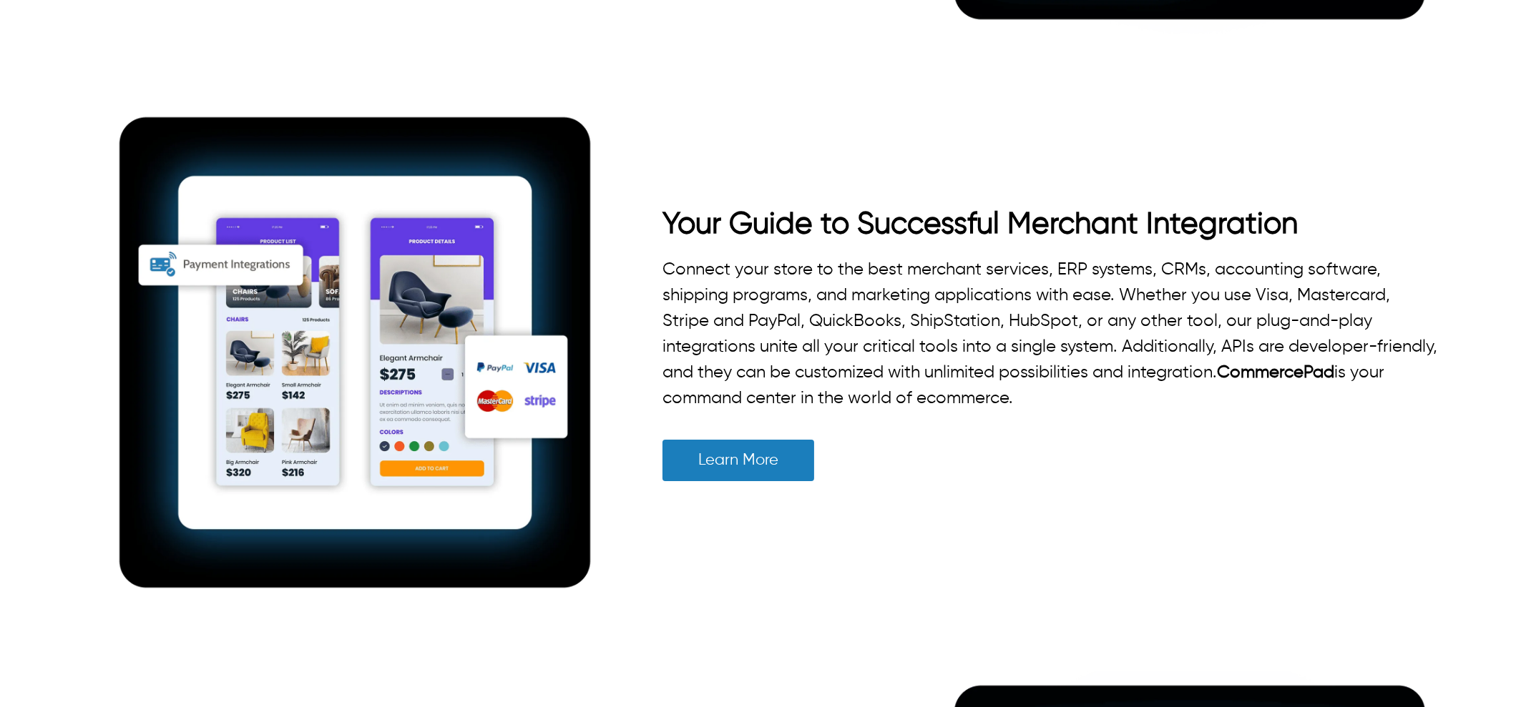
drag, startPoint x: 1071, startPoint y: 363, endPoint x: 1100, endPoint y: 485, distance: 125.6
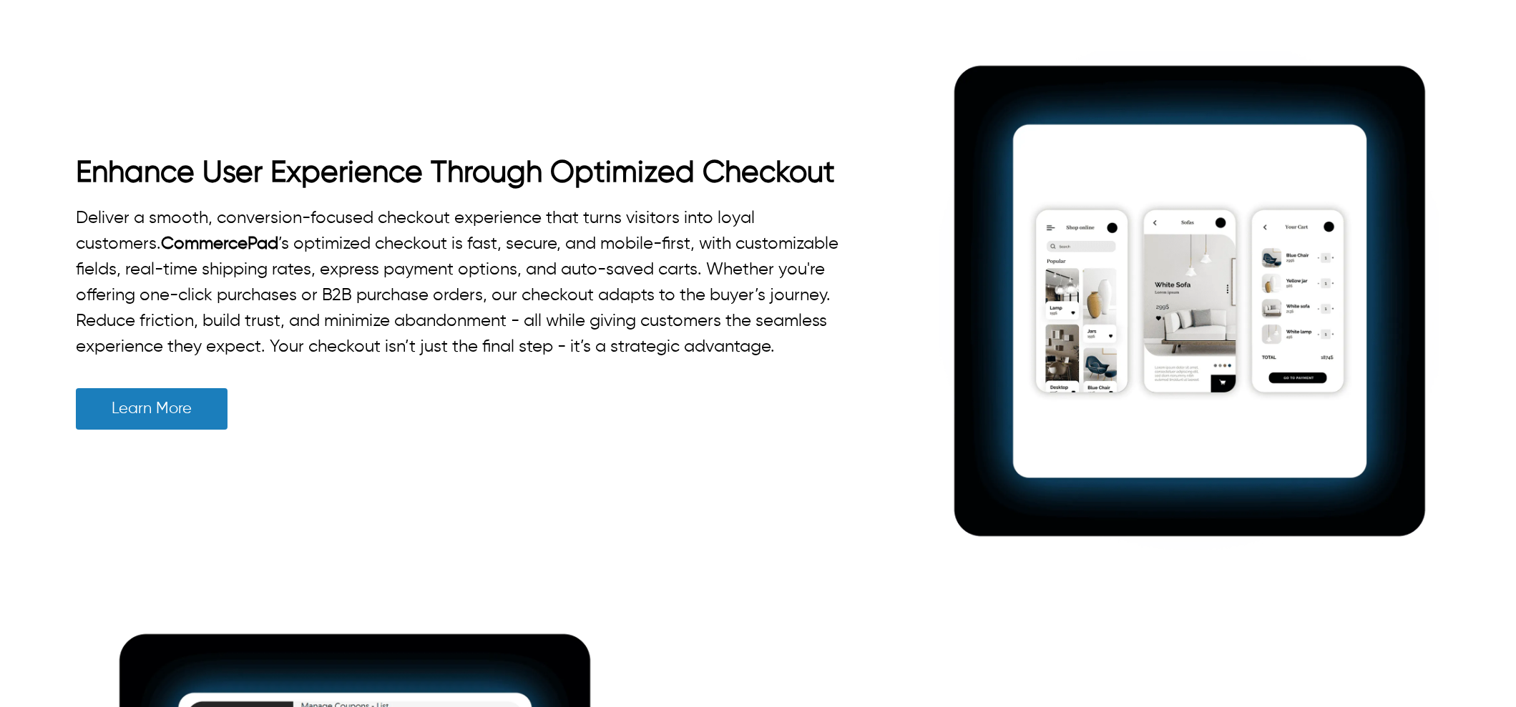
scroll to position [3934, 0]
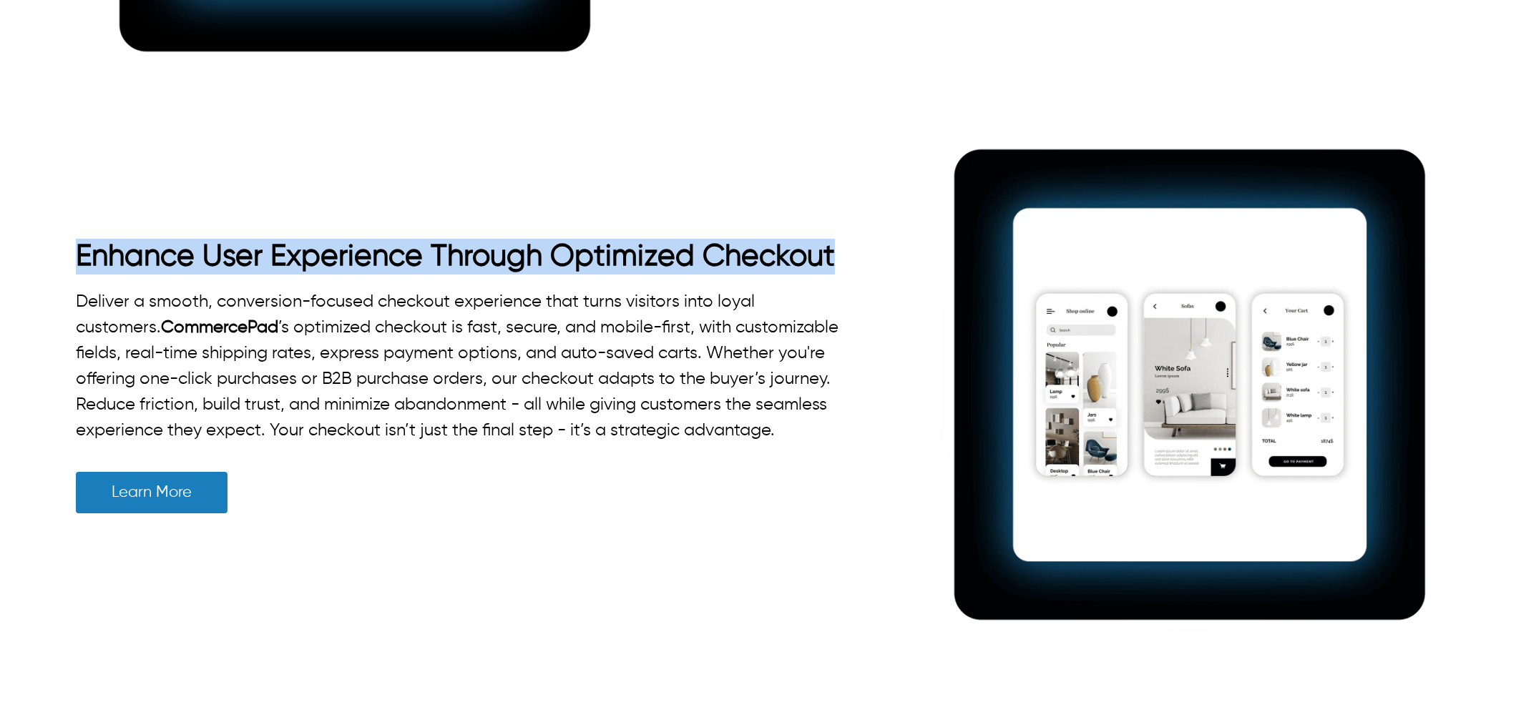
drag, startPoint x: 53, startPoint y: 252, endPoint x: 842, endPoint y: 253, distance: 788.9
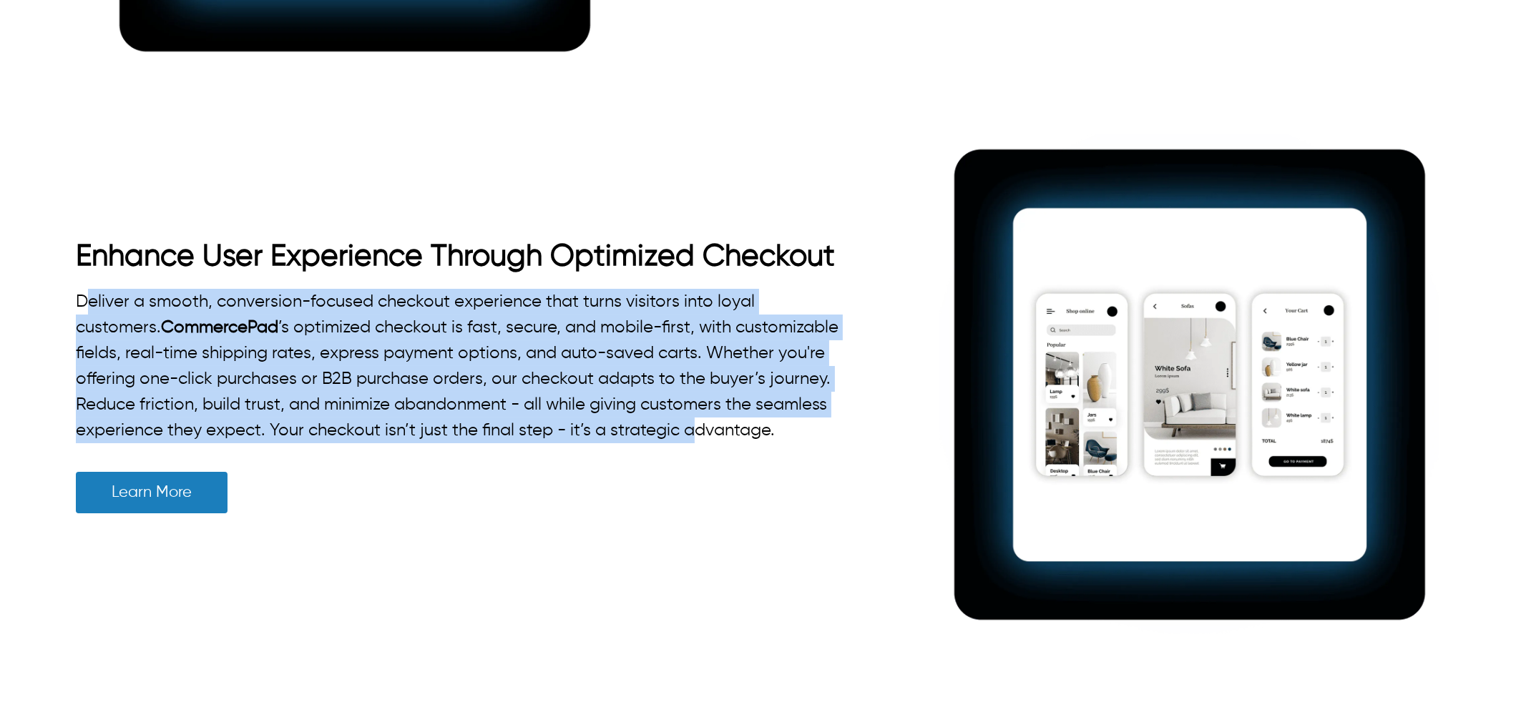
drag, startPoint x: 83, startPoint y: 289, endPoint x: 692, endPoint y: 438, distance: 626.6
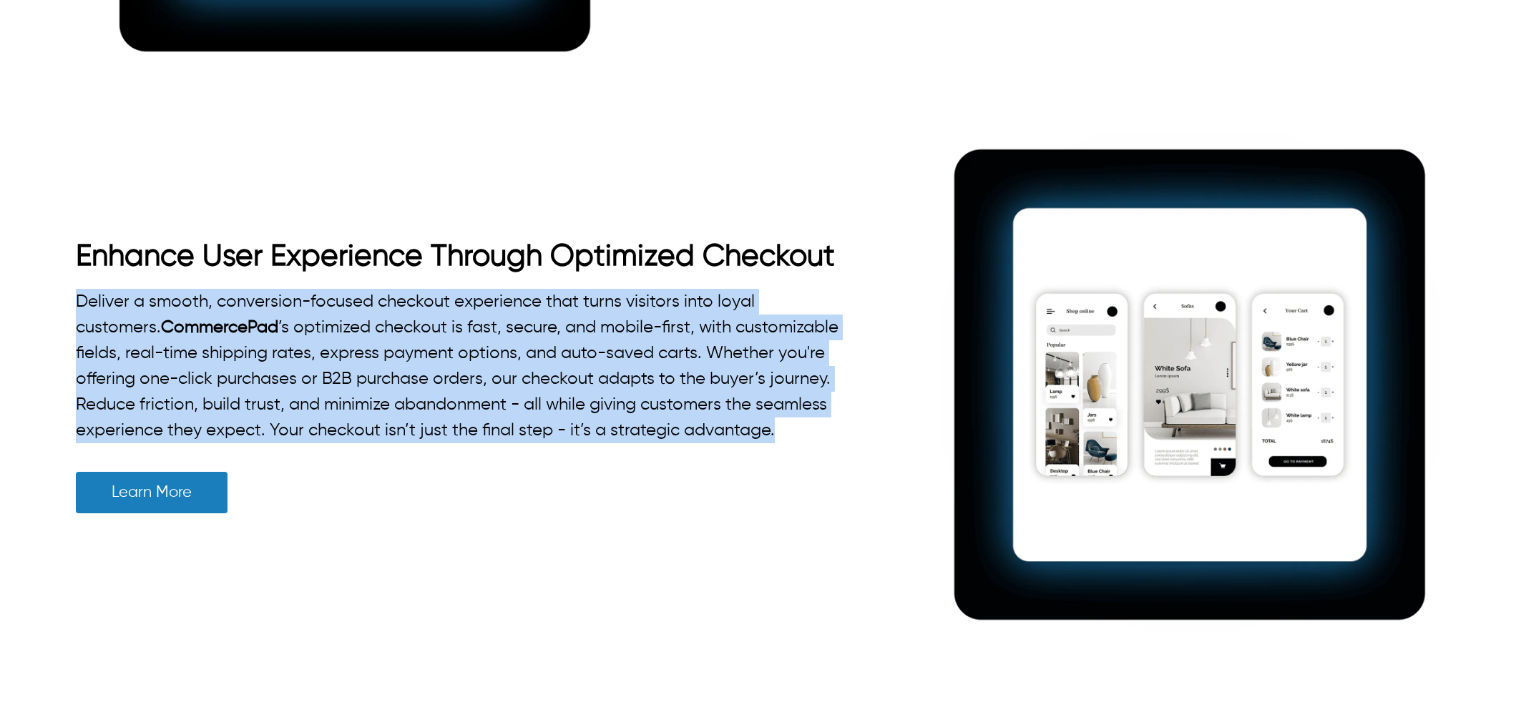
drag, startPoint x: 794, startPoint y: 418, endPoint x: 68, endPoint y: 288, distance: 737.5
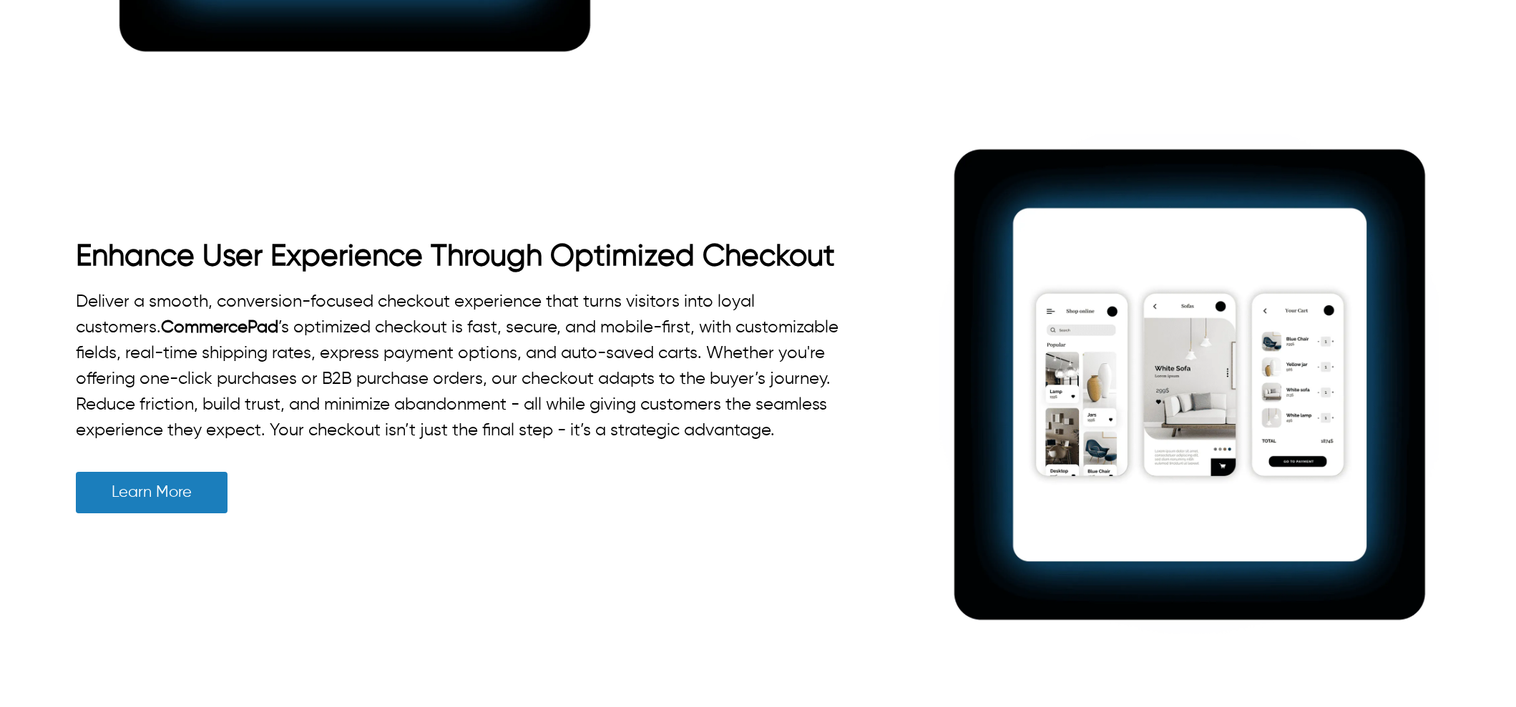
scroll to position [3397, 0]
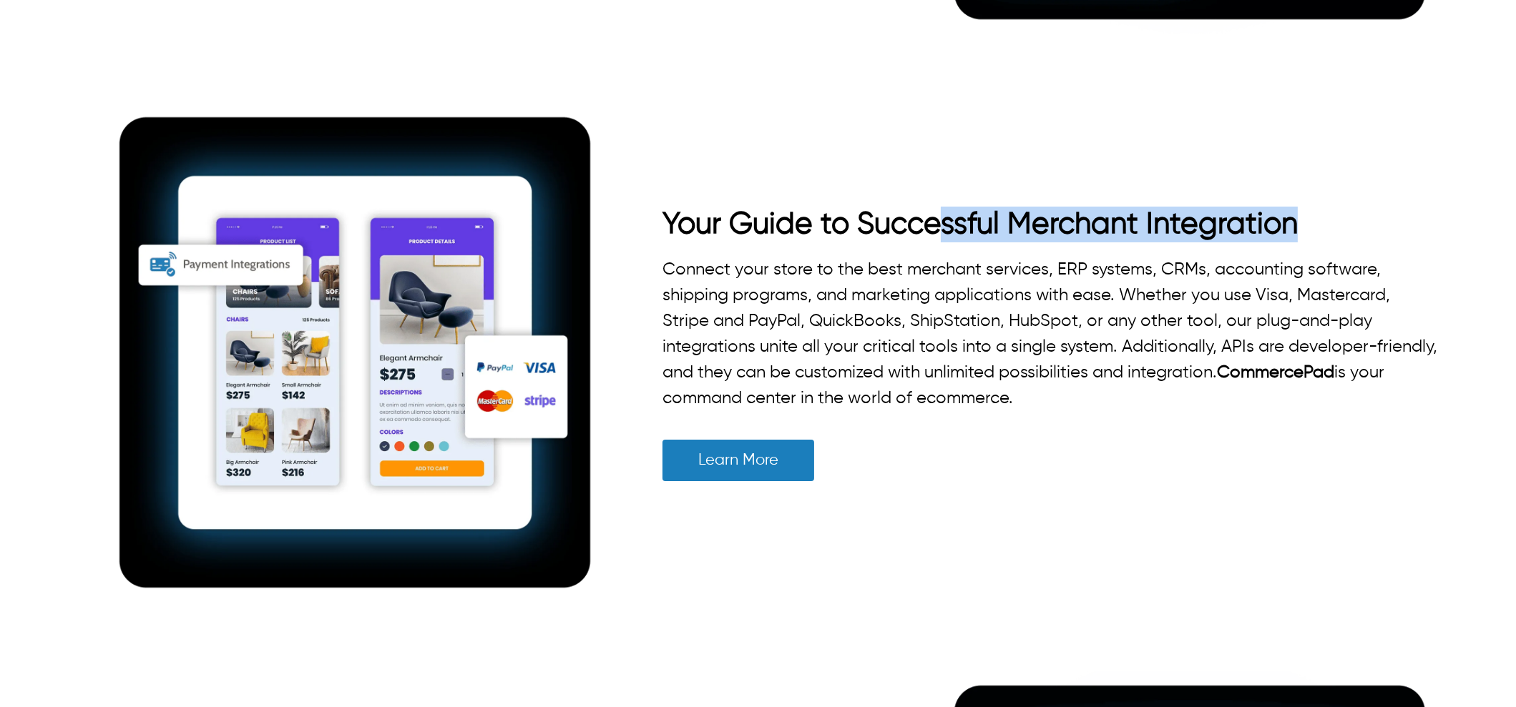
drag, startPoint x: 1361, startPoint y: 220, endPoint x: 900, endPoint y: 215, distance: 460.6
drag, startPoint x: 812, startPoint y: 202, endPoint x: 1212, endPoint y: 185, distance: 400.2
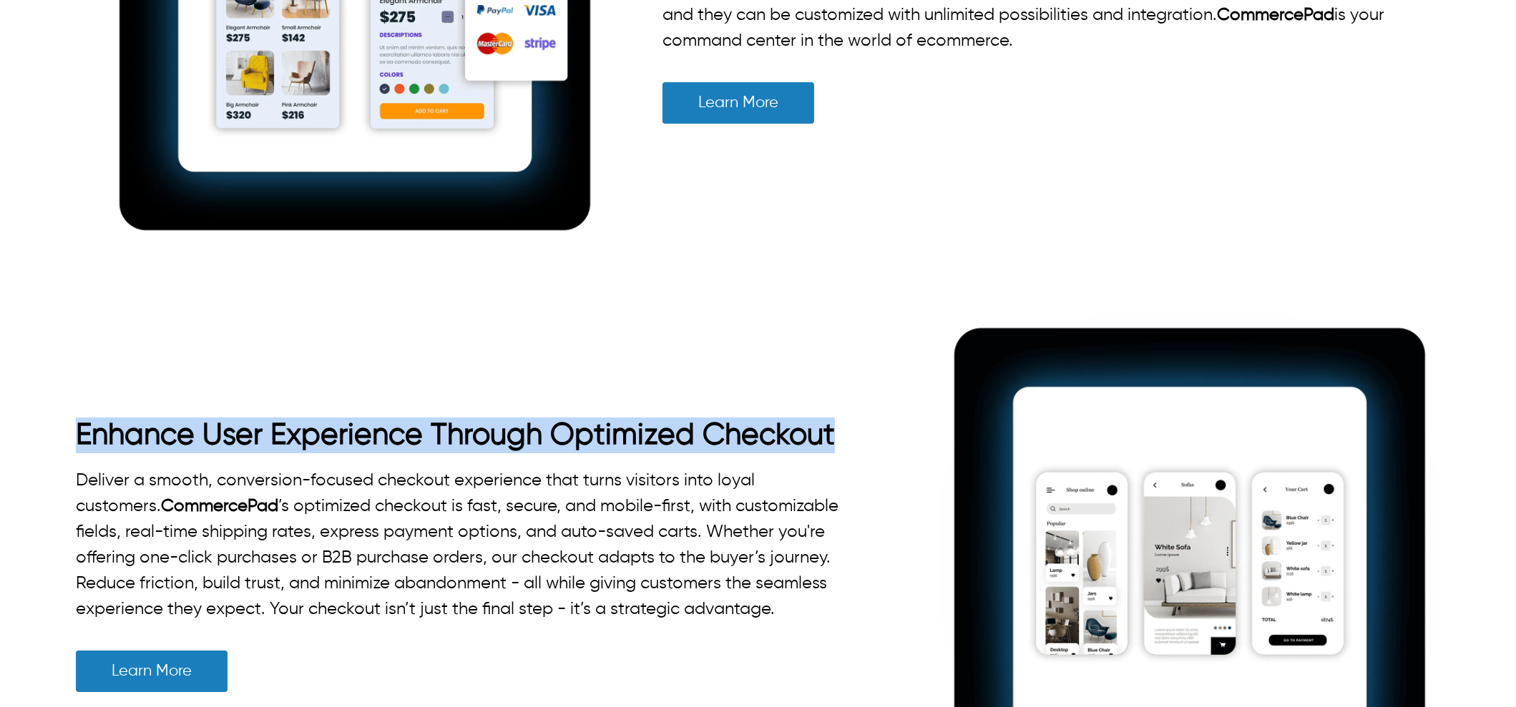
drag, startPoint x: 55, startPoint y: 436, endPoint x: 878, endPoint y: 416, distance: 823.5
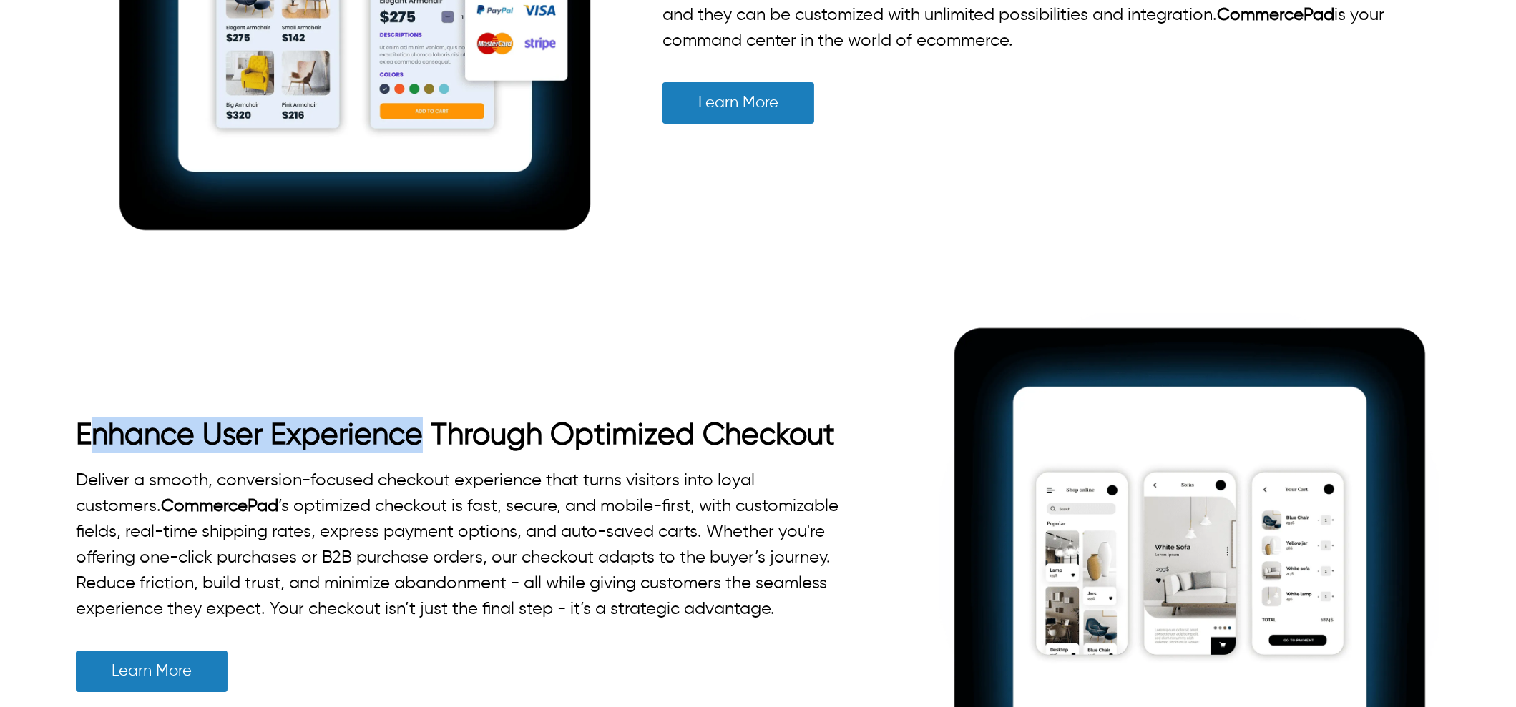
drag, startPoint x: 84, startPoint y: 419, endPoint x: 413, endPoint y: 427, distance: 328.4
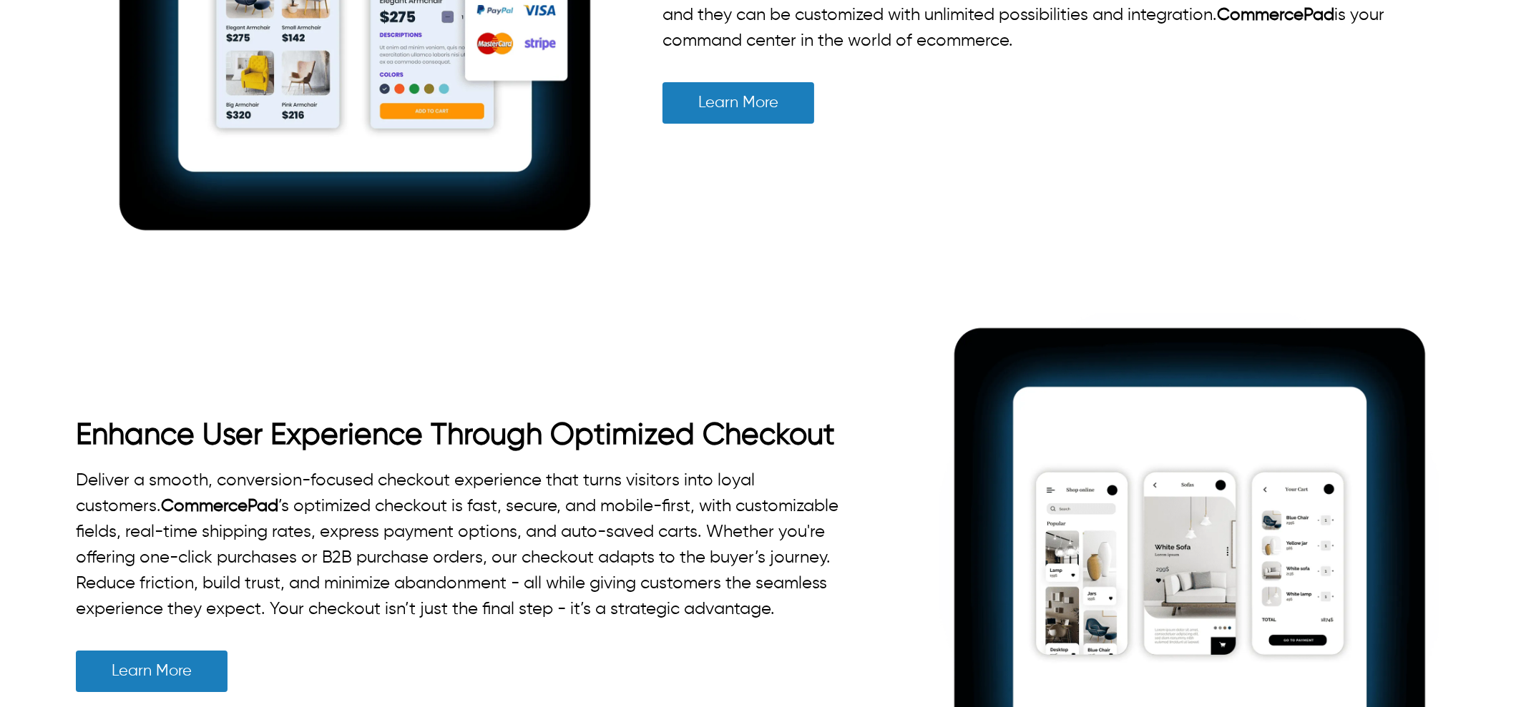
drag, startPoint x: 560, startPoint y: 428, endPoint x: 855, endPoint y: 418, distance: 294.8
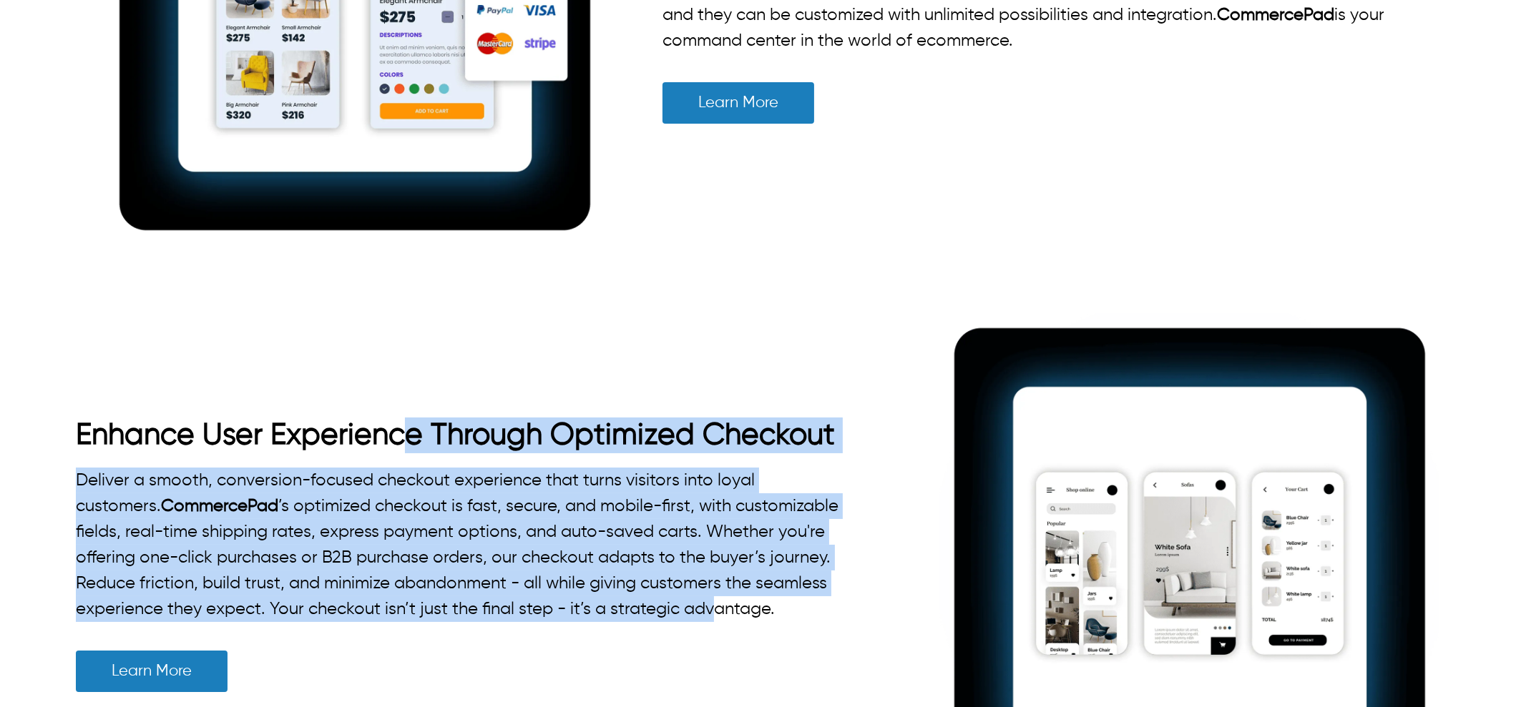
drag, startPoint x: 400, startPoint y: 339, endPoint x: 712, endPoint y: 623, distance: 421.7
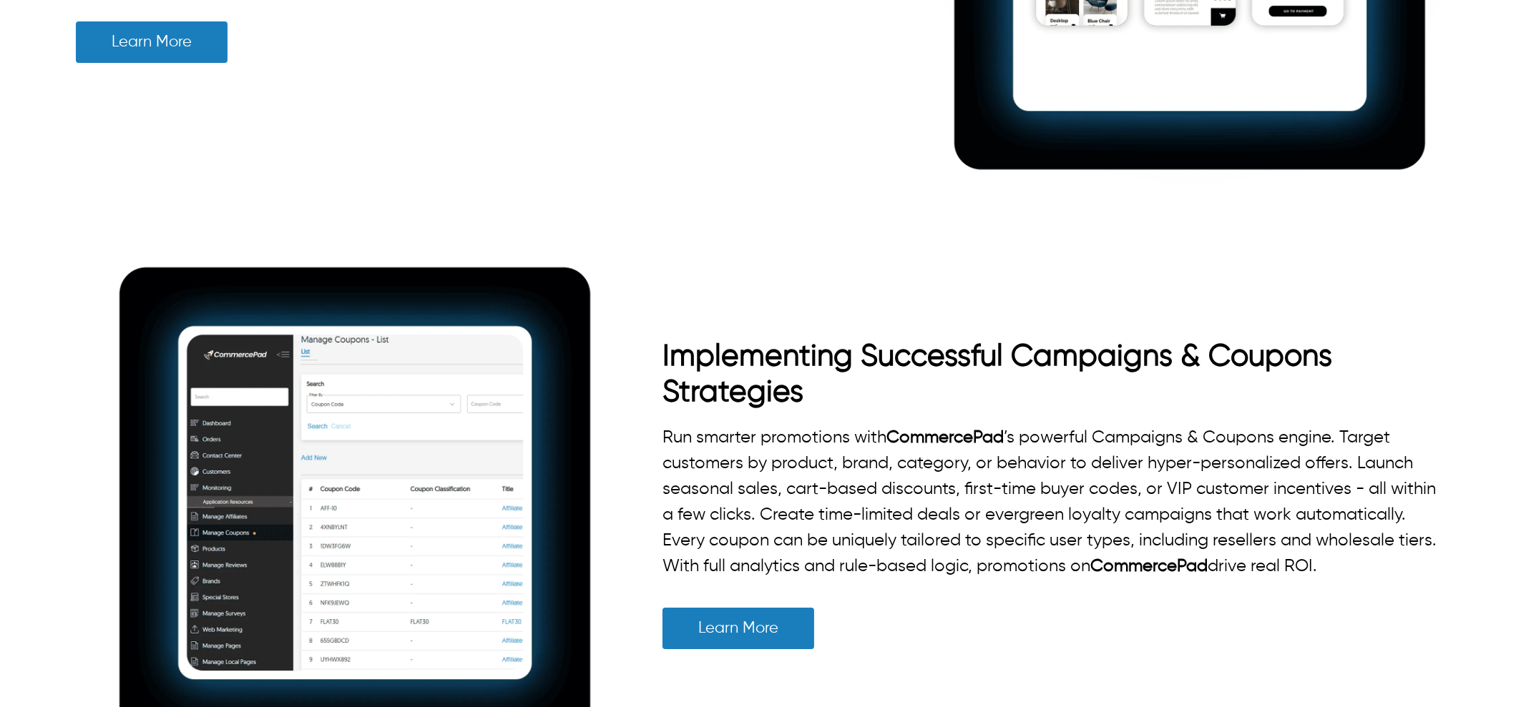
scroll to position [4469, 0]
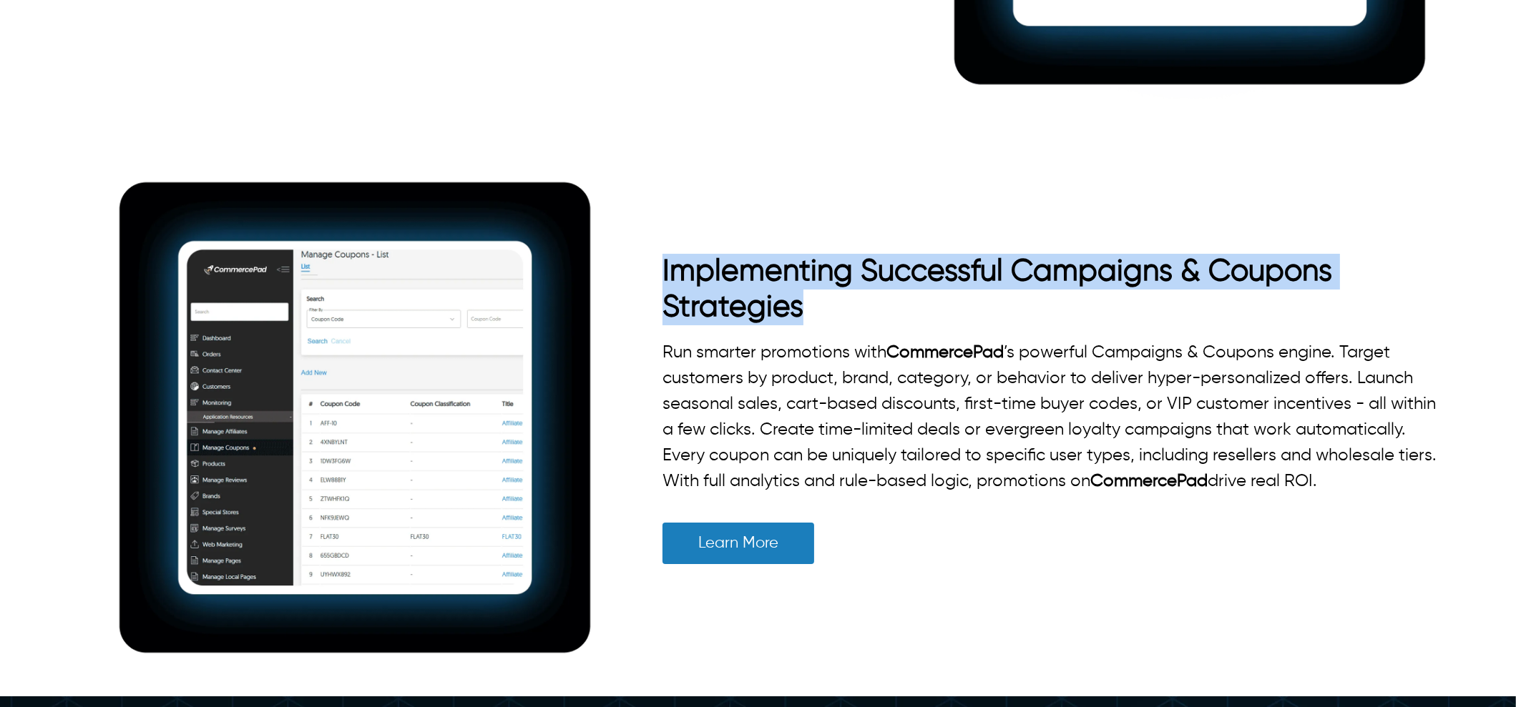
drag, startPoint x: 659, startPoint y: 263, endPoint x: 836, endPoint y: 309, distance: 182.5
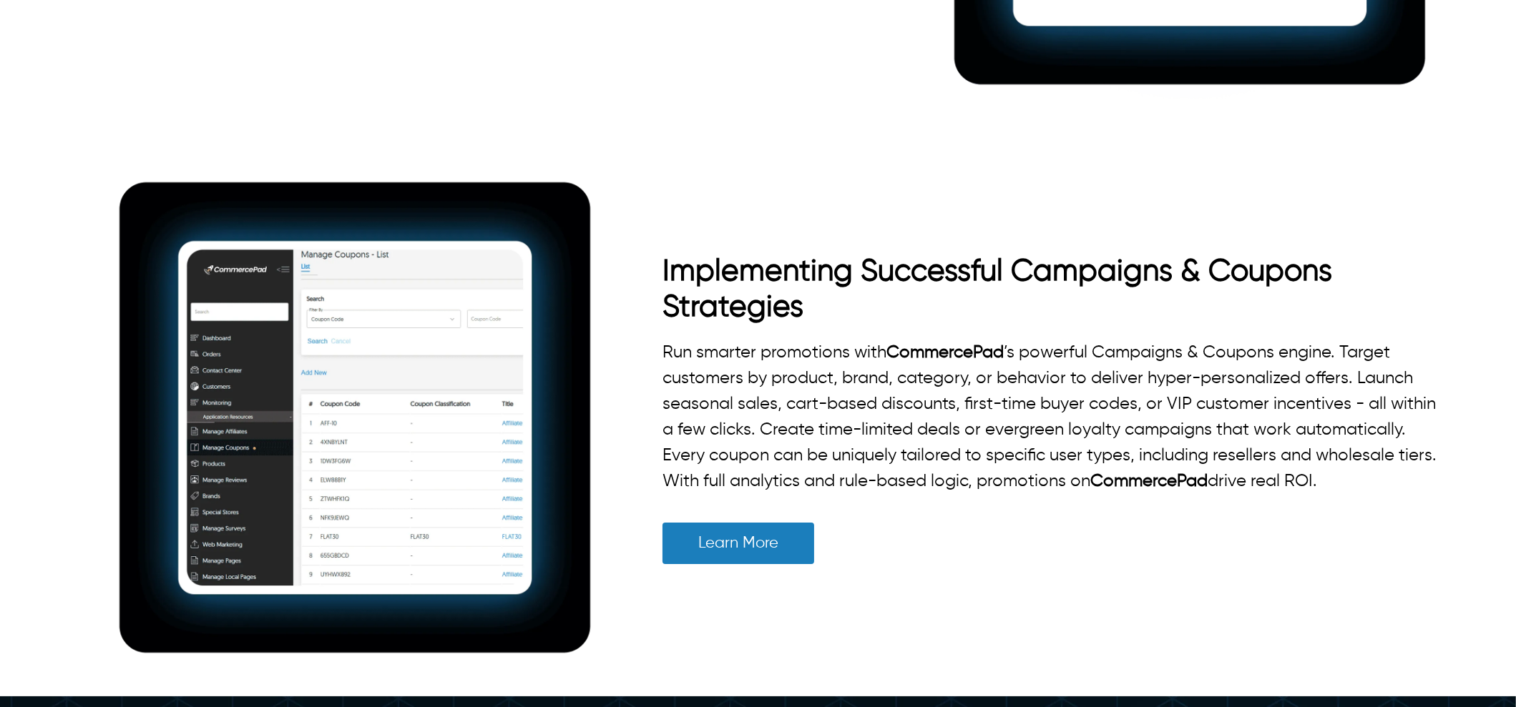
drag, startPoint x: 1208, startPoint y: 272, endPoint x: 1259, endPoint y: 298, distance: 57.3
copy h2 "Coupons Strategies"
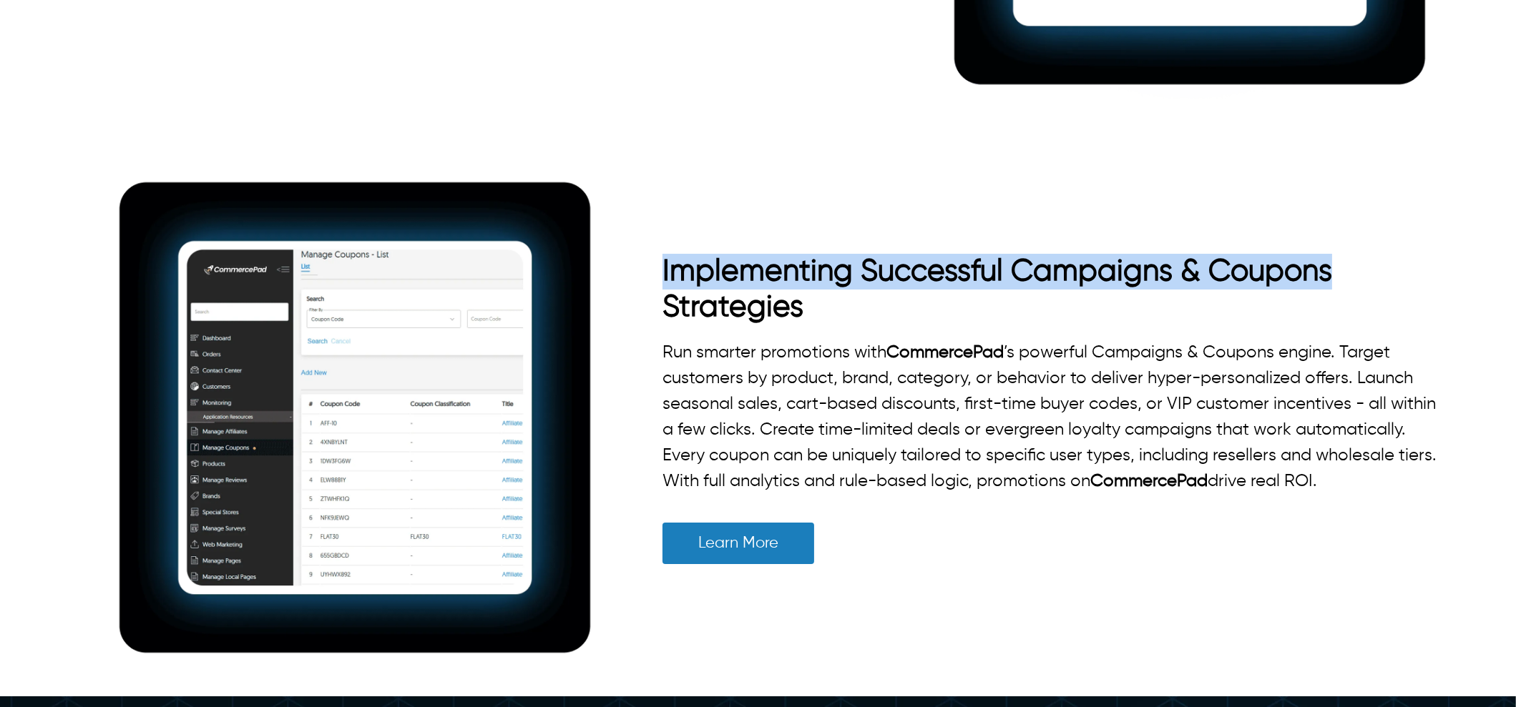
drag, startPoint x: 658, startPoint y: 260, endPoint x: 1395, endPoint y: 249, distance: 736.7
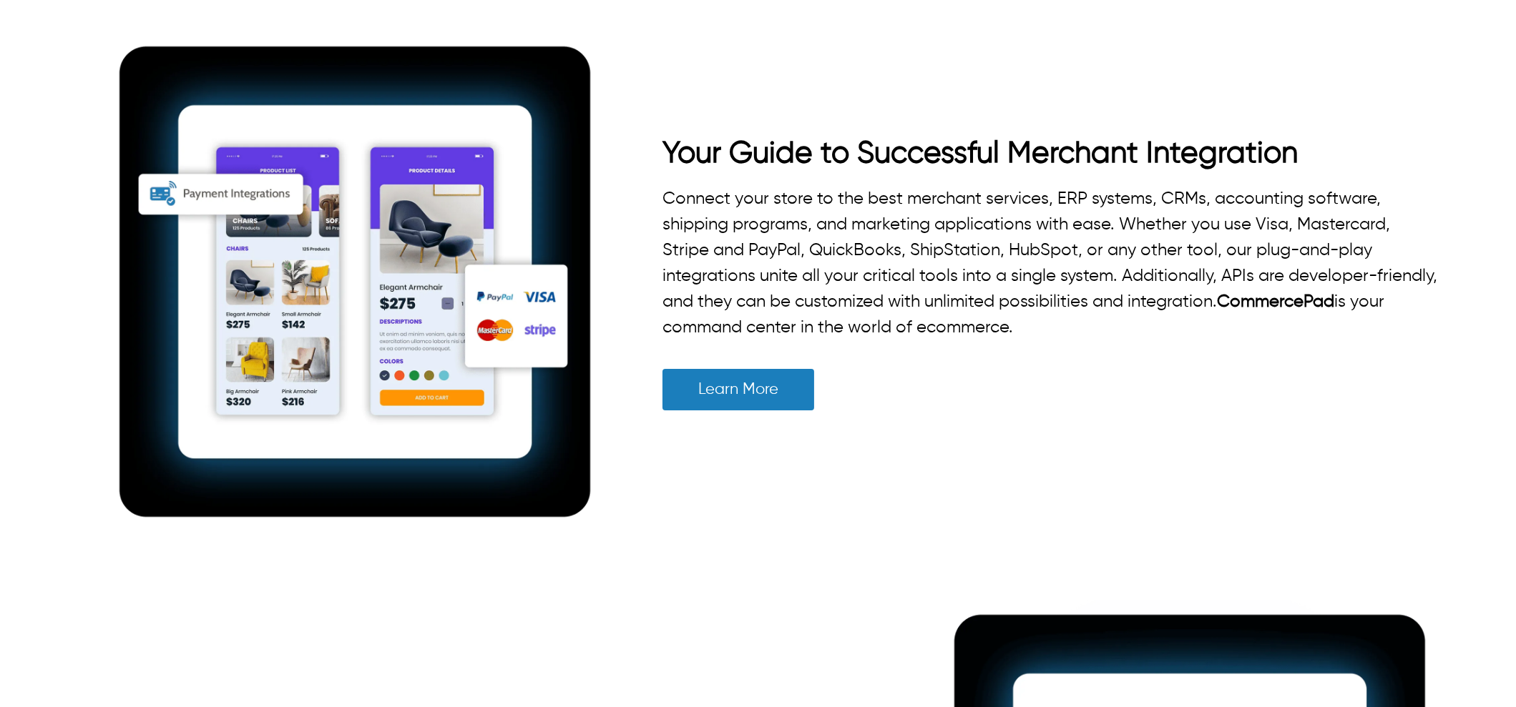
scroll to position [3397, 0]
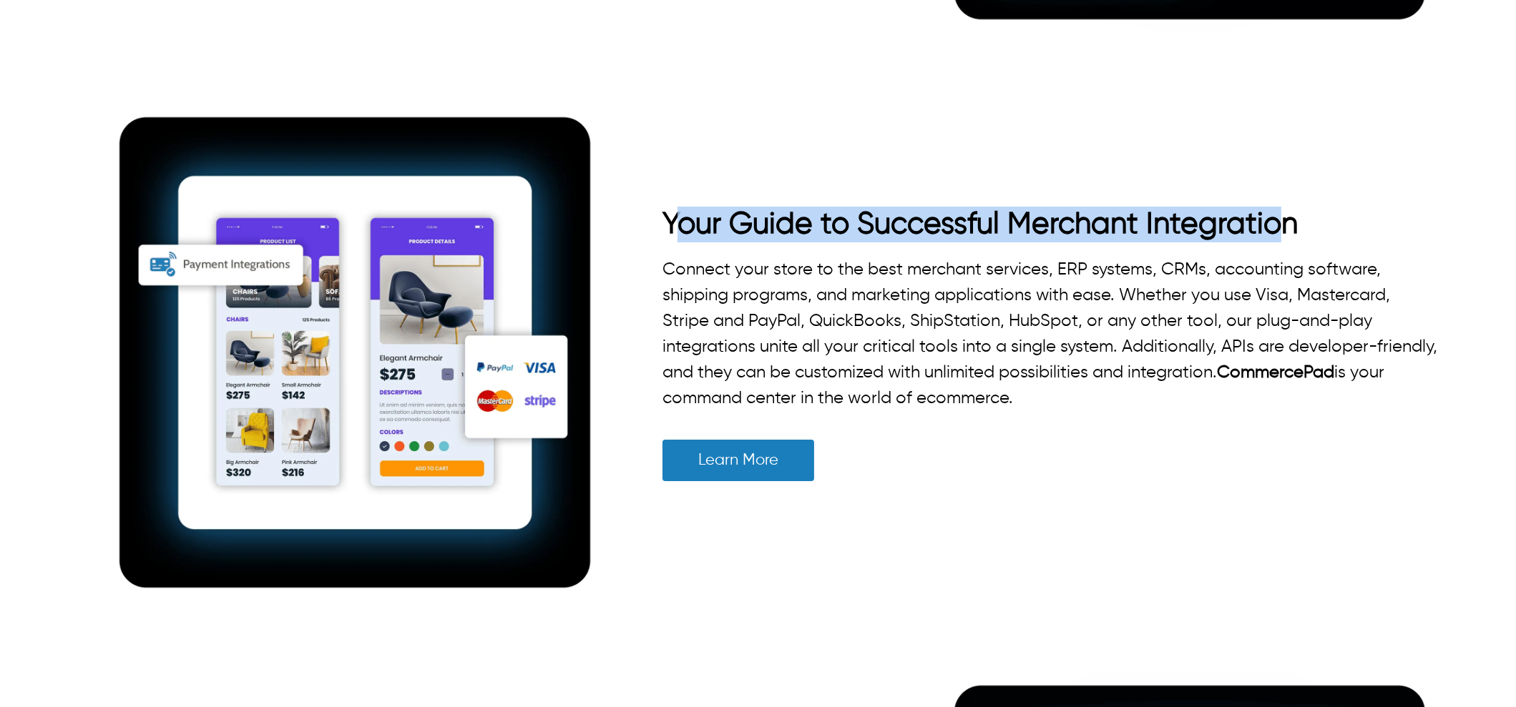
drag, startPoint x: 677, startPoint y: 184, endPoint x: 1273, endPoint y: 202, distance: 596.8
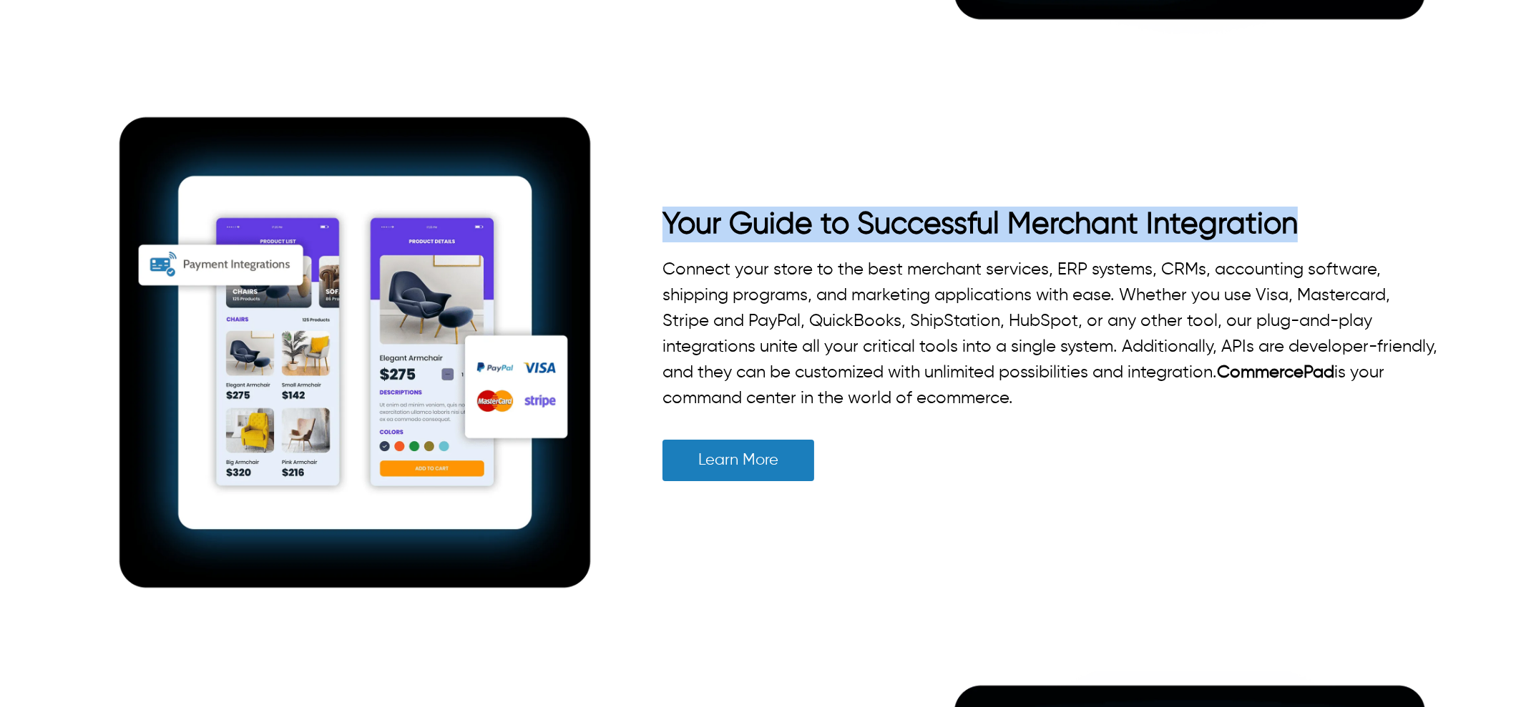
drag, startPoint x: 661, startPoint y: 217, endPoint x: 1438, endPoint y: 175, distance: 777.8
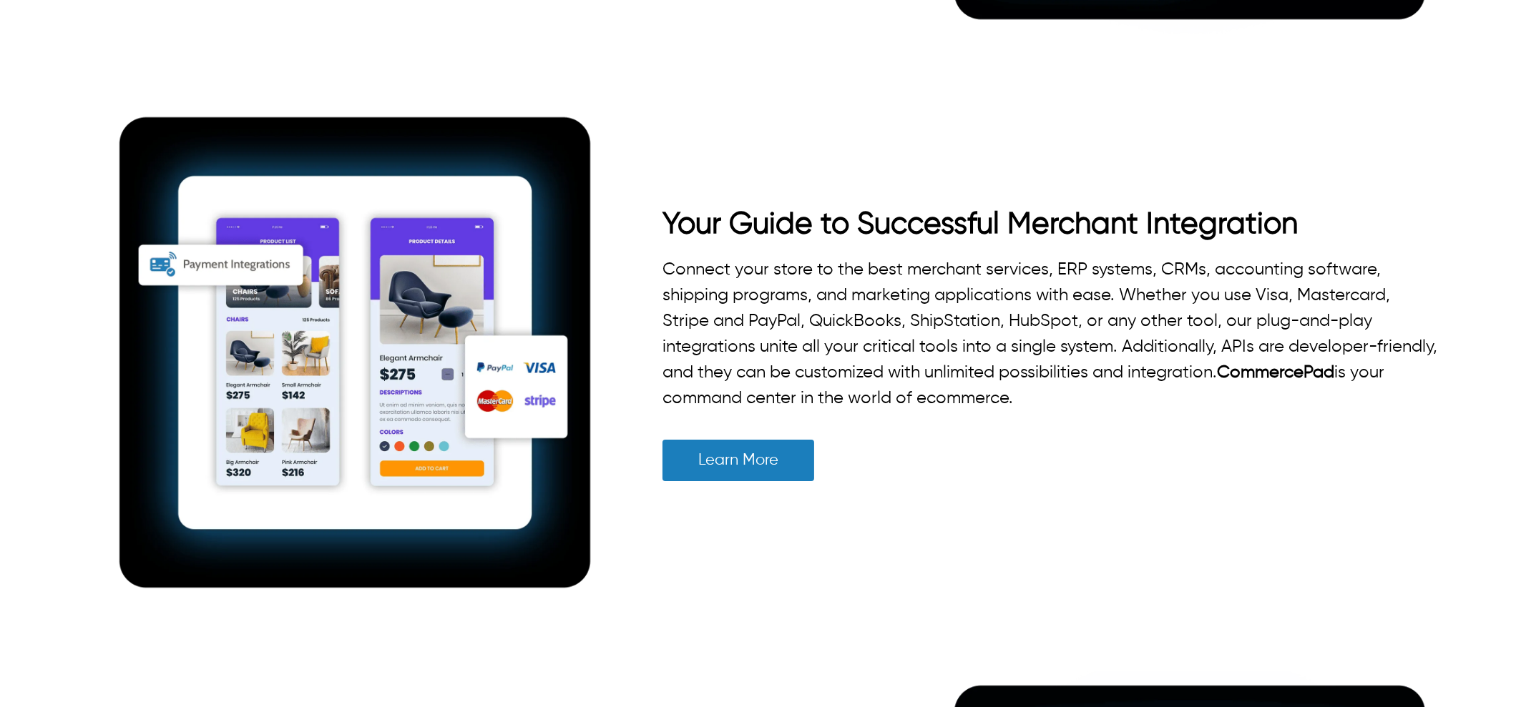
drag, startPoint x: 697, startPoint y: 228, endPoint x: 663, endPoint y: 212, distance: 37.1
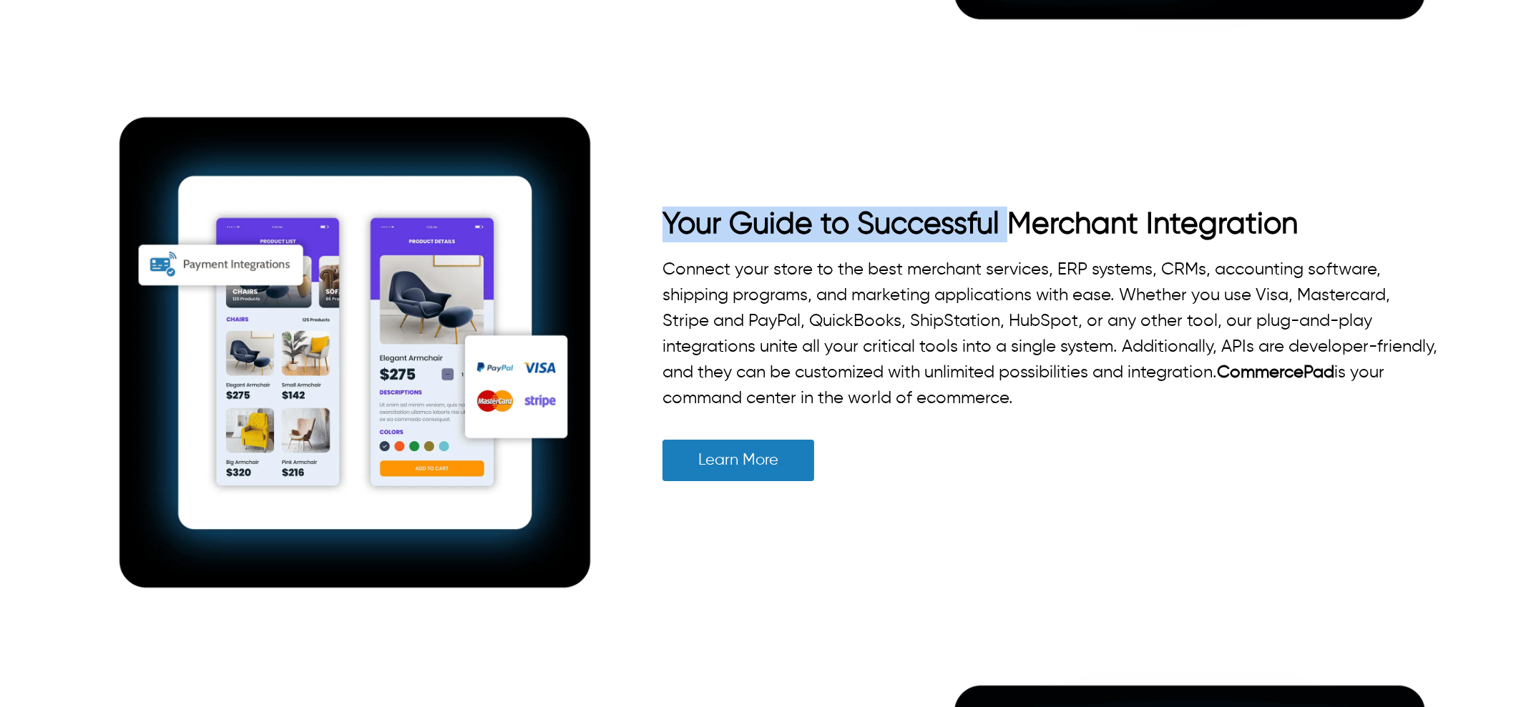
drag, startPoint x: 662, startPoint y: 212, endPoint x: 1016, endPoint y: 216, distance: 354.0
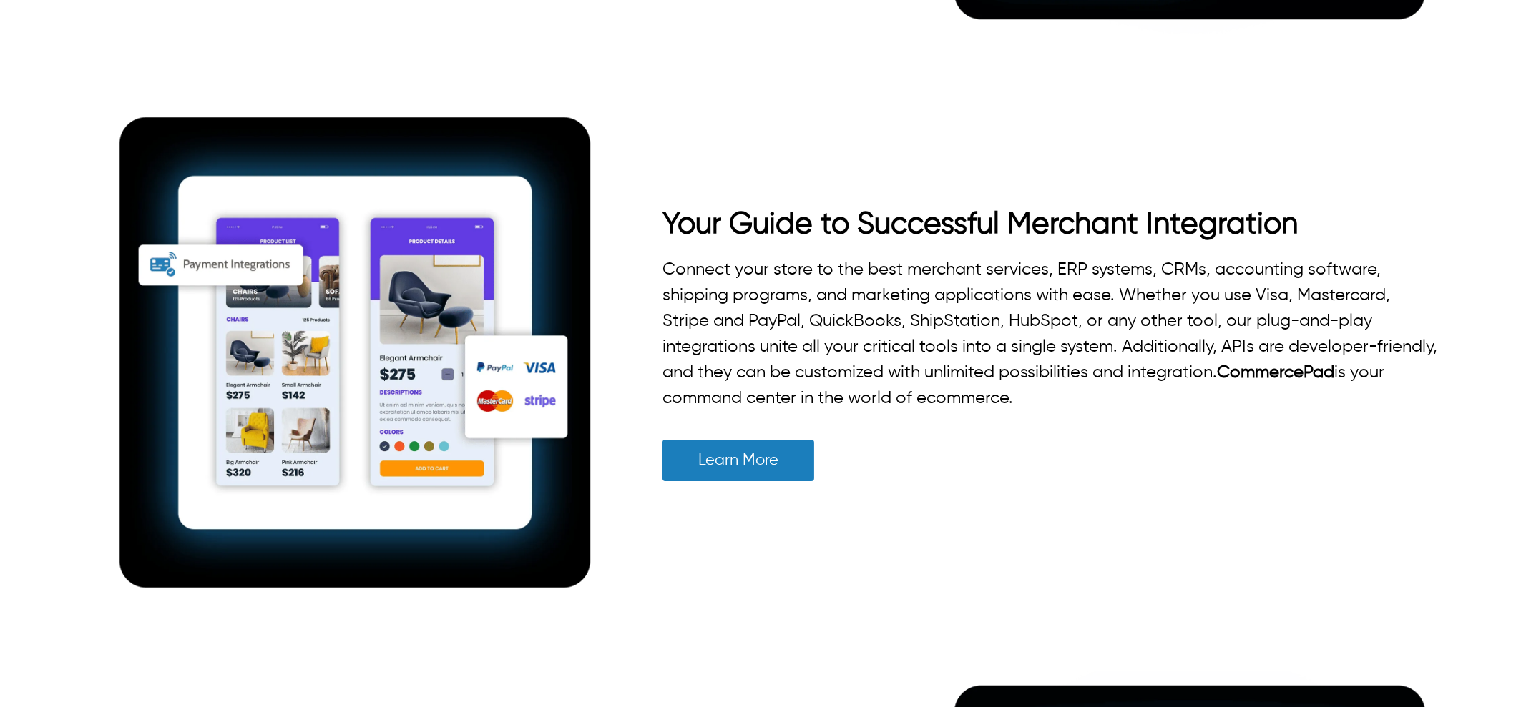
drag, startPoint x: 1007, startPoint y: 216, endPoint x: 1314, endPoint y: 222, distance: 306.9
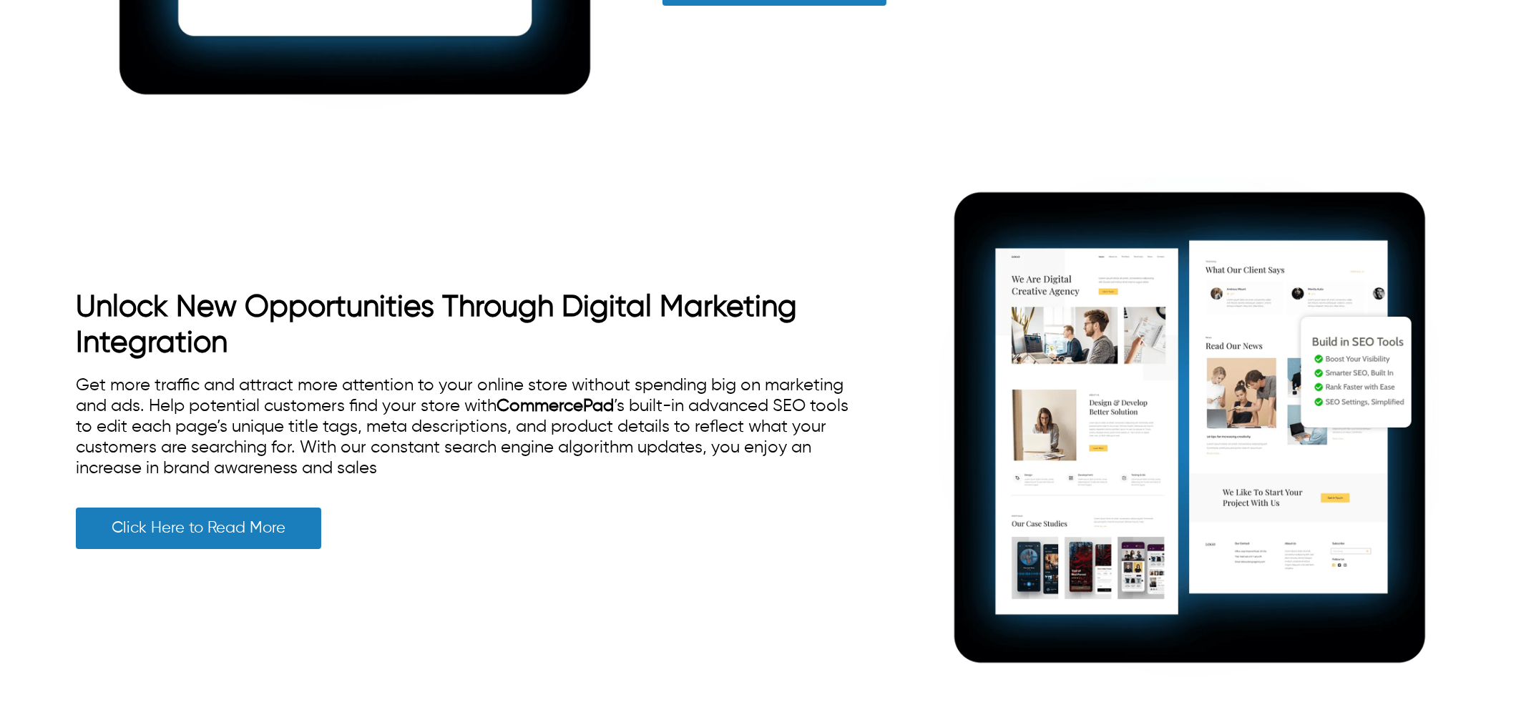
scroll to position [2681, 0]
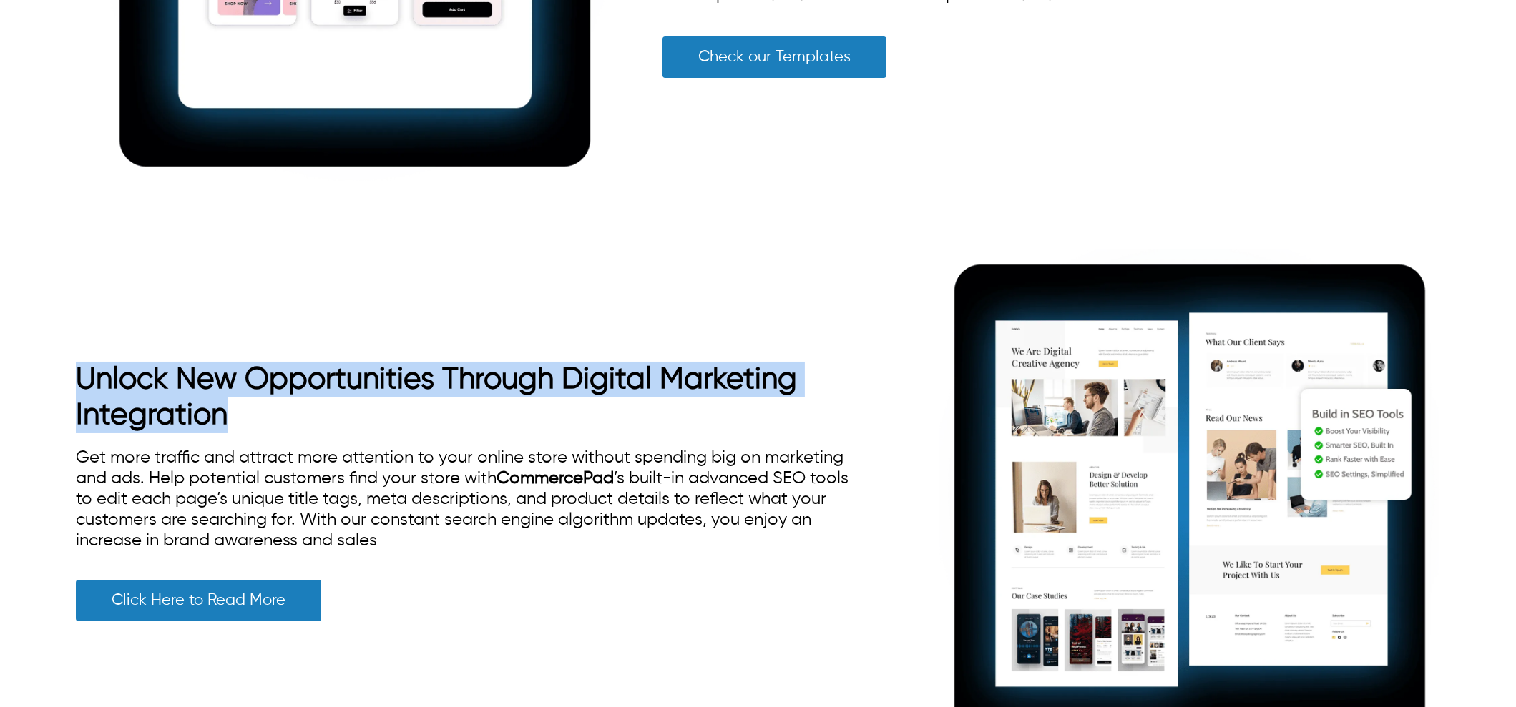
drag, startPoint x: 66, startPoint y: 380, endPoint x: 775, endPoint y: 410, distance: 710.1
drag, startPoint x: 534, startPoint y: 373, endPoint x: 714, endPoint y: 359, distance: 180.1
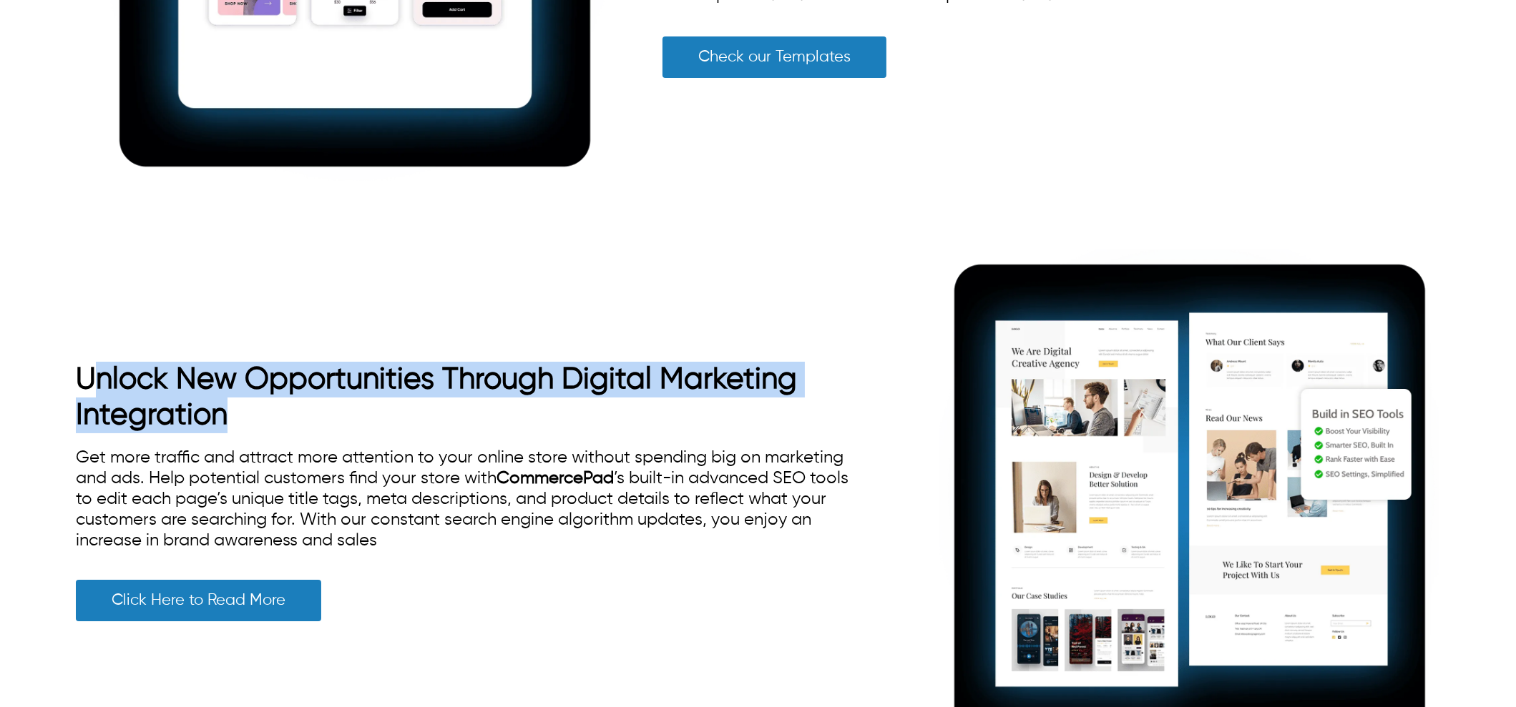
drag, startPoint x: 229, startPoint y: 405, endPoint x: 103, endPoint y: 388, distance: 127.0
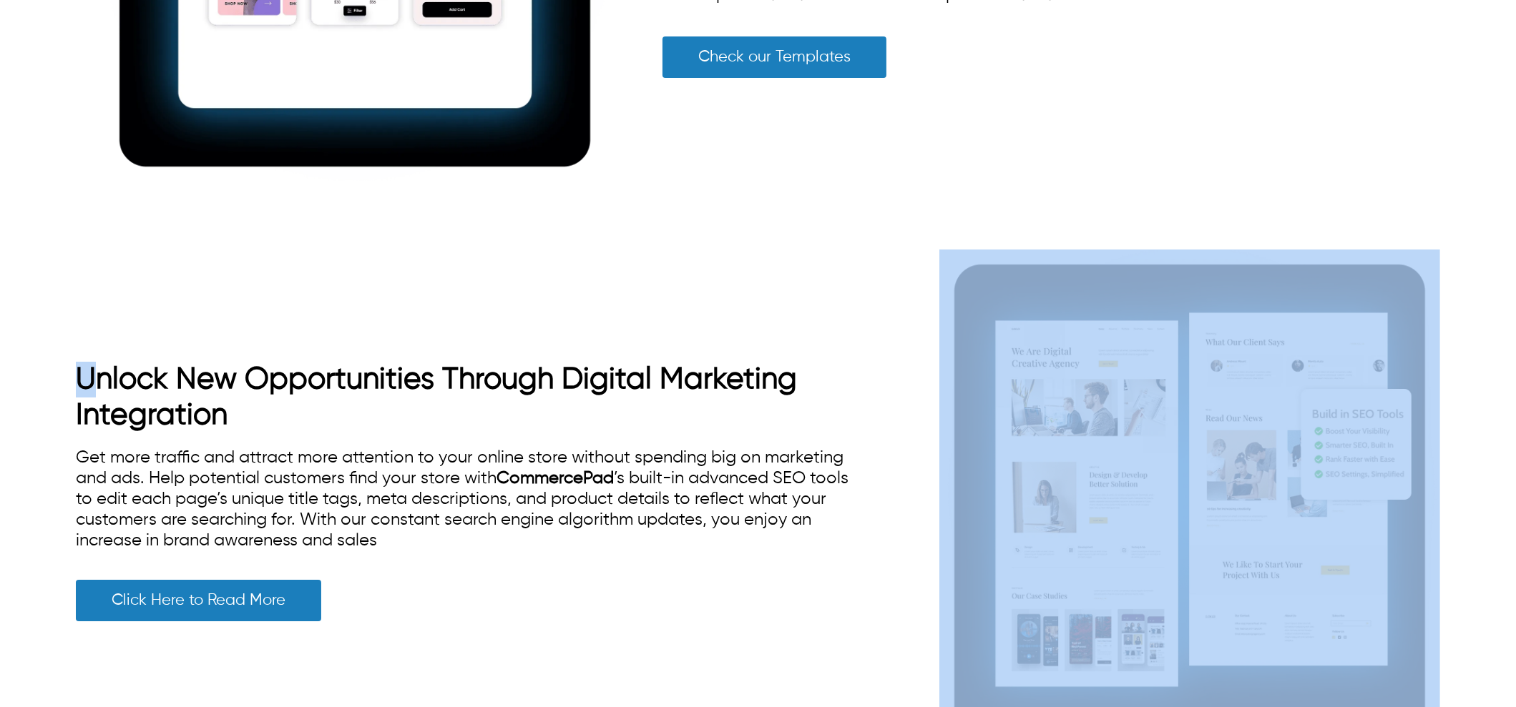
drag, startPoint x: 86, startPoint y: 364, endPoint x: 886, endPoint y: 406, distance: 801.4
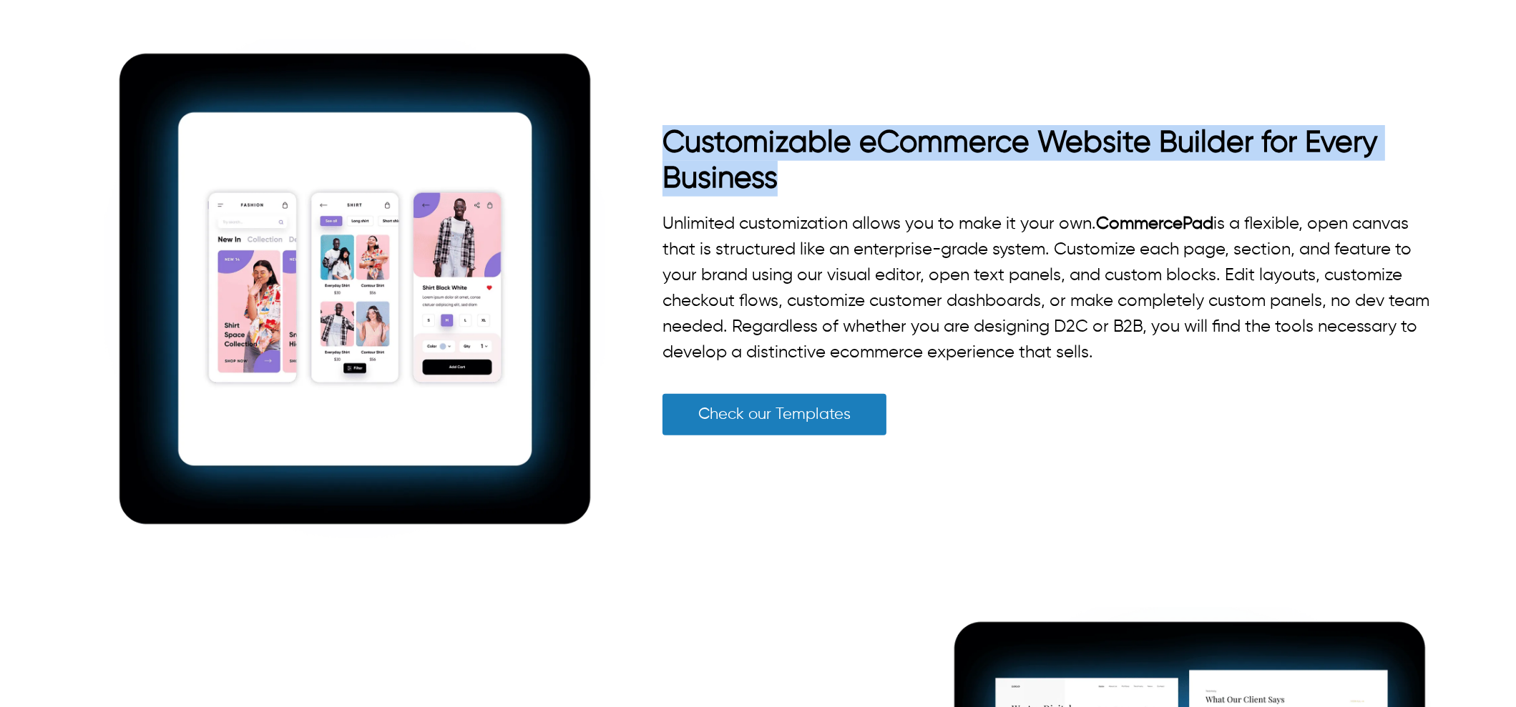
drag, startPoint x: 658, startPoint y: 164, endPoint x: 632, endPoint y: 140, distance: 35.5
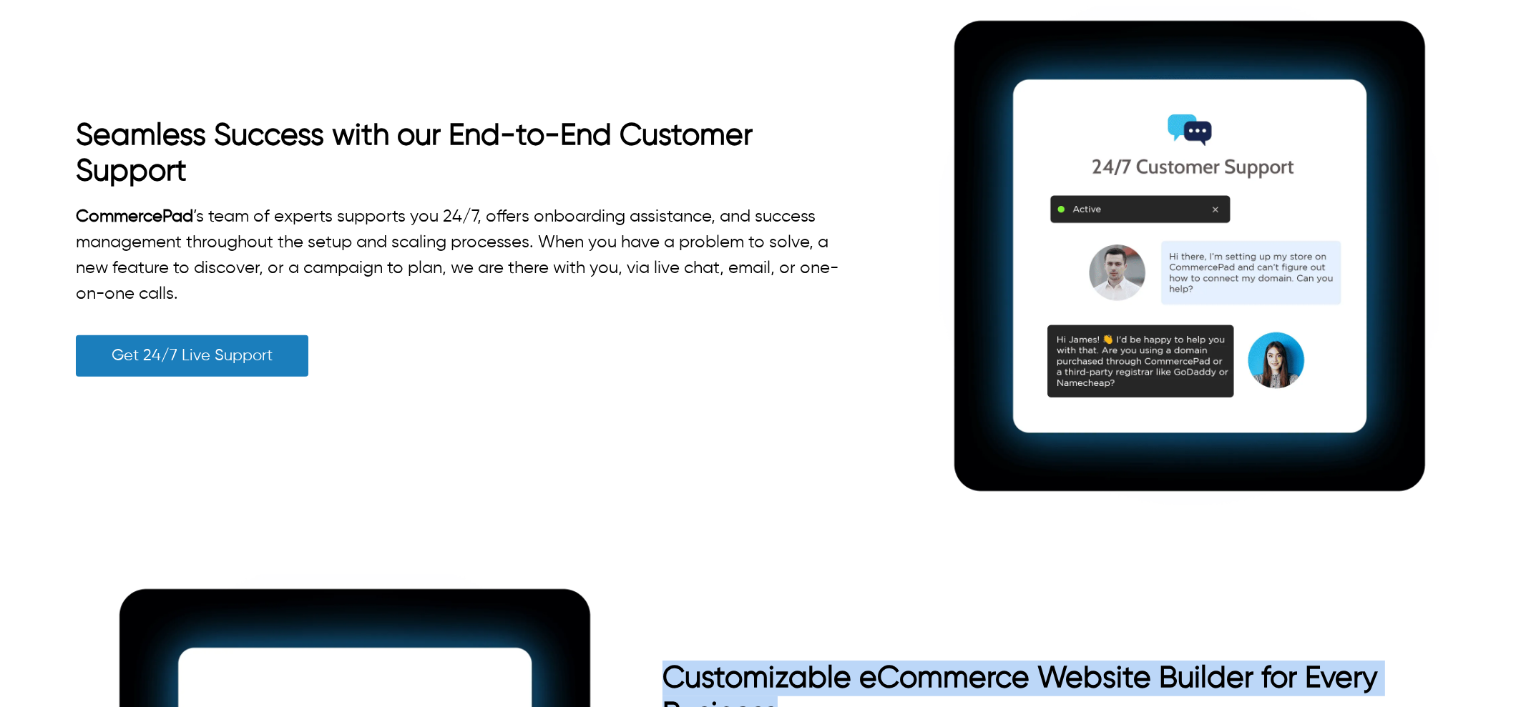
scroll to position [2146, 0]
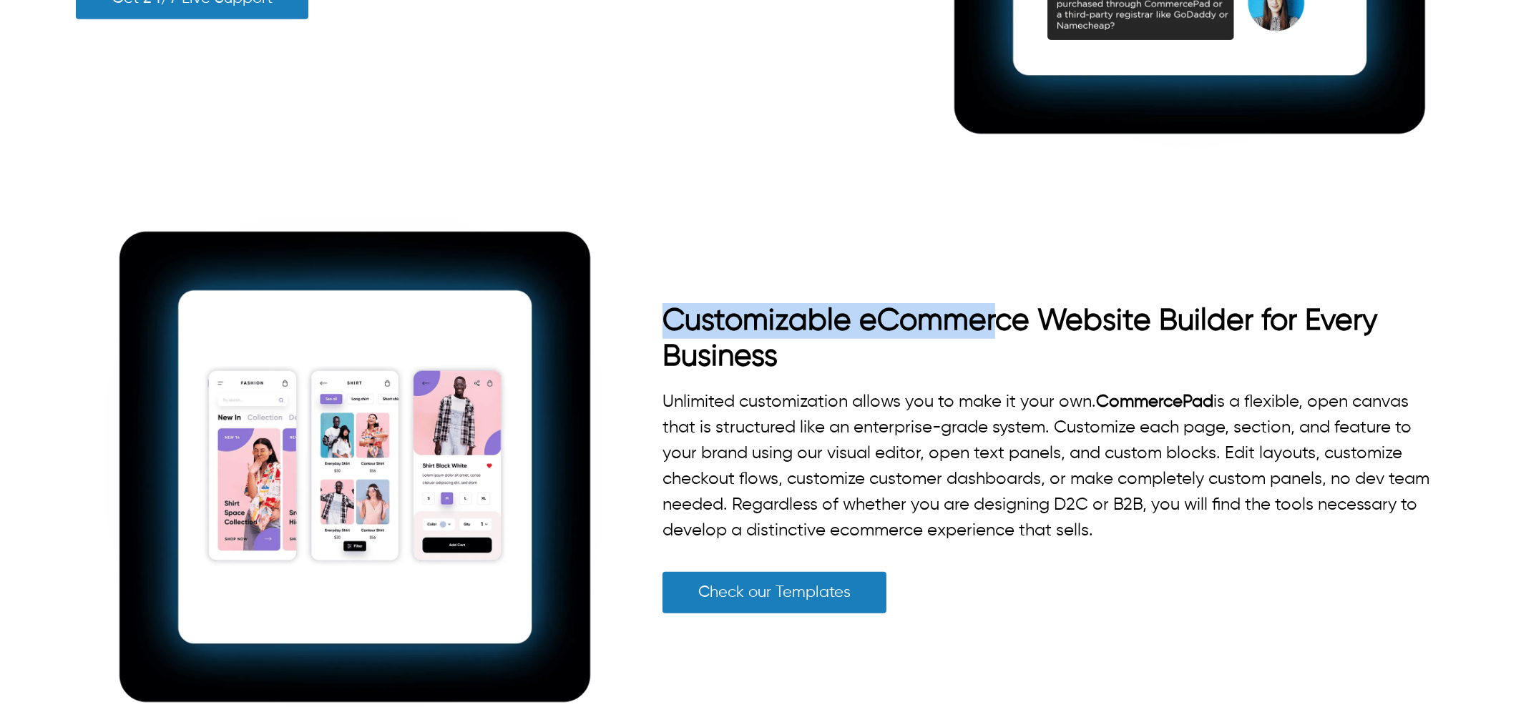
drag, startPoint x: 637, startPoint y: 320, endPoint x: 993, endPoint y: 328, distance: 356.3
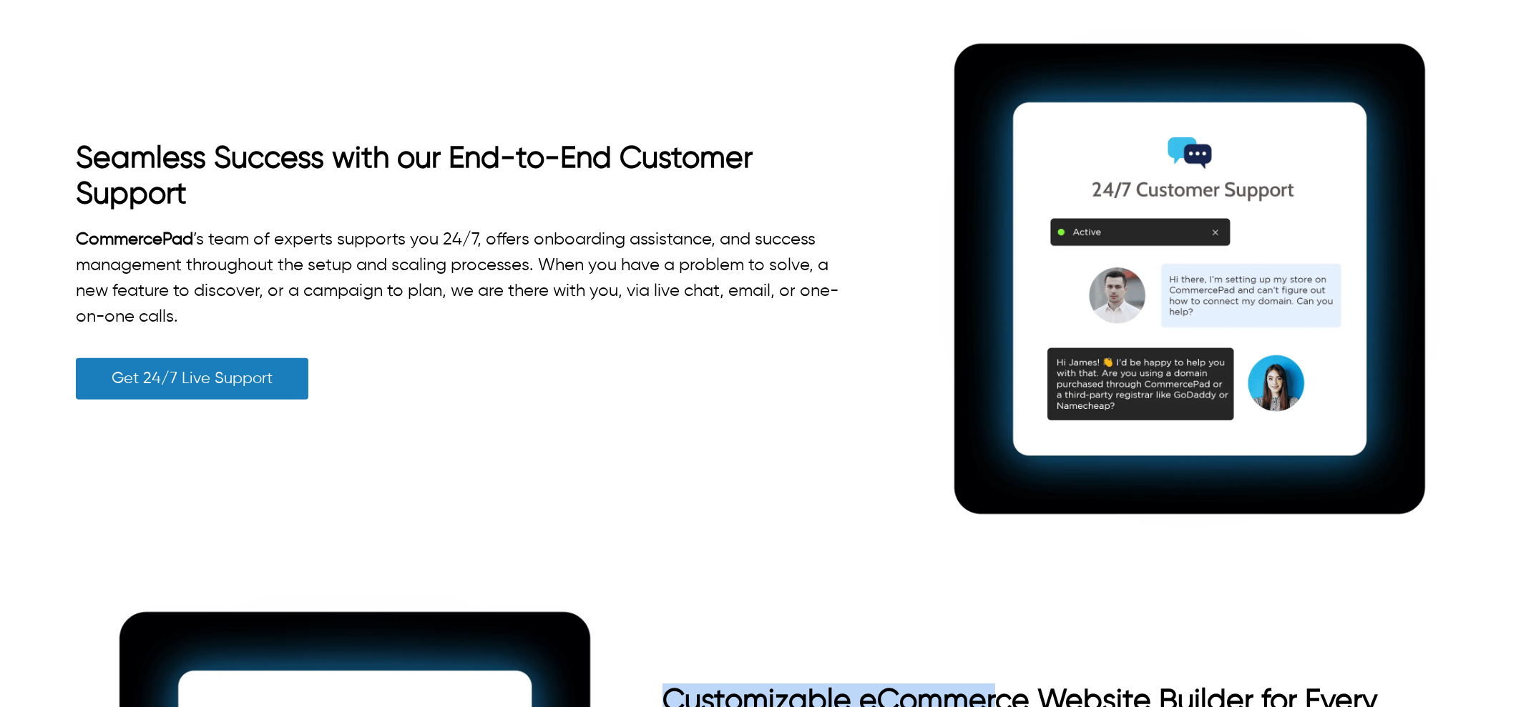
scroll to position [1609, 0]
